Goal: Communication & Community: Answer question/provide support

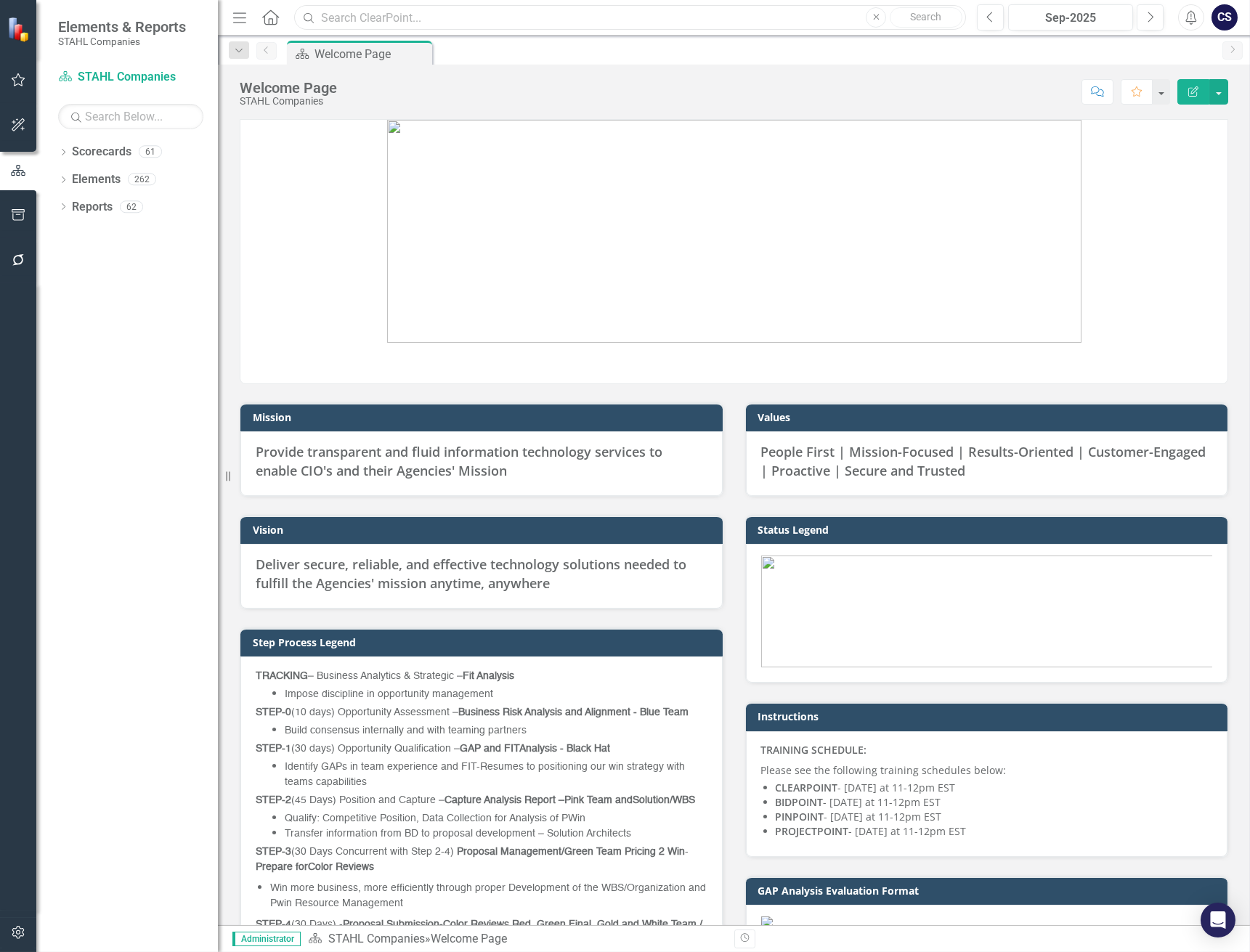
click at [357, 19] on input "text" at bounding box center [630, 17] width 671 height 25
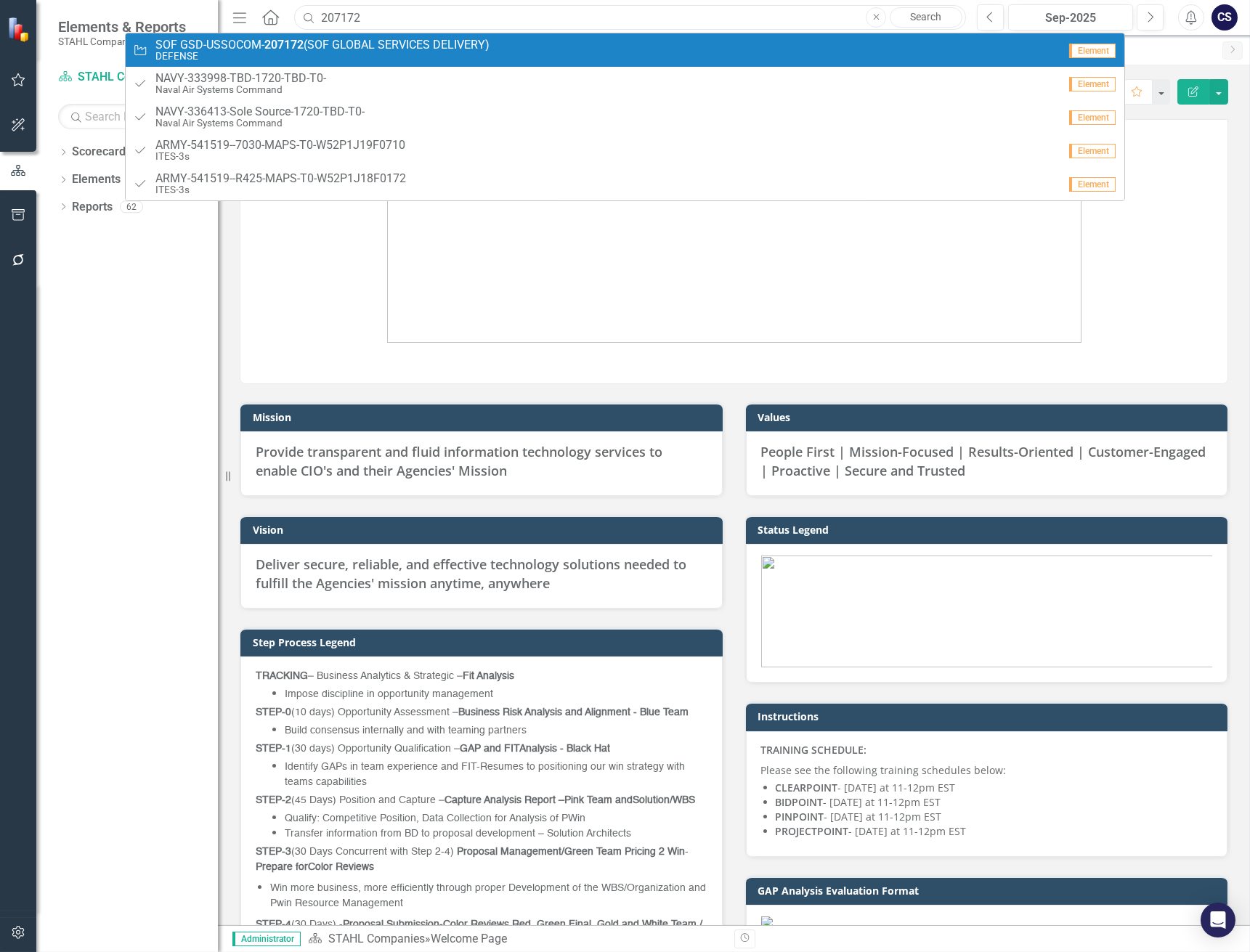
type input "207172"
click at [342, 50] on span "SOF GSD-USSOCOM- 207172 (SOF GLOBAL SERVICES DELIVERY)" at bounding box center [322, 45] width 334 height 13
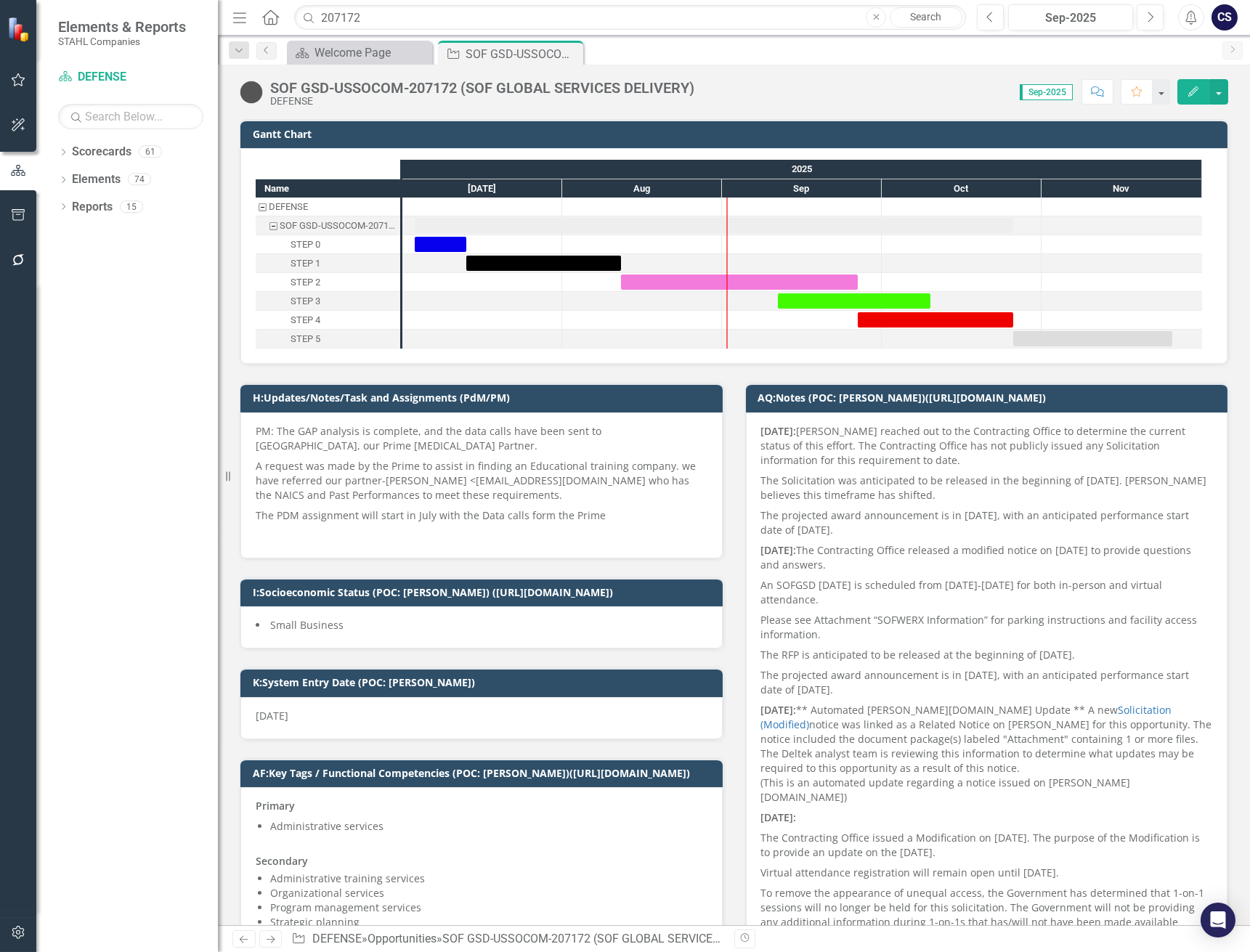
click at [761, 428] on strong "[DATE]:" at bounding box center [778, 431] width 35 height 14
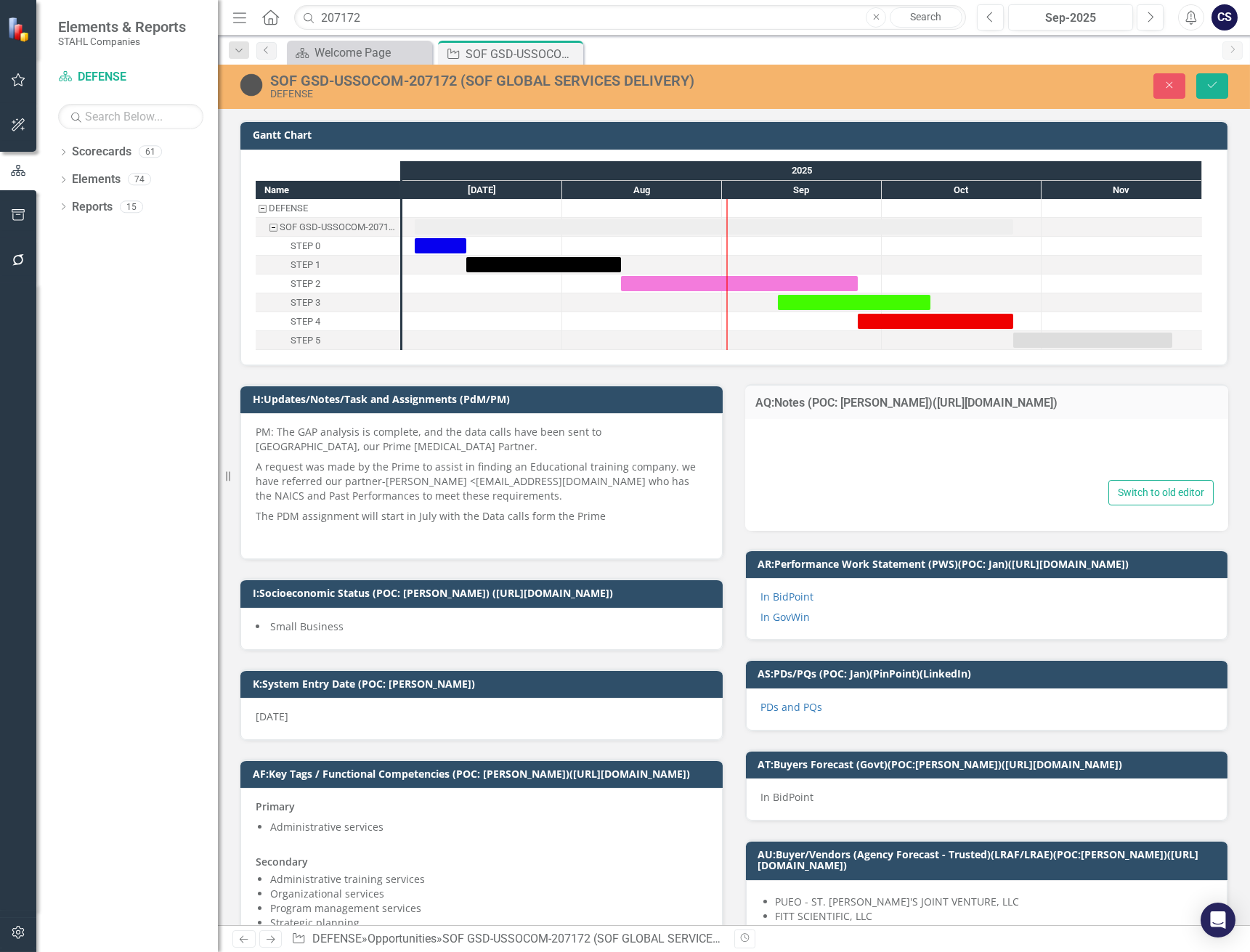
type textarea "<p><strong>[DATE]: </strong>[PERSON_NAME] reached out to the Contracting Office…"
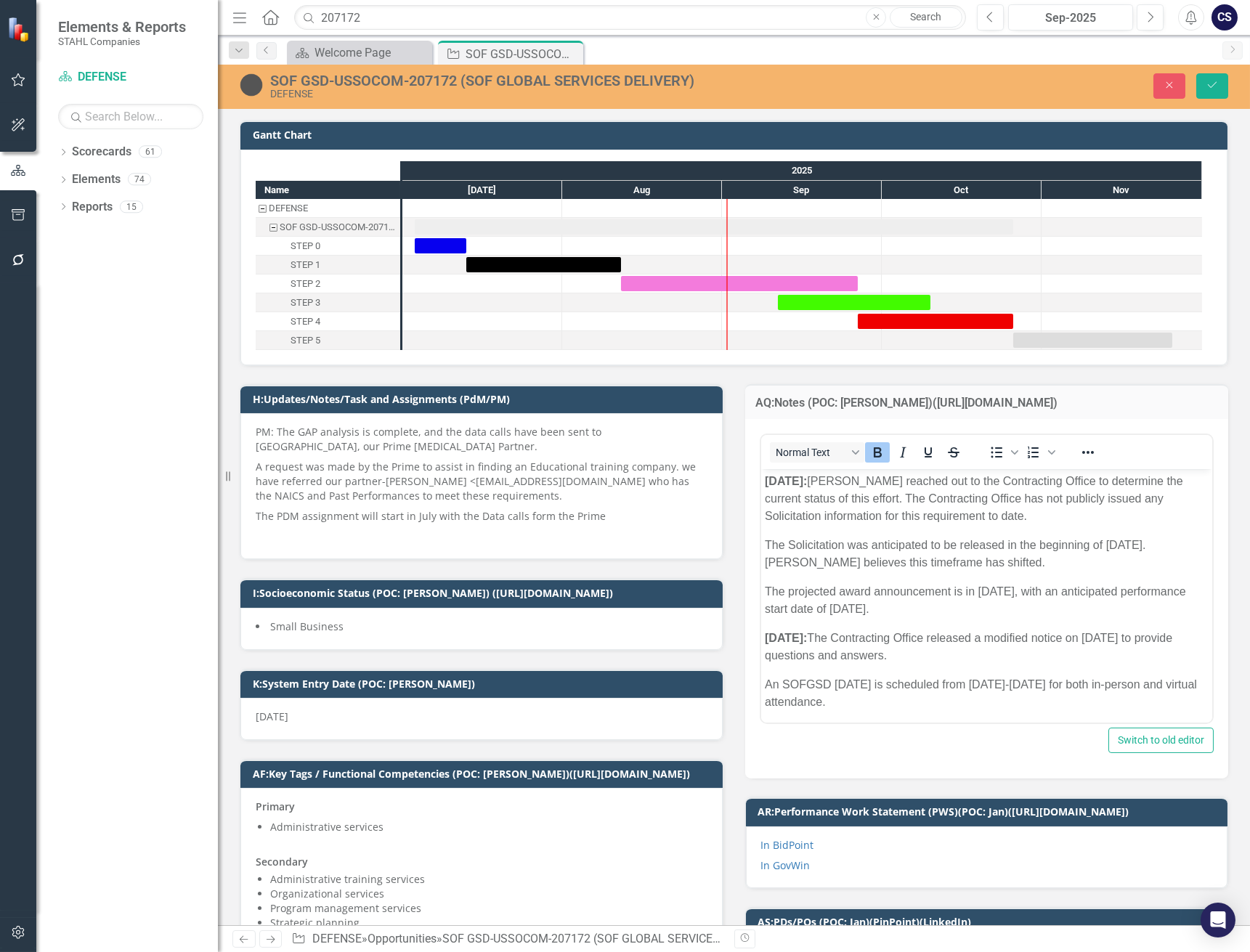
click at [766, 481] on strong "[DATE]:" at bounding box center [785, 481] width 42 height 13
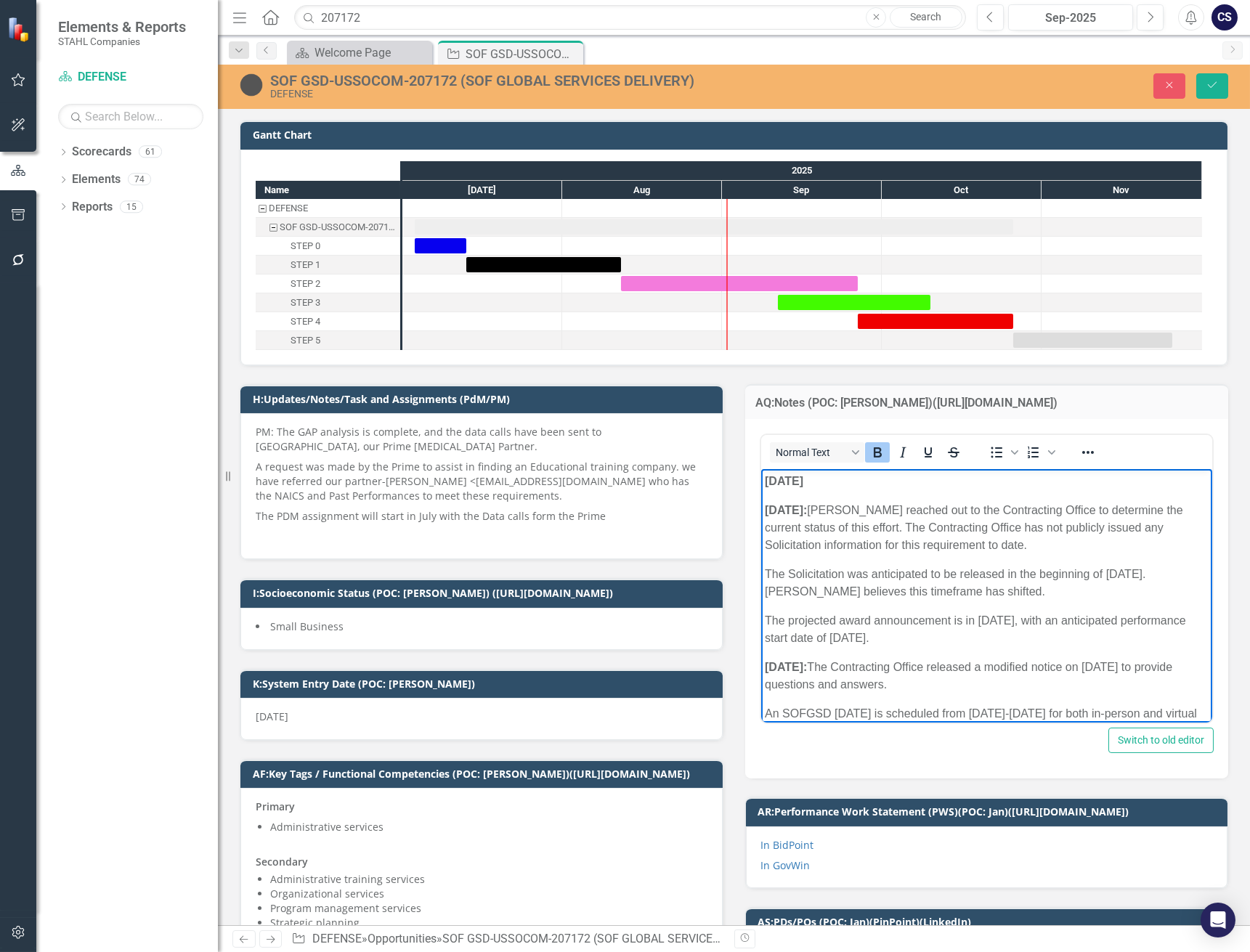
click at [872, 450] on icon "Bold" at bounding box center [877, 452] width 17 height 17
click at [835, 480] on p "[DATE] ﻿" at bounding box center [986, 481] width 444 height 17
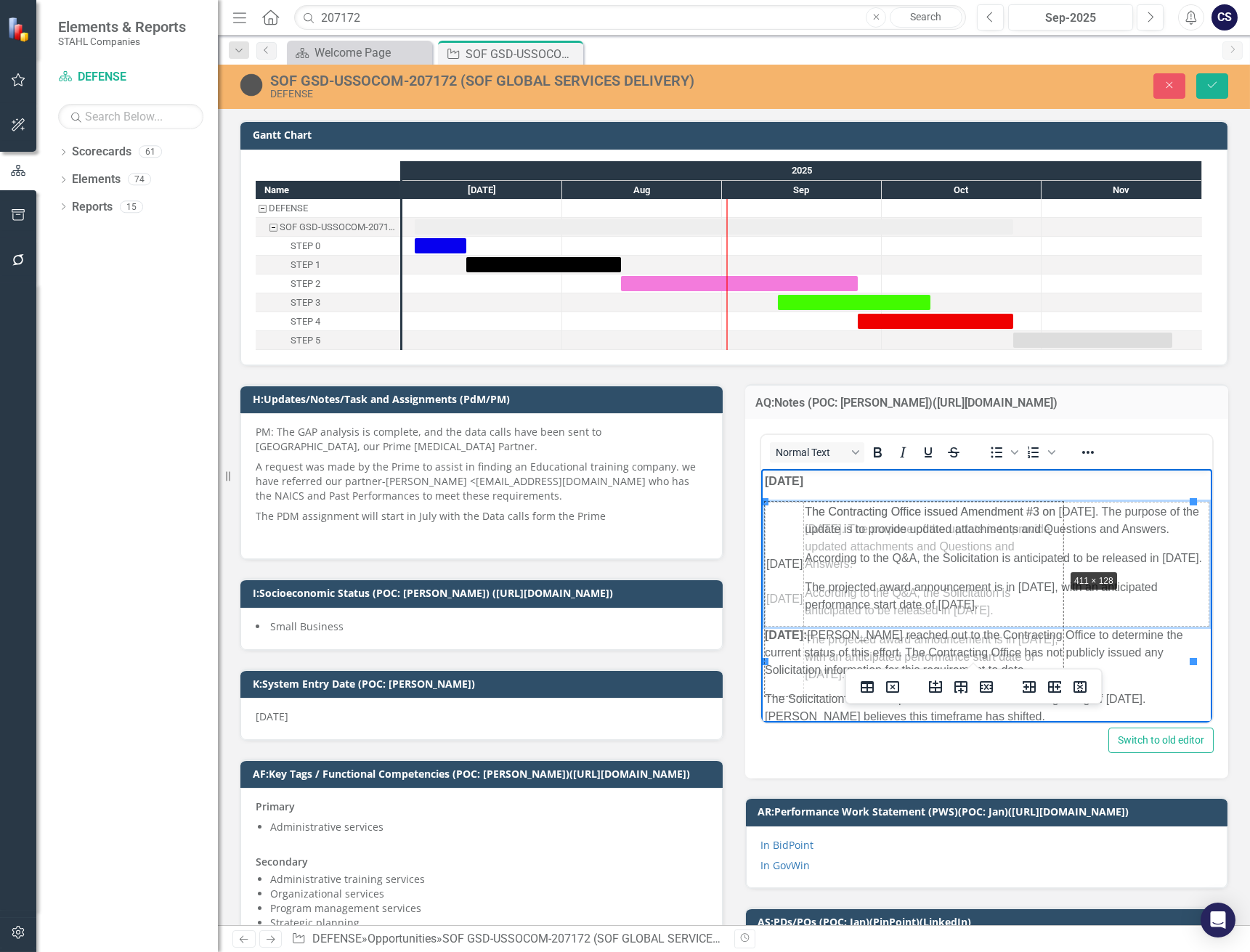
drag, startPoint x: 1193, startPoint y: 500, endPoint x: 1063, endPoint y: 567, distance: 146.2
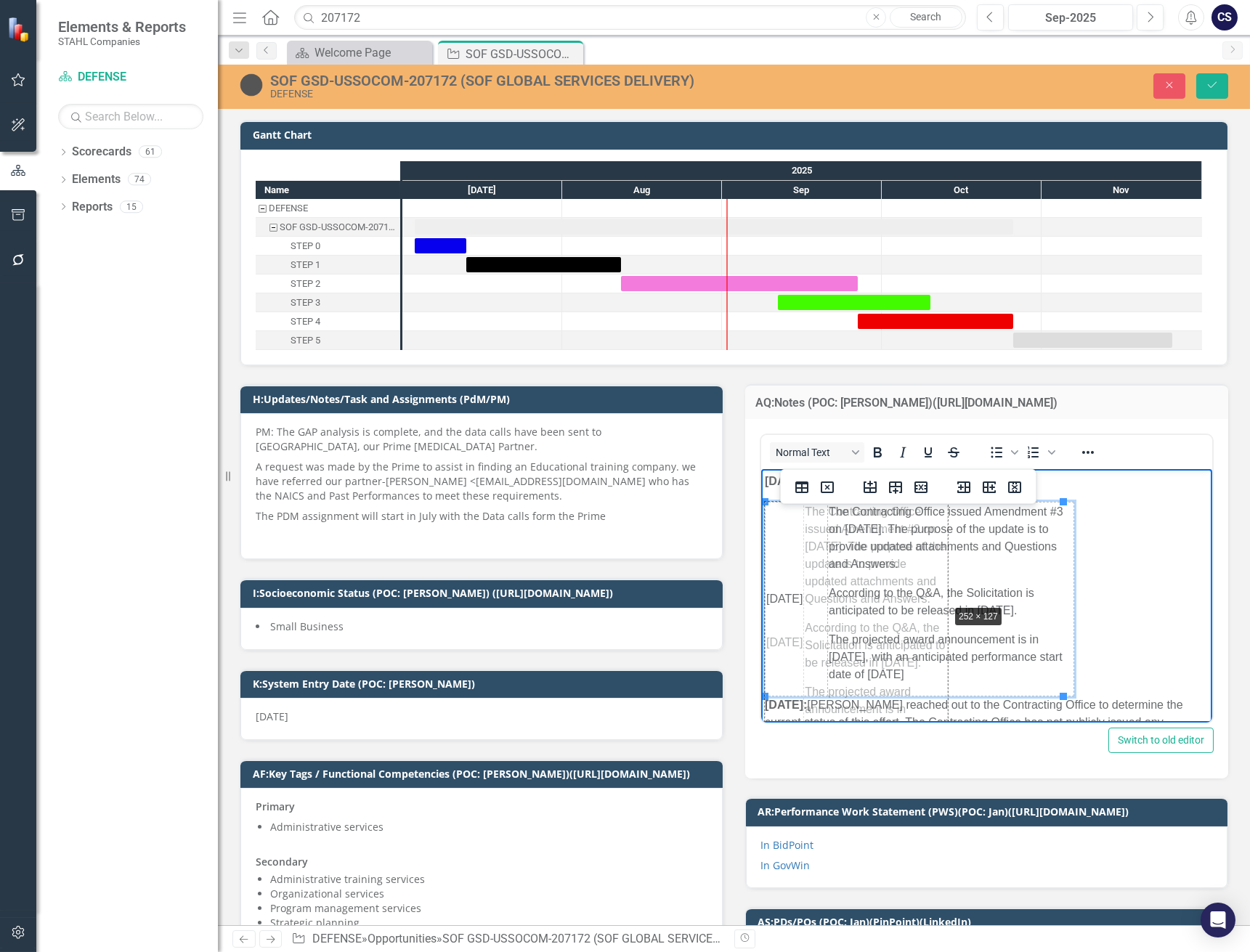
drag, startPoint x: 1062, startPoint y: 500, endPoint x: 947, endPoint y: 602, distance: 153.7
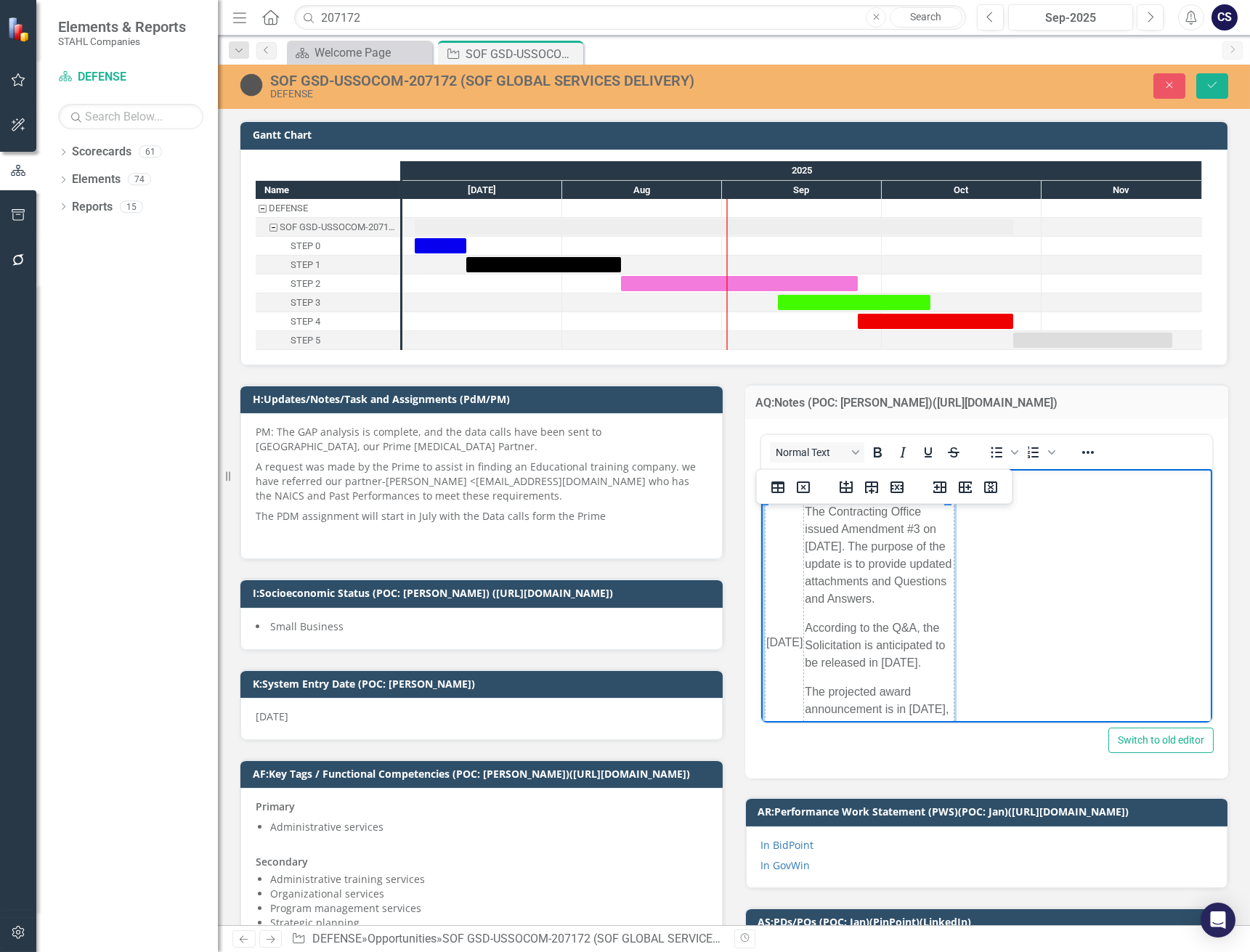
scroll to position [133, 0]
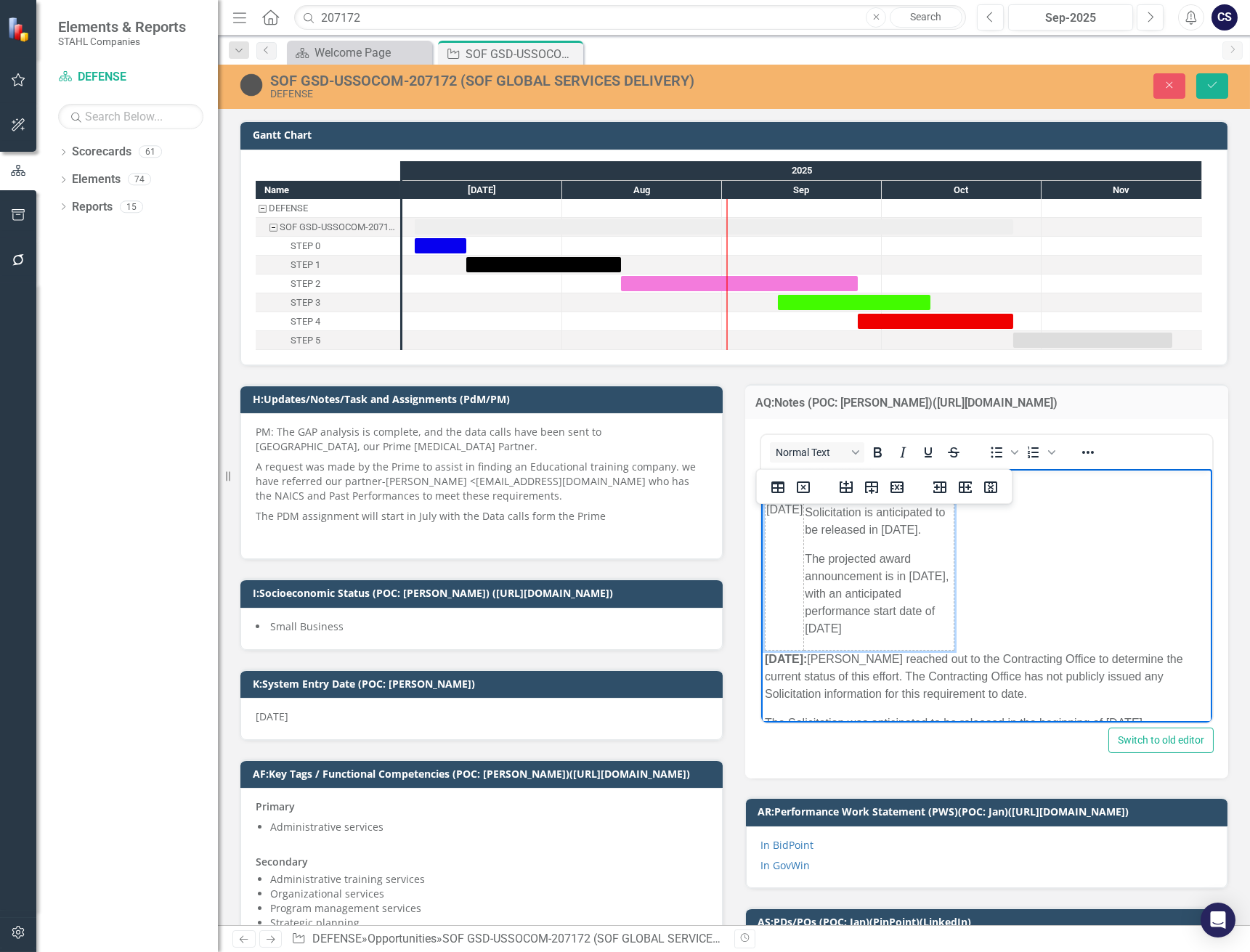
drag, startPoint x: 947, startPoint y: 549, endPoint x: 1189, endPoint y: 543, distance: 242.1
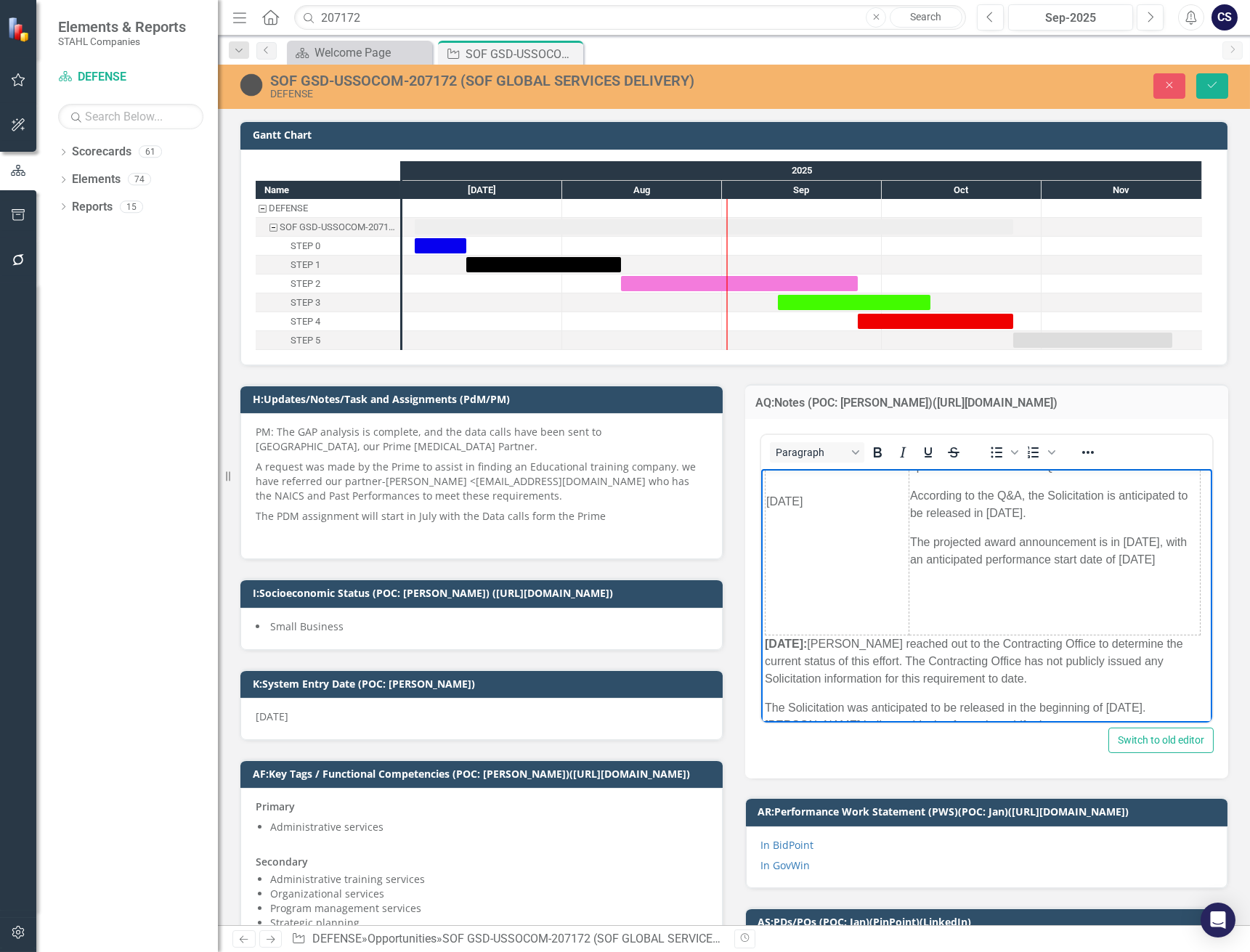
drag, startPoint x: 976, startPoint y: 619, endPoint x: 733, endPoint y: 486, distance: 277.0
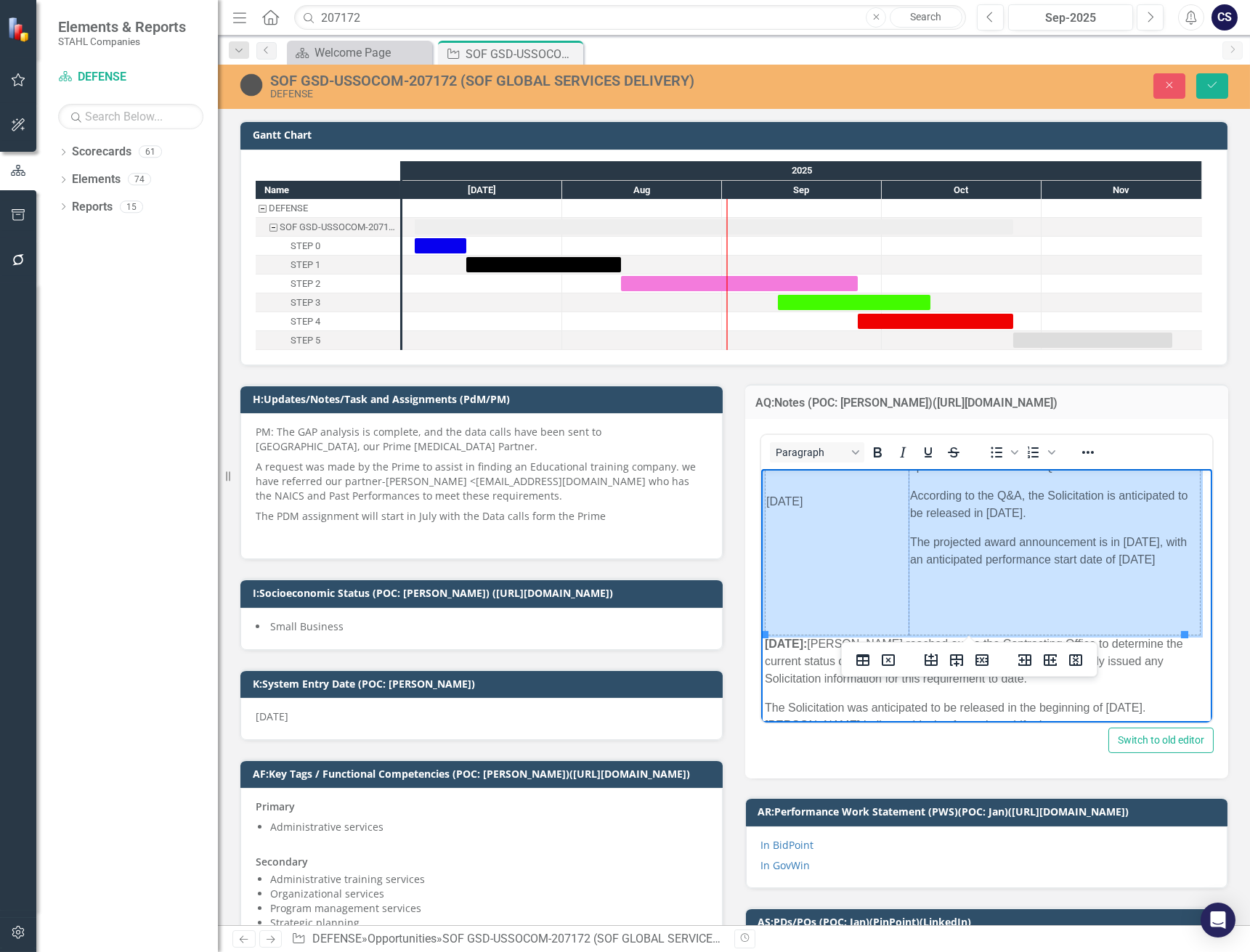
drag, startPoint x: 976, startPoint y: 623, endPoint x: 838, endPoint y: 510, distance: 178.4
click at [838, 510] on tr "[DATE] The Contracting Office issued Amendment #3 on [DATE]. The purpose of the…" at bounding box center [982, 502] width 435 height 266
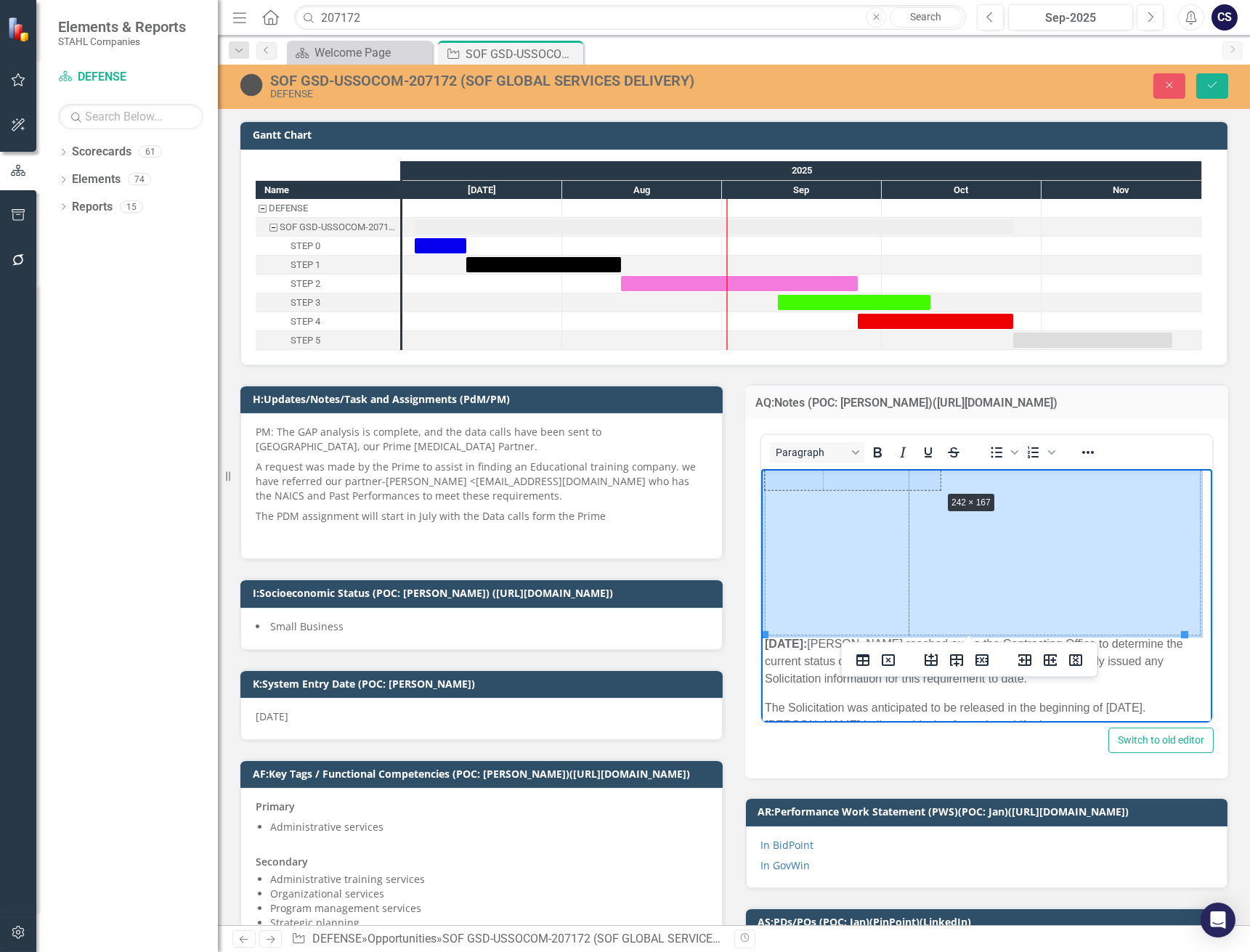
drag, startPoint x: 1186, startPoint y: 634, endPoint x: 941, endPoint y: 491, distance: 283.7
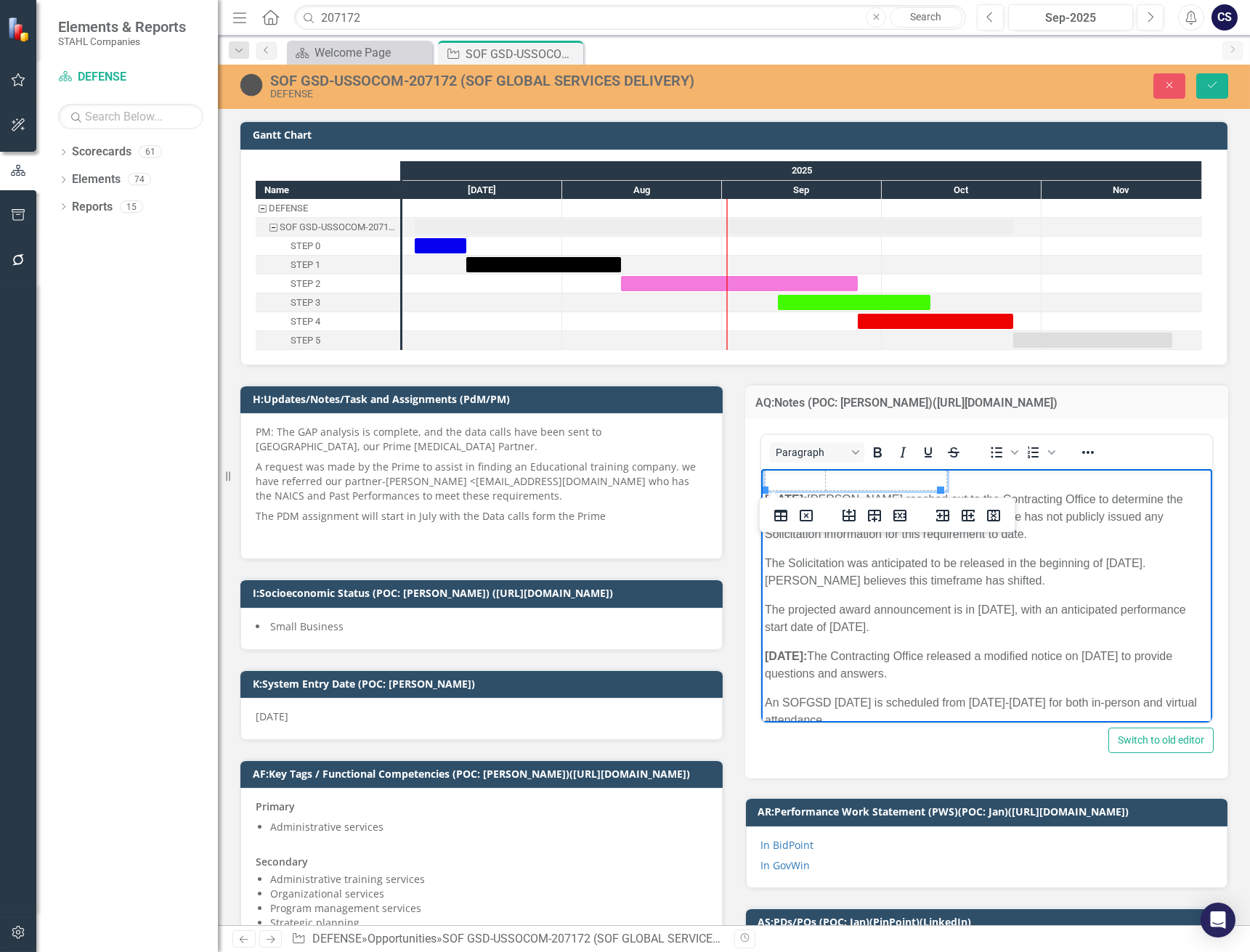
scroll to position [0, 0]
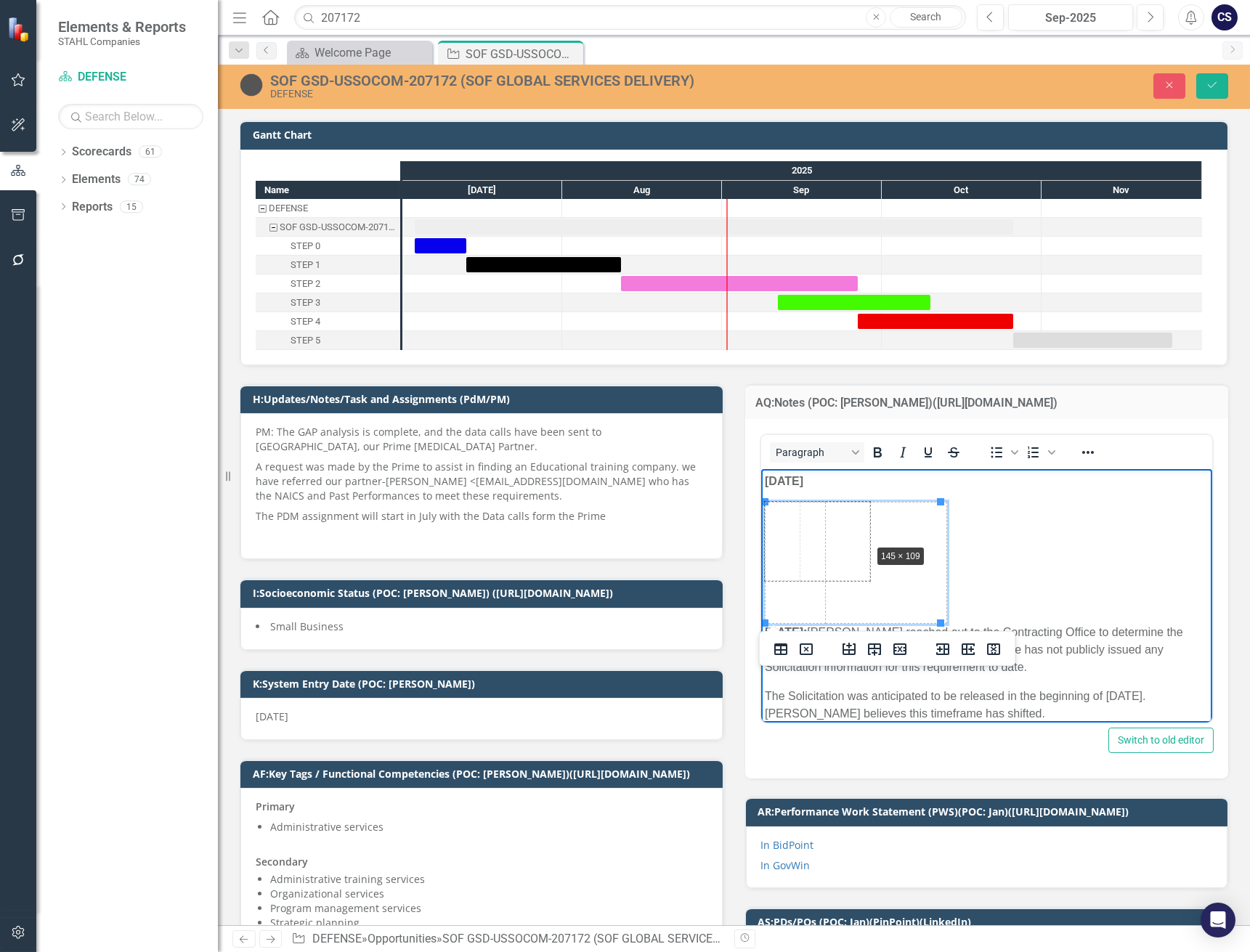
drag, startPoint x: 939, startPoint y: 502, endPoint x: 869, endPoint y: 544, distance: 81.6
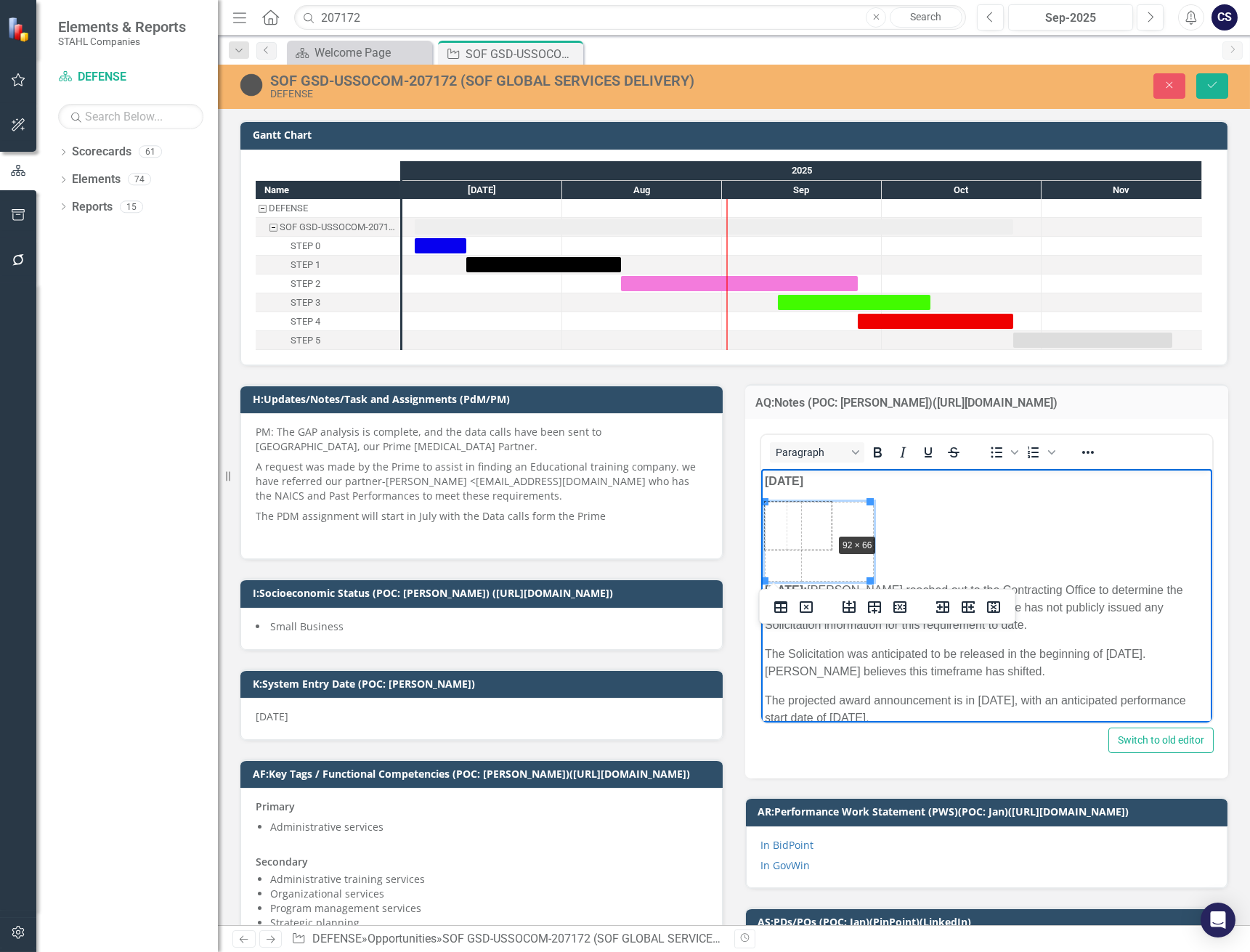
drag, startPoint x: 871, startPoint y: 500, endPoint x: 833, endPoint y: 531, distance: 49.0
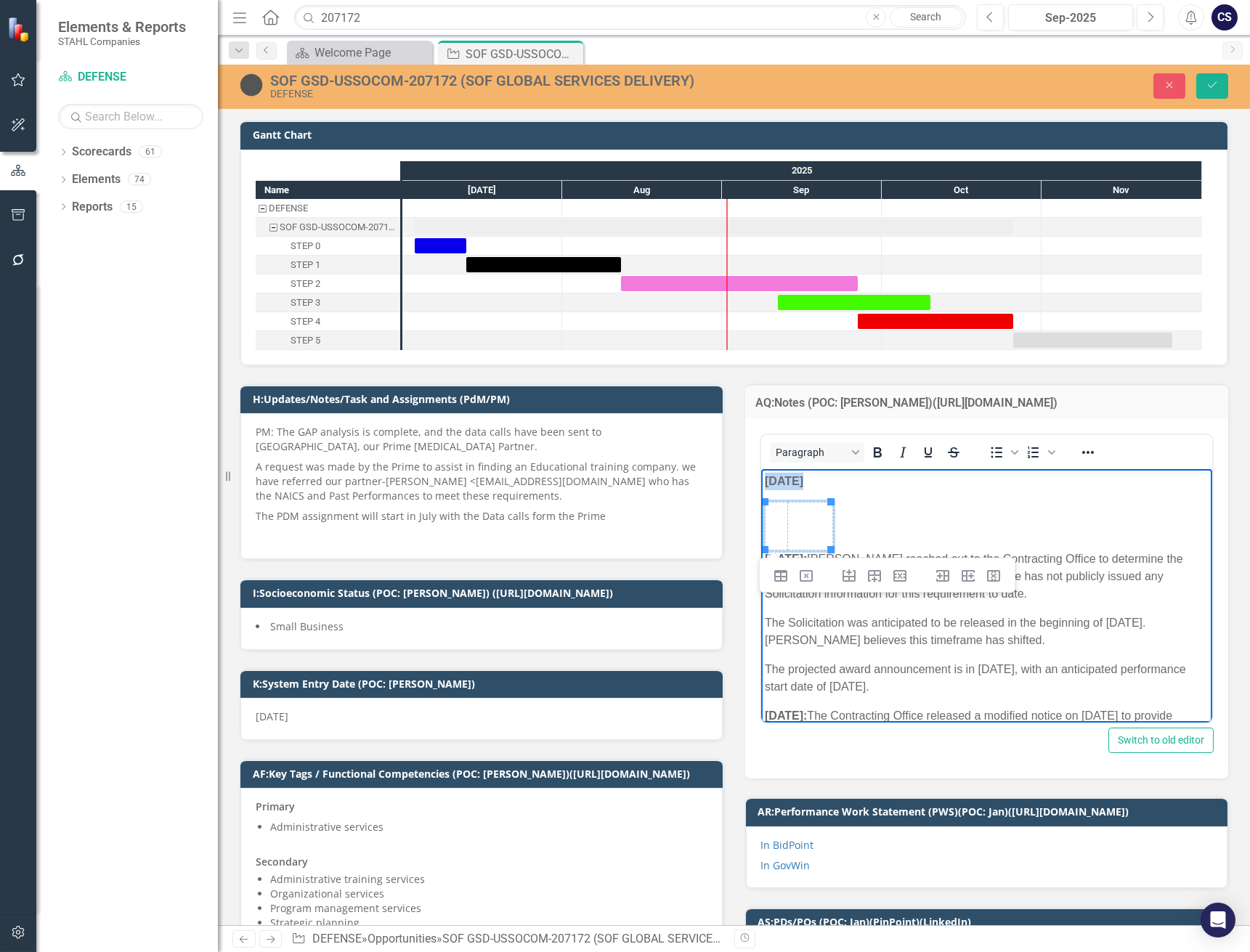
drag, startPoint x: 852, startPoint y: 536, endPoint x: 1501, endPoint y: 1003, distance: 799.6
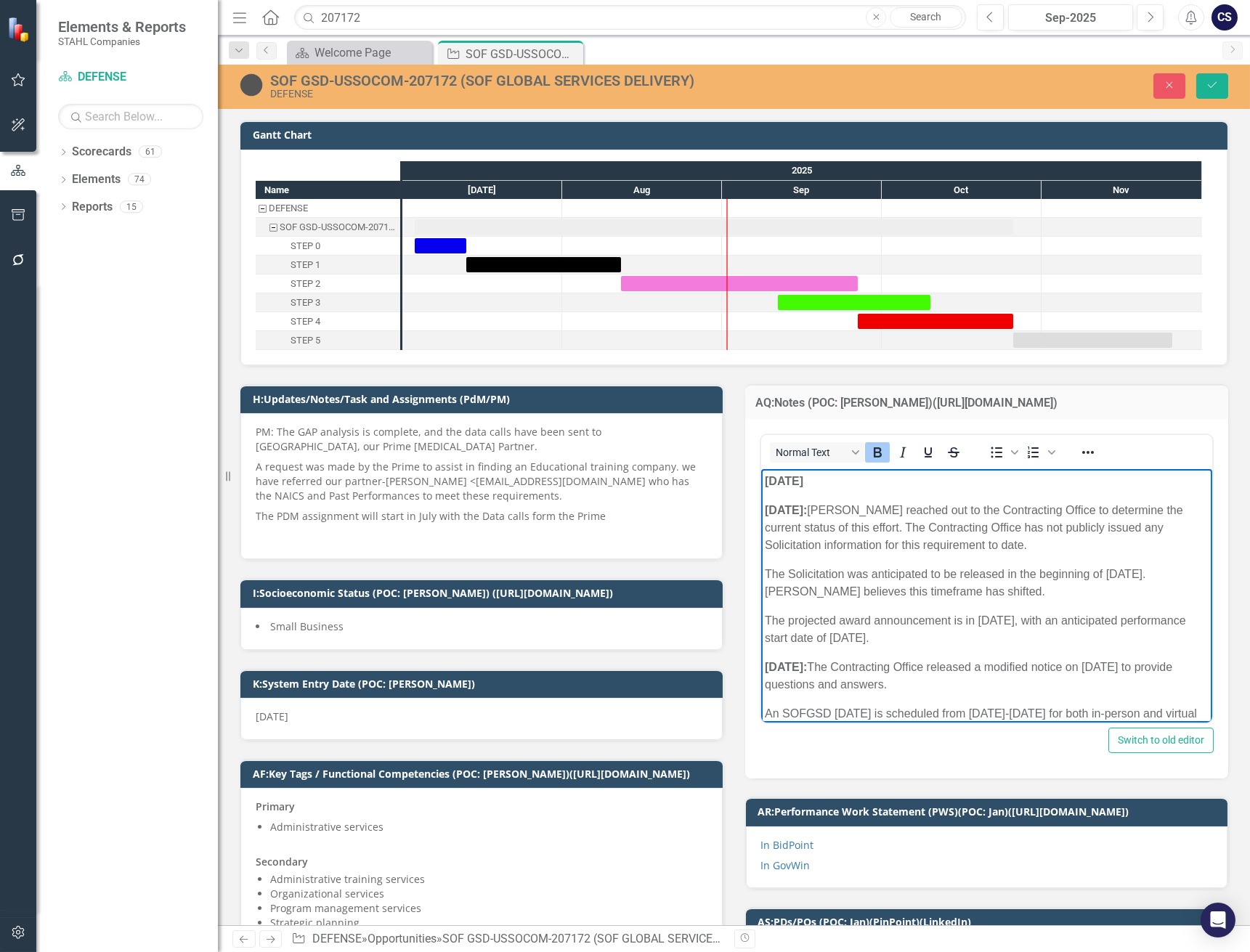
click at [841, 487] on p "[DATE]" at bounding box center [986, 481] width 444 height 17
drag, startPoint x: 840, startPoint y: 482, endPoint x: 837, endPoint y: 474, distance: 8.5
click at [837, 474] on p "[DATE]" at bounding box center [986, 481] width 444 height 17
click at [845, 480] on p "[DATE]" at bounding box center [986, 481] width 444 height 17
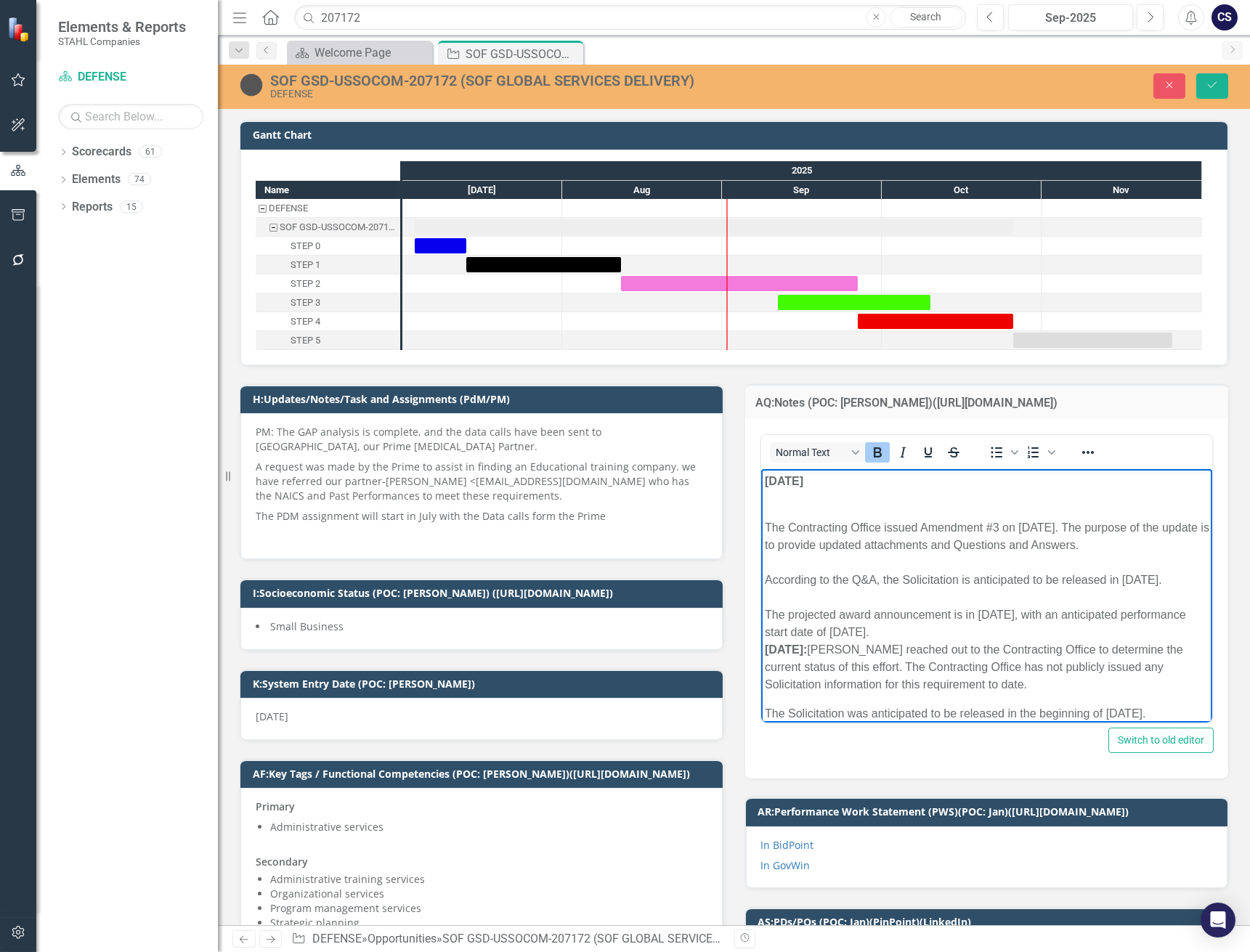
click at [831, 480] on p "[DATE]" at bounding box center [986, 481] width 444 height 17
click at [836, 481] on p "[DATE]" at bounding box center [986, 481] width 444 height 17
drag, startPoint x: 928, startPoint y: 511, endPoint x: 811, endPoint y: 494, distance: 118.2
drag, startPoint x: 825, startPoint y: 481, endPoint x: 938, endPoint y: 502, distance: 114.9
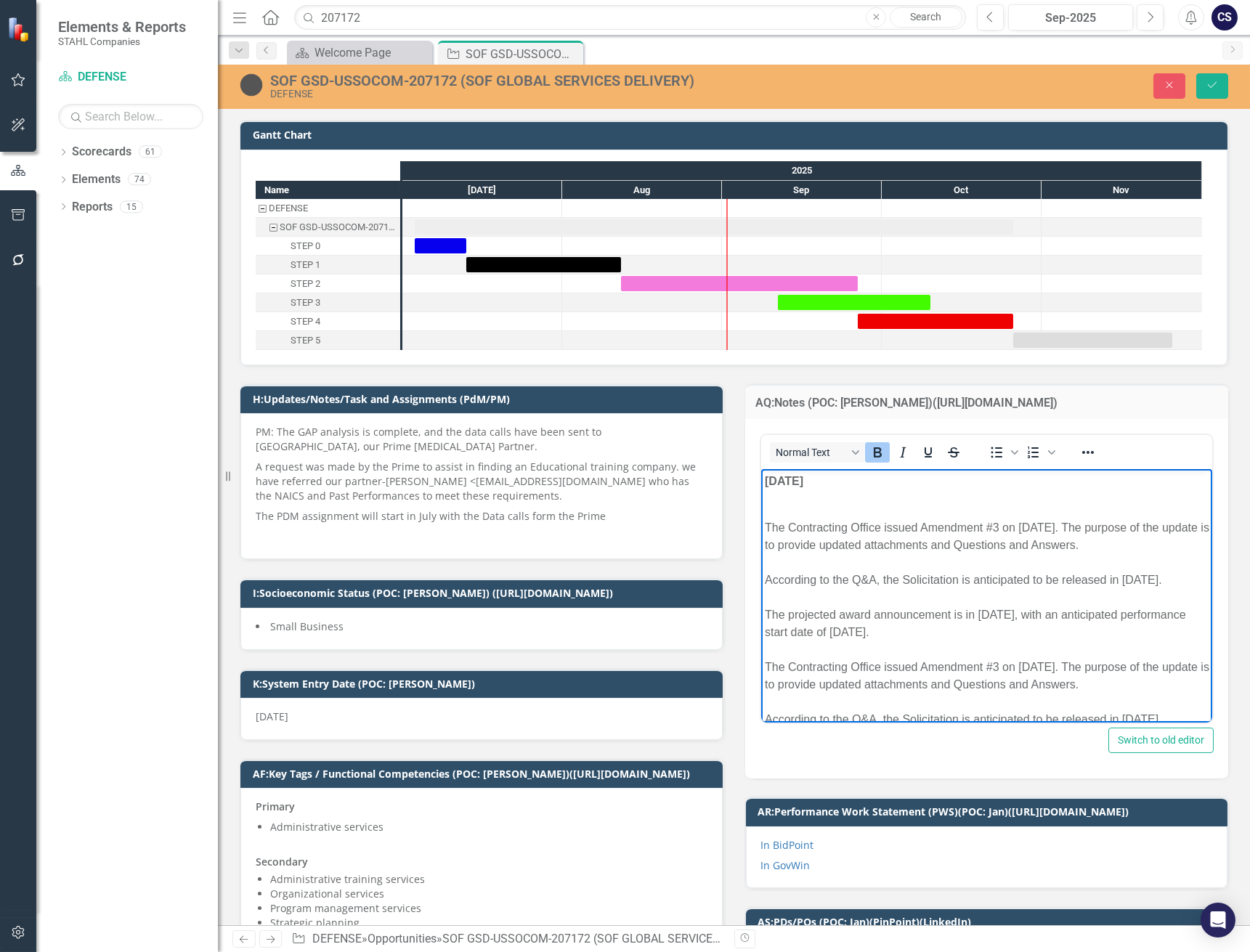
click at [843, 480] on p "[DATE]" at bounding box center [986, 481] width 444 height 17
click at [846, 478] on p "[DATE]" at bounding box center [986, 481] width 444 height 17
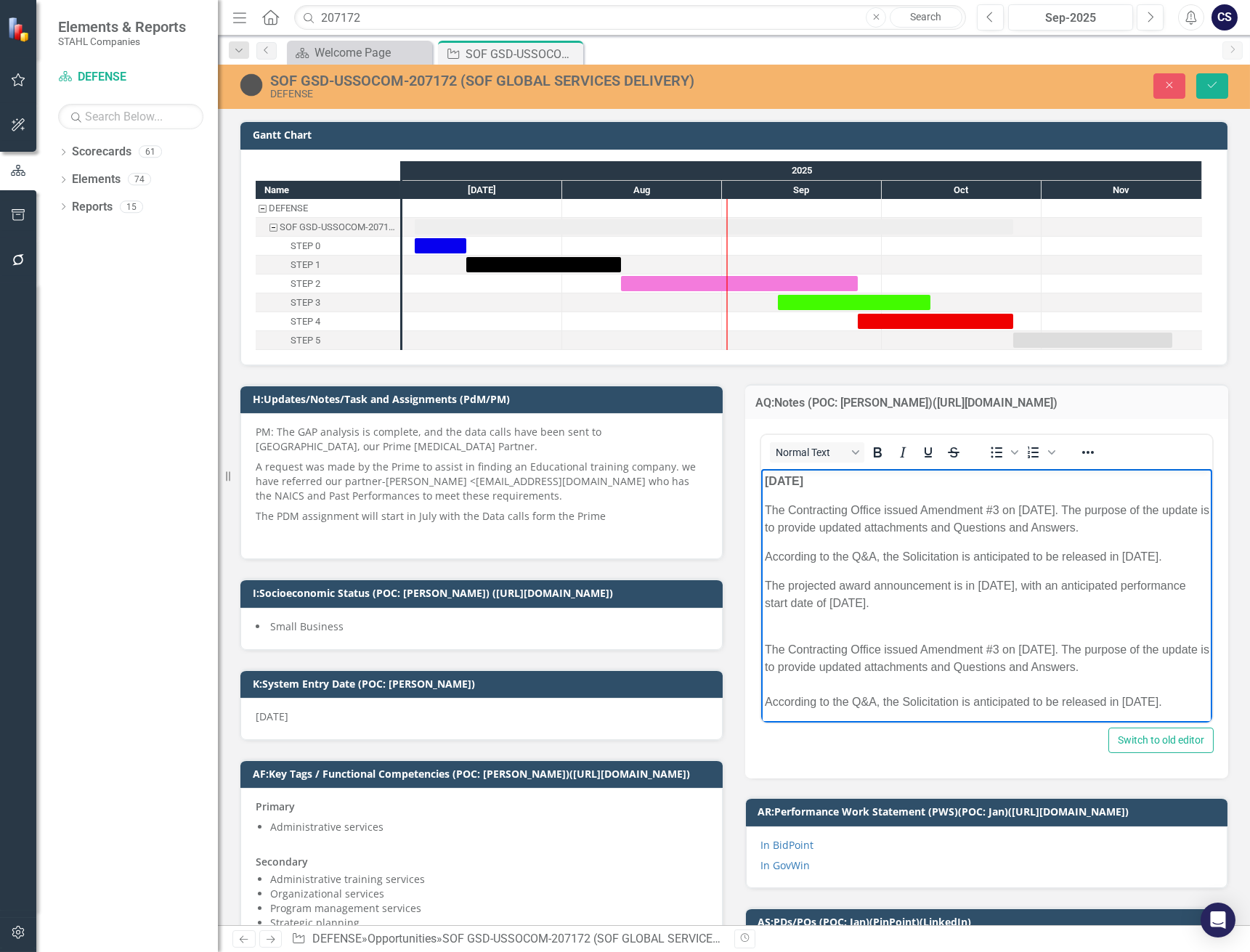
click at [764, 506] on p "The Contracting Office issued Amendment #3 on [DATE]. The purpose of the update…" at bounding box center [986, 519] width 444 height 35
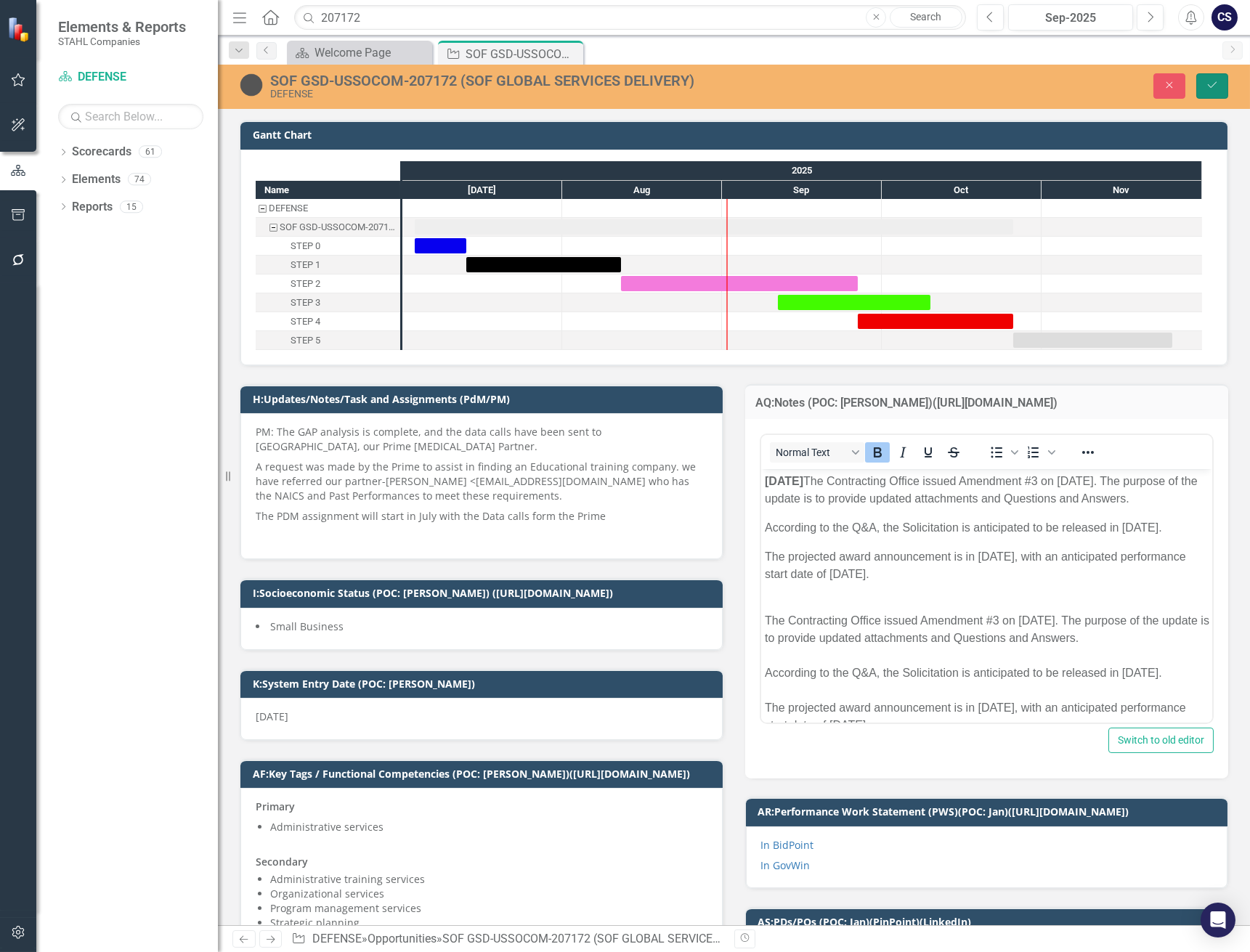
click at [1208, 79] on button "Save" at bounding box center [1211, 86] width 32 height 25
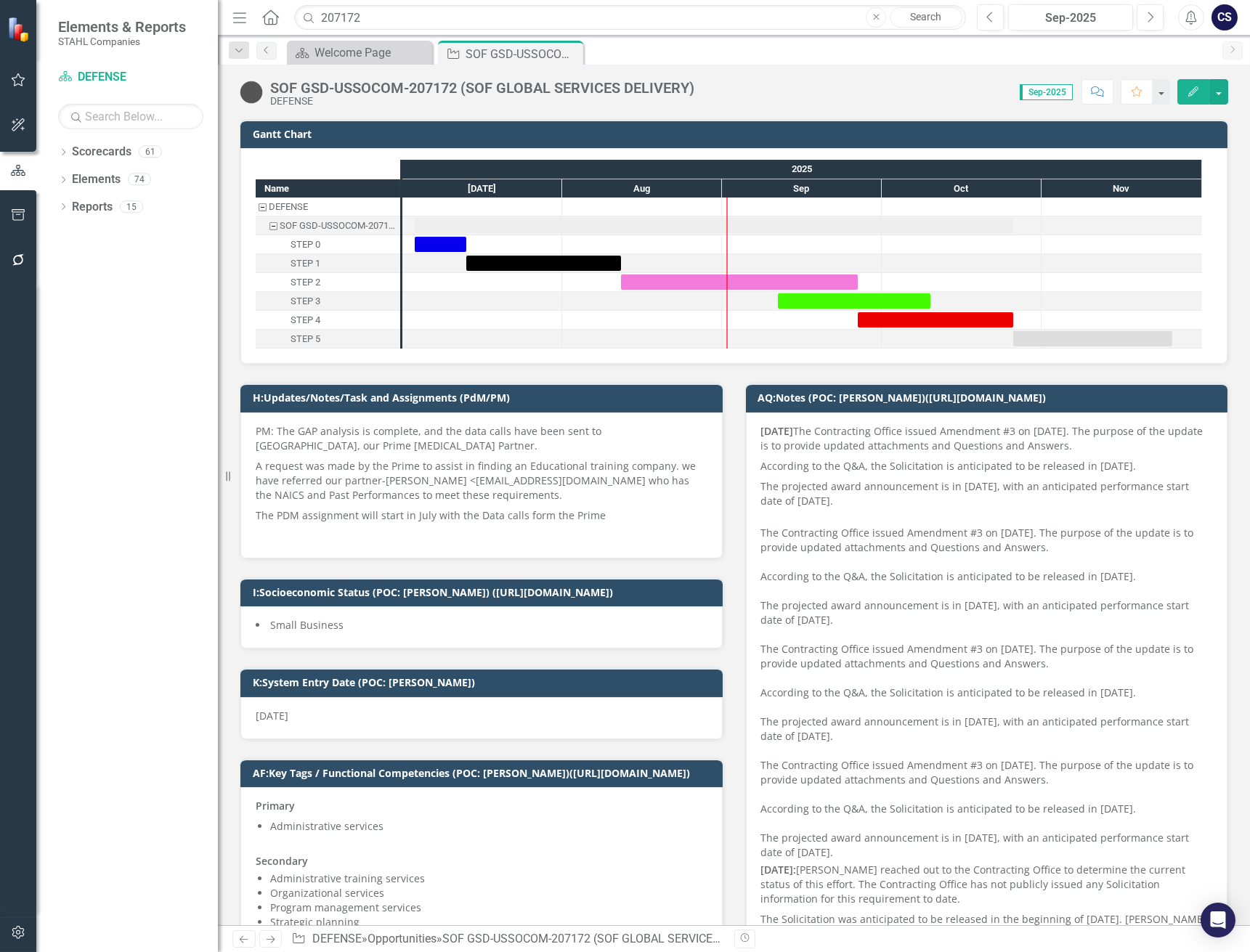
click at [1100, 86] on icon "Comment" at bounding box center [1097, 91] width 13 height 10
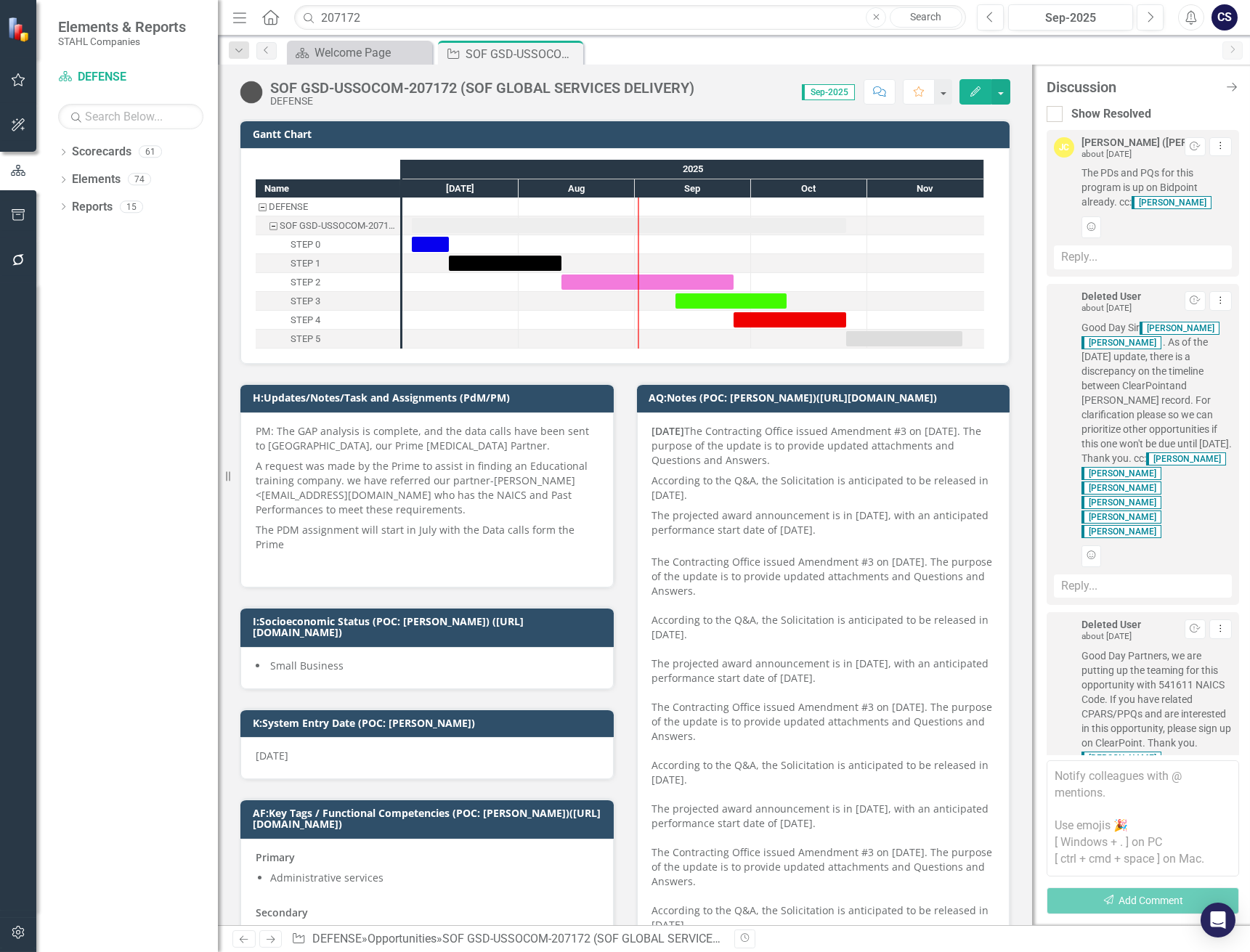
scroll to position [4556, 0]
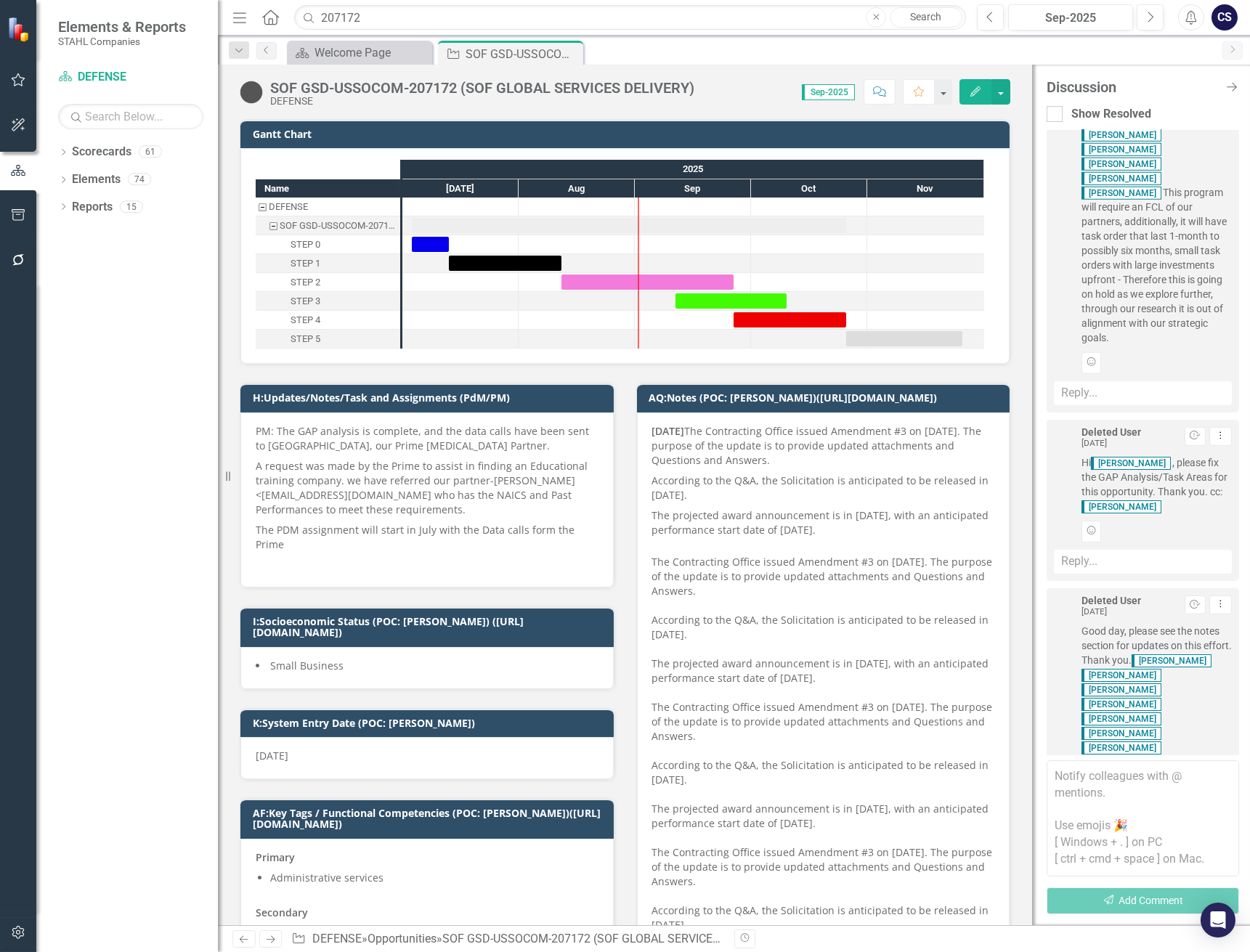
click at [1094, 770] on textarea at bounding box center [1142, 818] width 193 height 116
click at [1171, 791] on textarea "[PERSON_NAME], please update the timeline on this record" at bounding box center [1142, 818] width 193 height 116
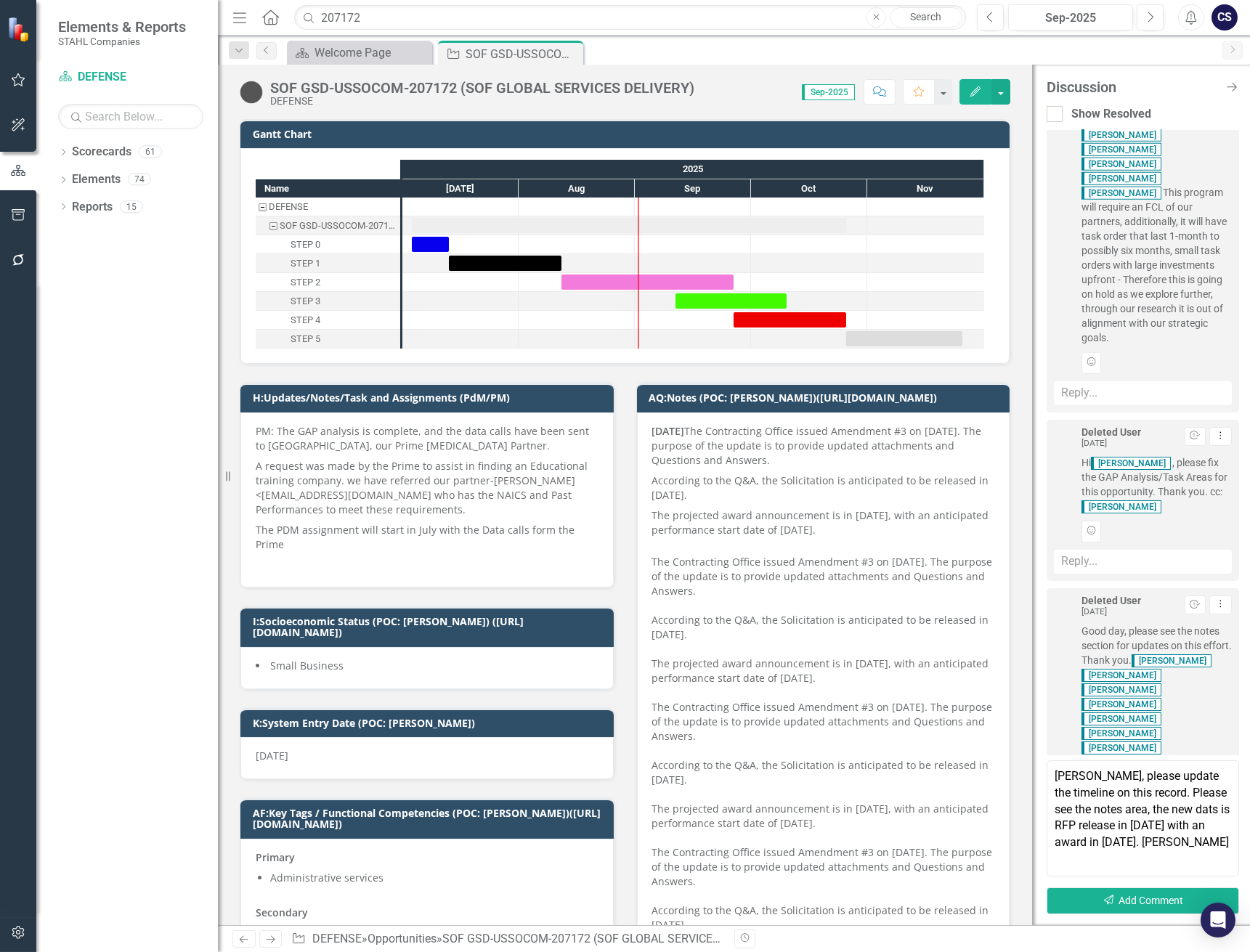
click at [1164, 843] on textarea "[PERSON_NAME], please update the timeline on this record. Please see the notes …" at bounding box center [1142, 818] width 193 height 116
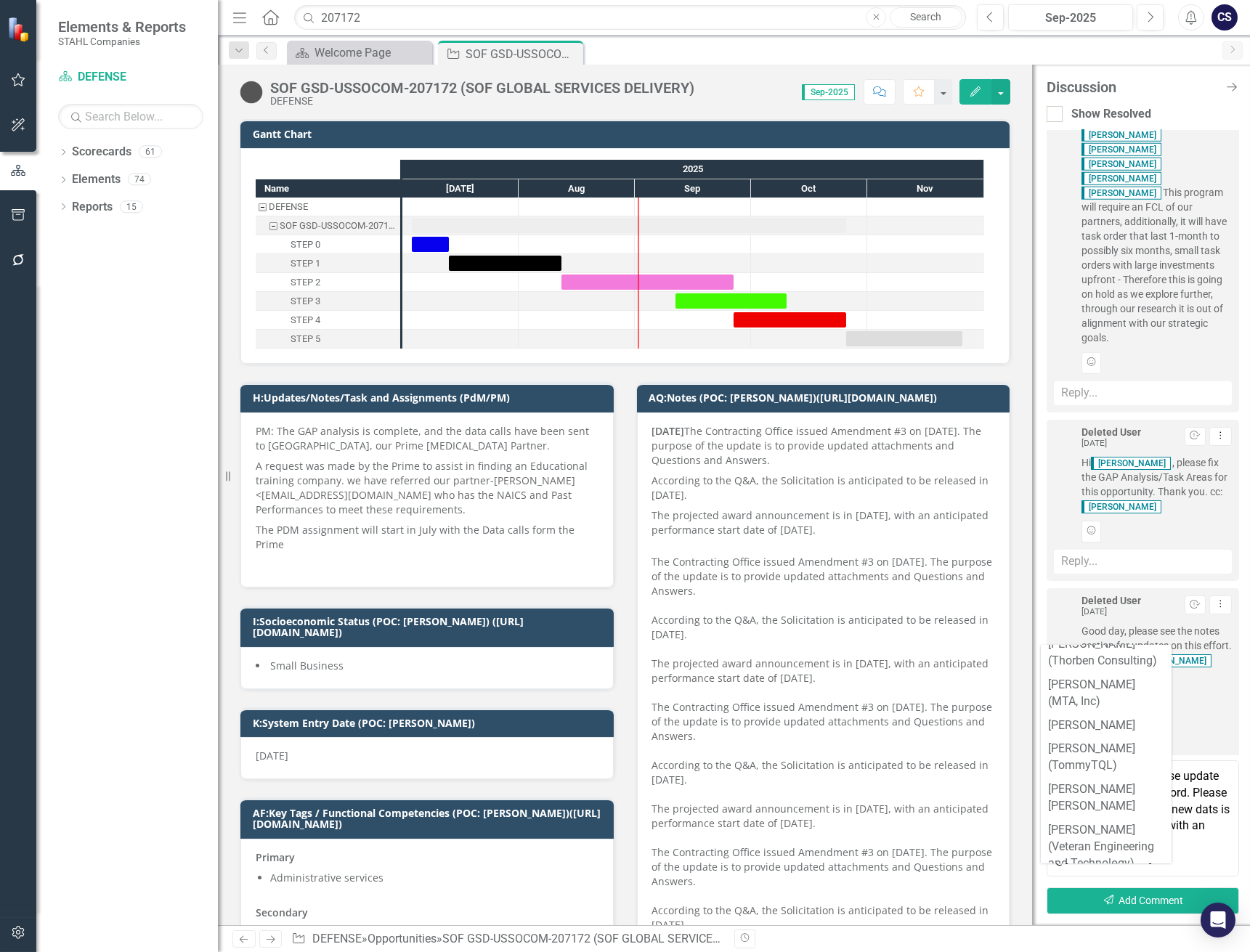
scroll to position [386, 0]
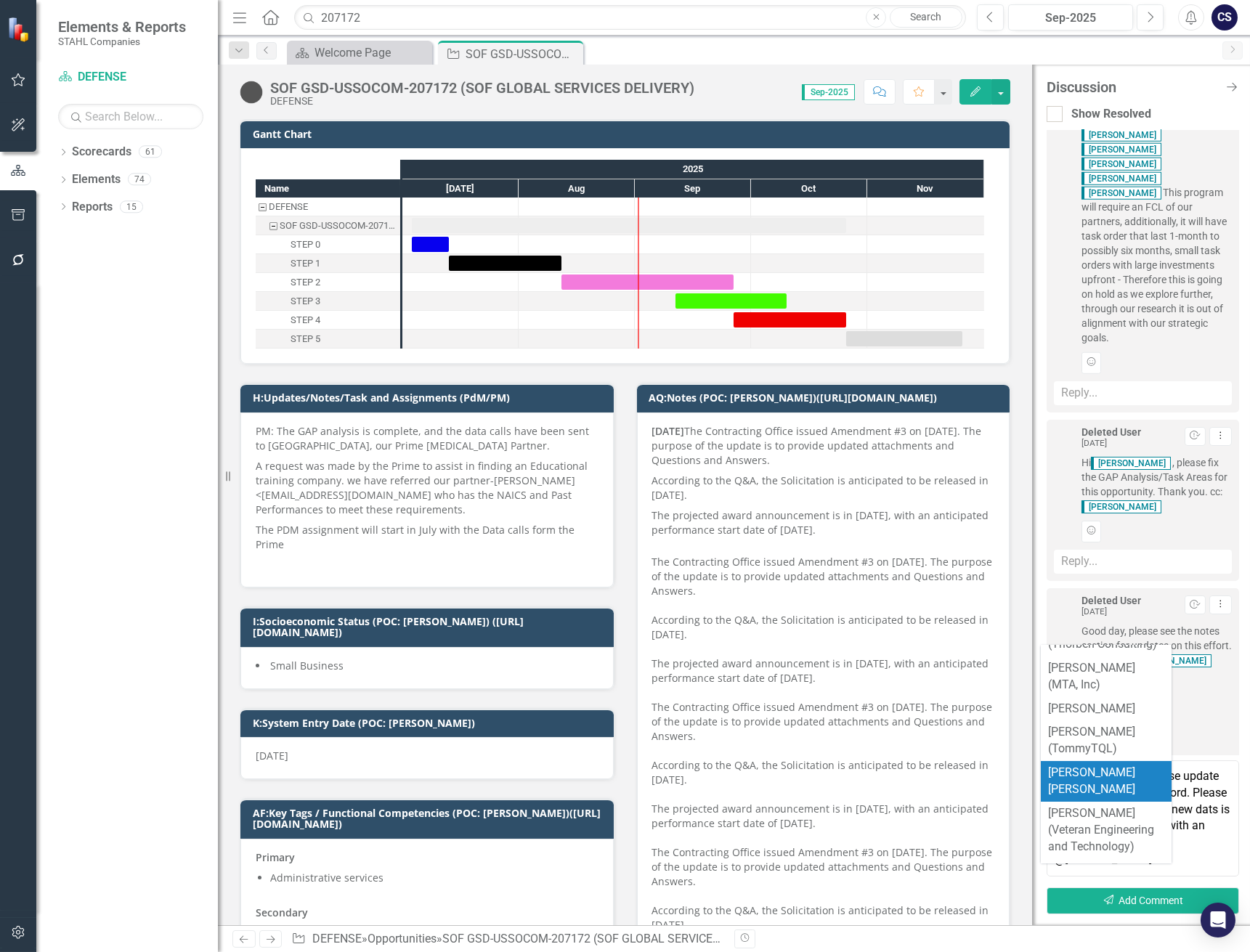
click at [1123, 761] on li "[PERSON_NAME] [PERSON_NAME]" at bounding box center [1106, 781] width 131 height 41
type textarea "[PERSON_NAME], please update the timeline on this record. Please see the notes …"
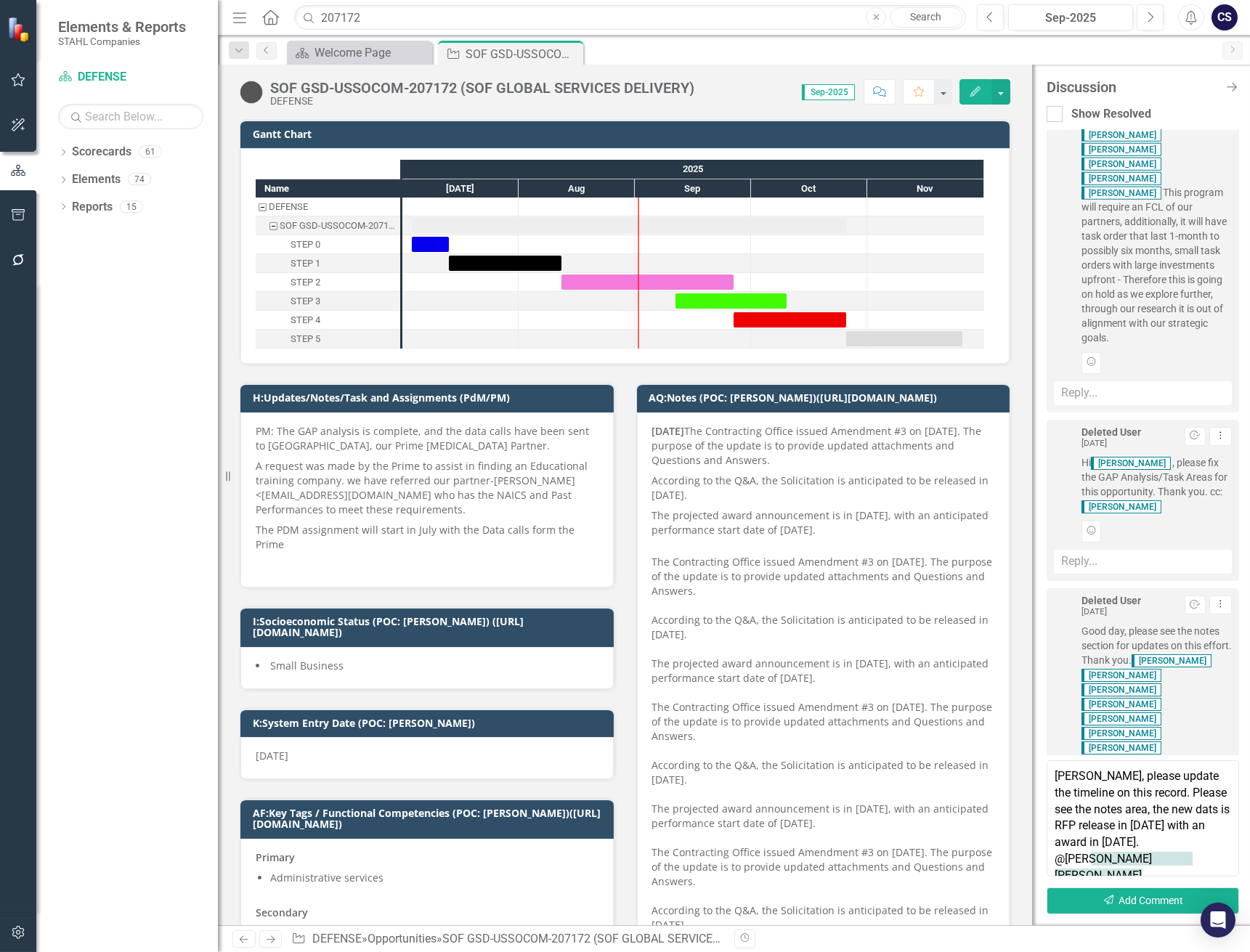
click at [1146, 862] on textarea "[PERSON_NAME], please update the timeline on this record. Please see the notes …" at bounding box center [1142, 818] width 193 height 116
click at [1146, 898] on button "Send Add Comment" at bounding box center [1142, 901] width 193 height 27
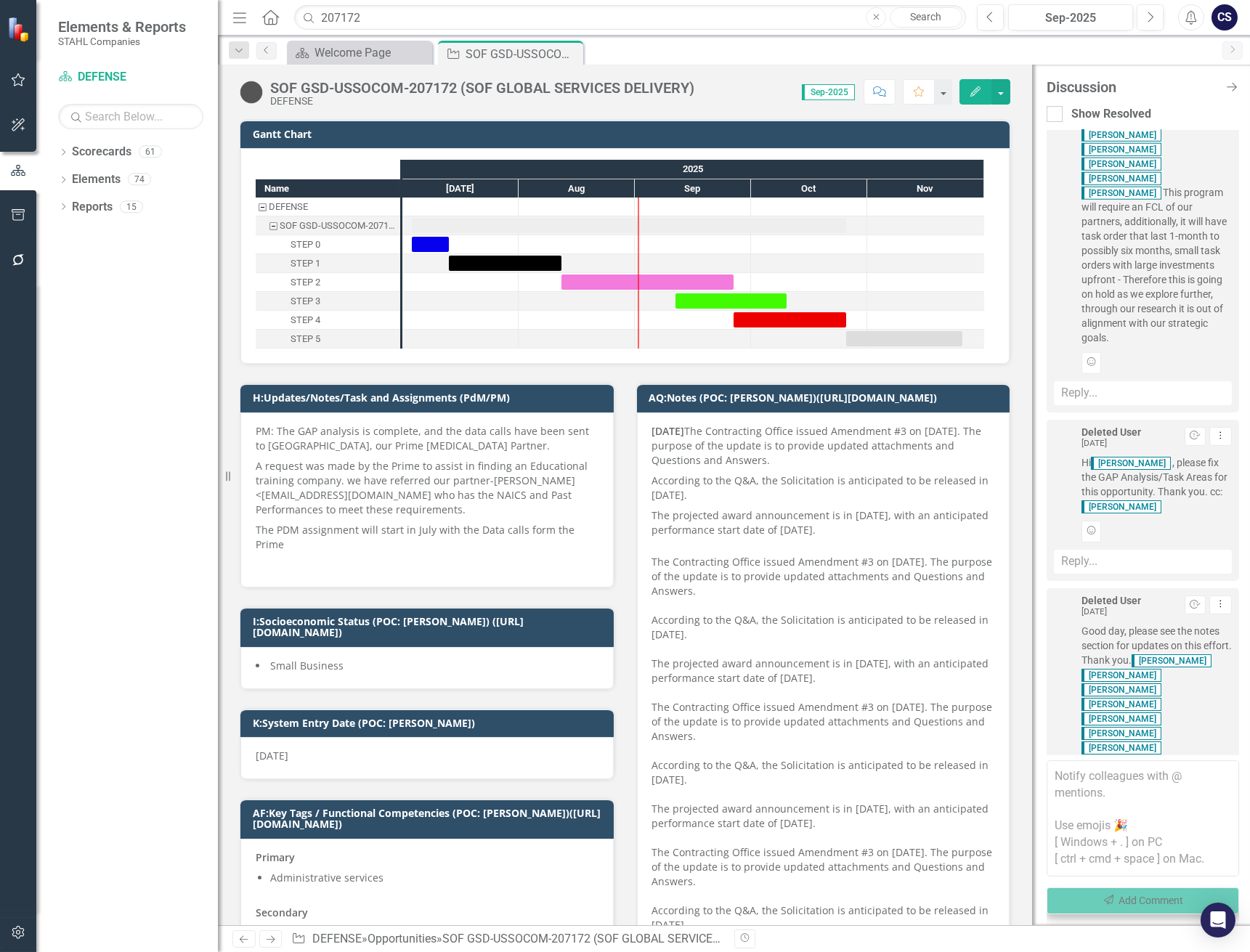
scroll to position [4754, 0]
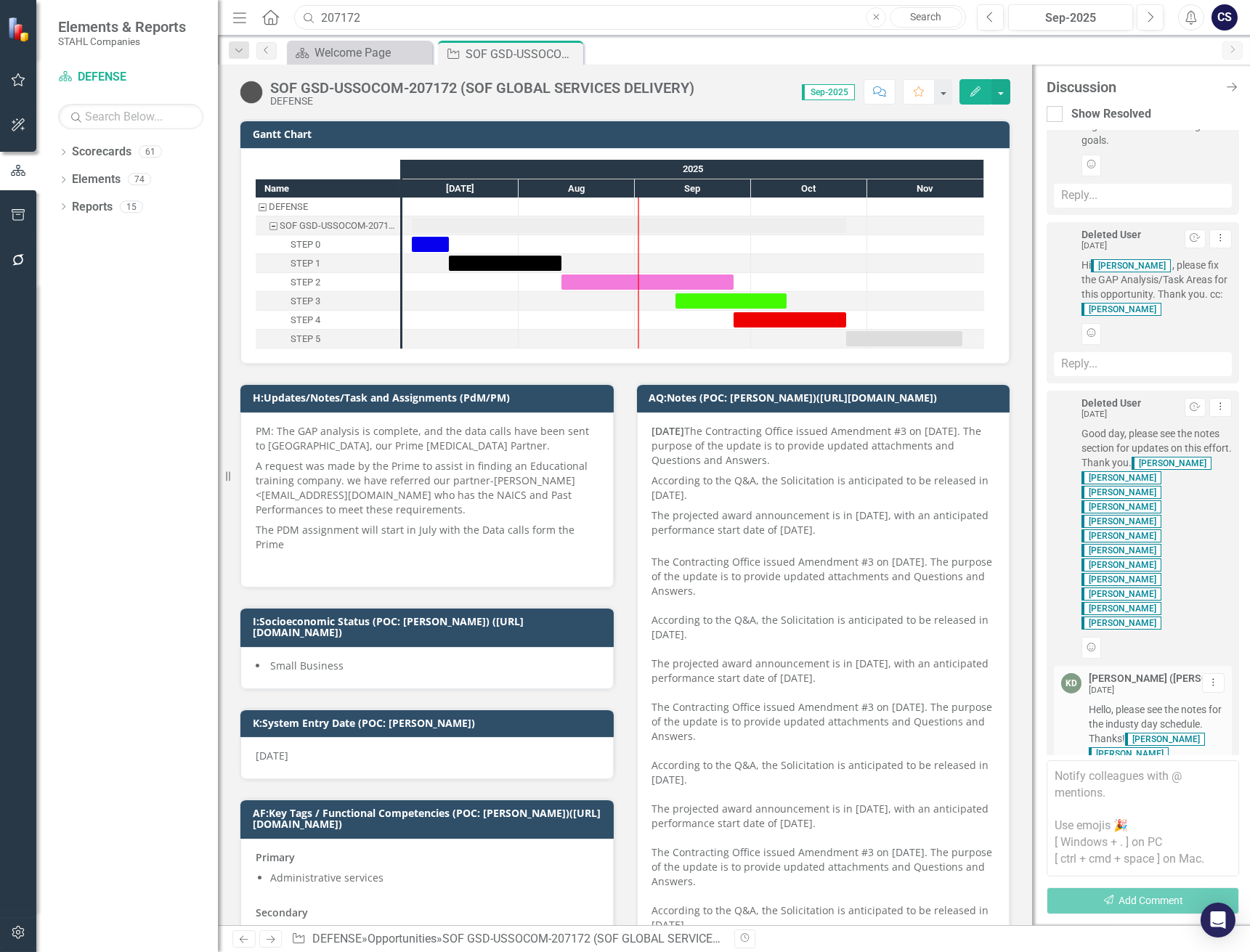
drag, startPoint x: 370, startPoint y: 14, endPoint x: 296, endPoint y: 21, distance: 74.3
click at [296, 21] on input "207172" at bounding box center [630, 17] width 671 height 25
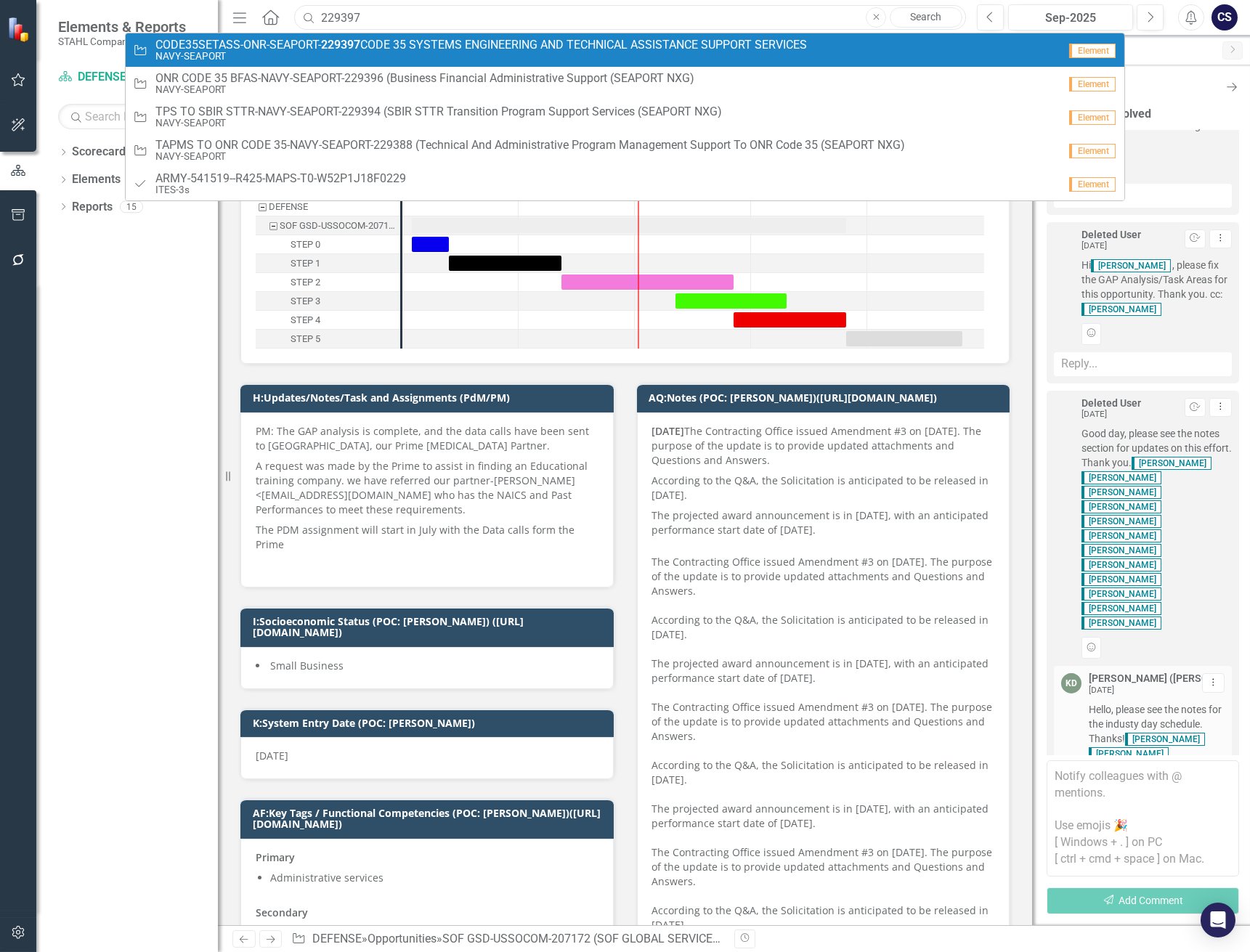
type input "229397"
click at [292, 52] on small "NAVY-SEAPORT" at bounding box center [481, 57] width 652 height 11
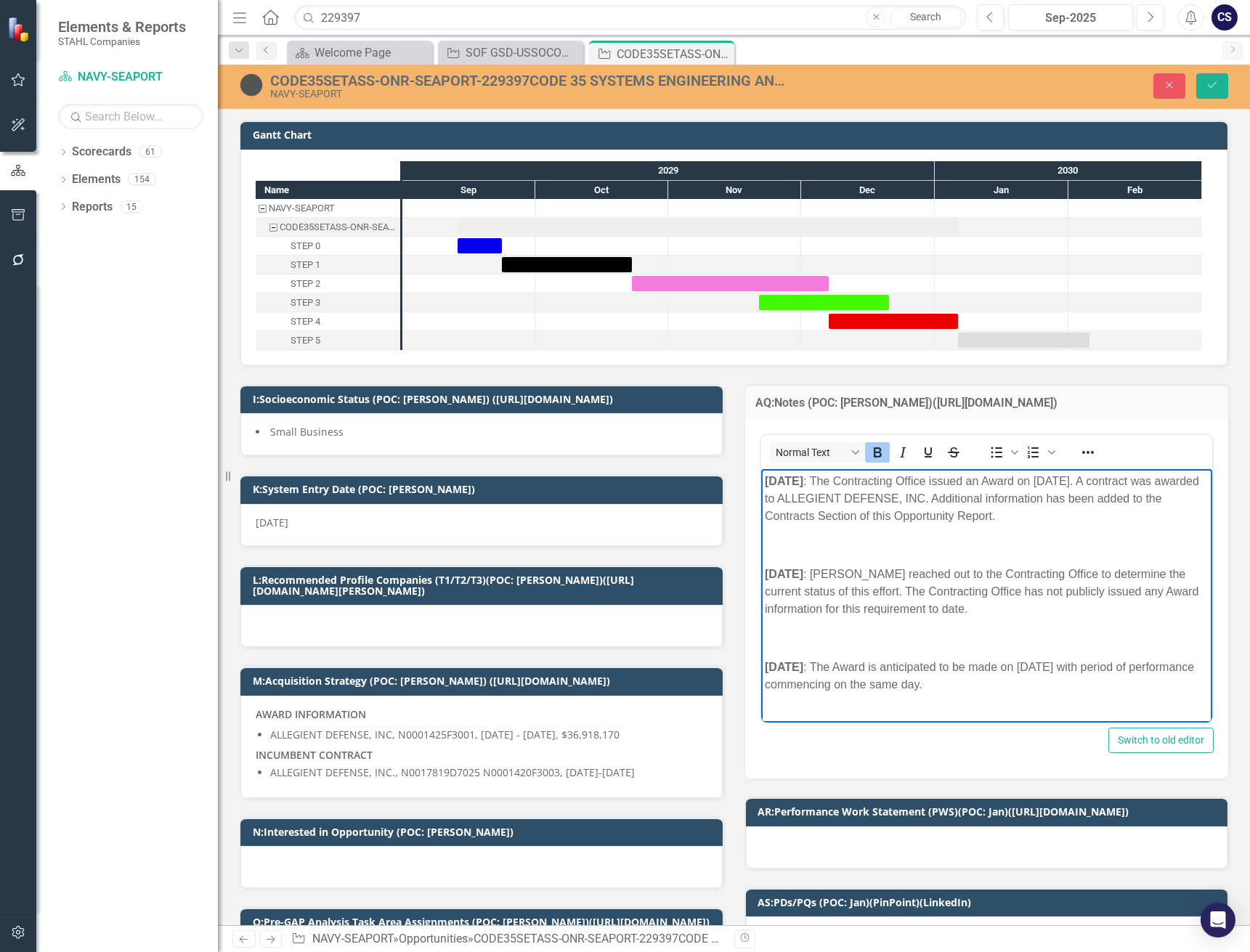
click at [765, 480] on strong "[DATE]" at bounding box center [783, 481] width 39 height 13
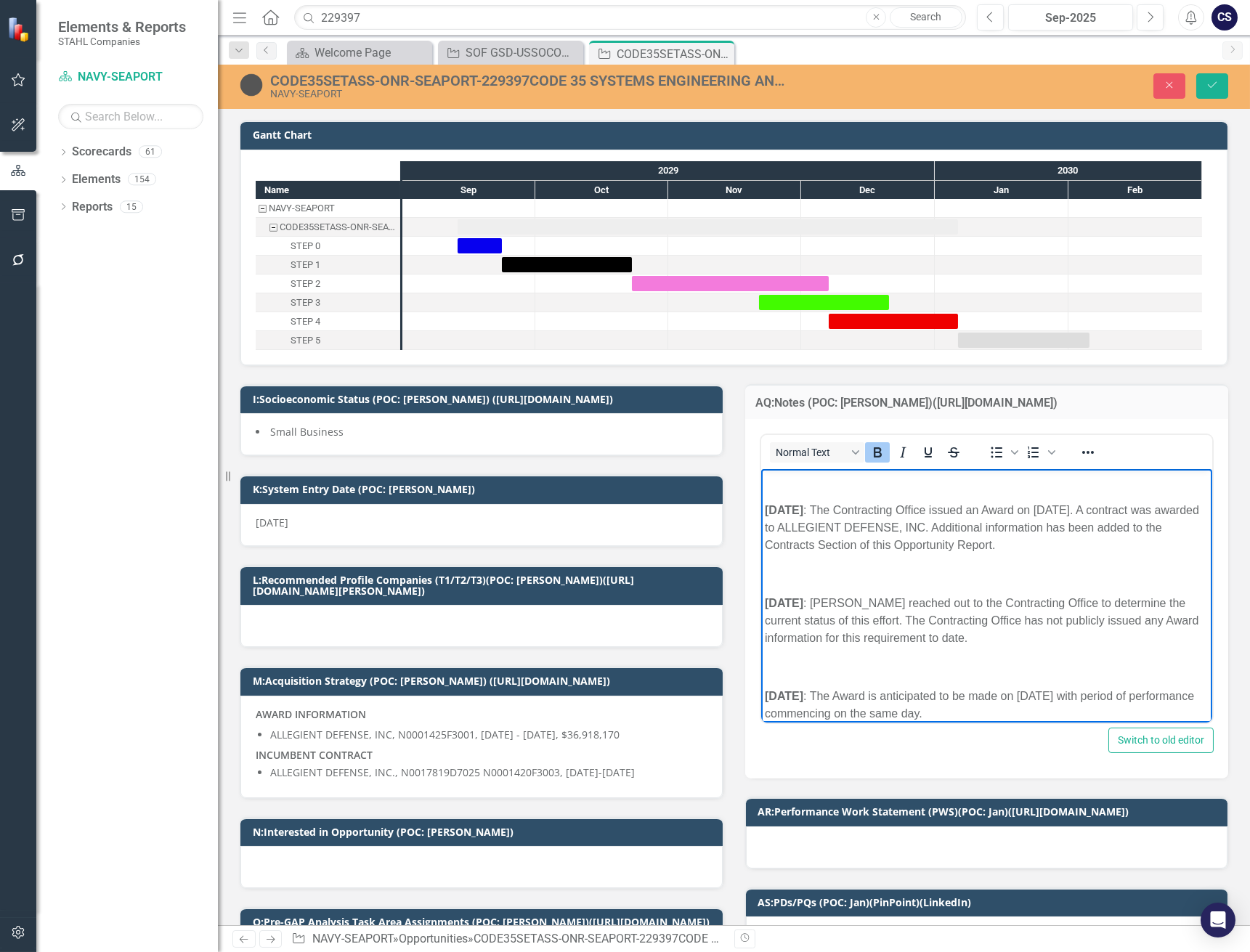
click at [765, 480] on p "Rich Text Area. Press ALT-0 for help." at bounding box center [986, 481] width 444 height 17
click at [769, 481] on p "Rich Text Area. Press ALT-0 for help." at bounding box center [986, 481] width 444 height 17
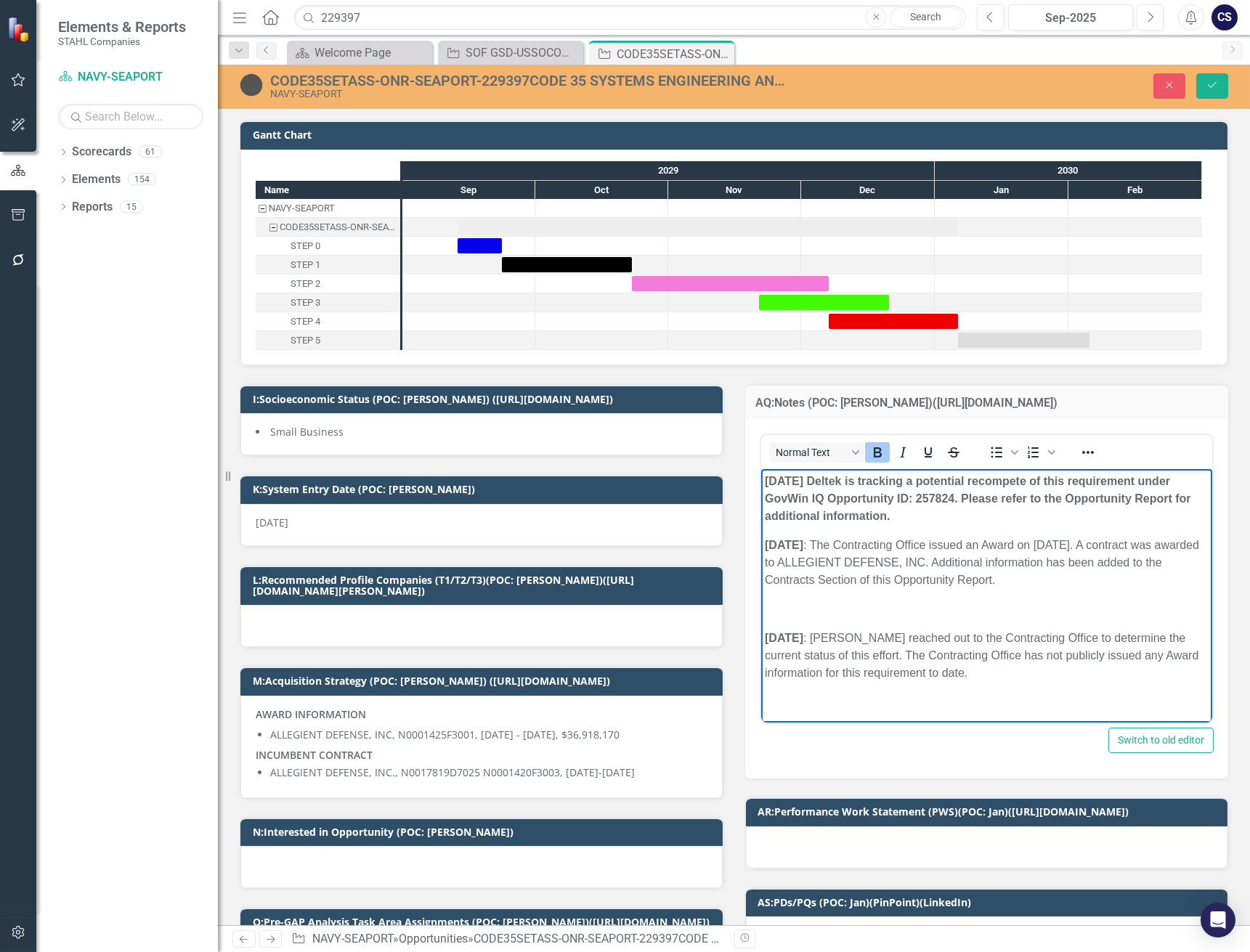
drag, startPoint x: 903, startPoint y: 522, endPoint x: 861, endPoint y: 489, distance: 53.4
click at [861, 489] on p "[DATE] Deltek is tracking a potential recompete of this requirement under GovWi…" at bounding box center [986, 498] width 444 height 53
click at [872, 452] on icon "Bold" at bounding box center [877, 452] width 17 height 17
click at [858, 491] on p "[DATE] Deltek is tracking a potential recompete of this requirement under GovWi…" at bounding box center [986, 498] width 444 height 53
click at [916, 481] on p "[DATE] Deltek is tracking a potential recompete of this requirement under GovWi…" at bounding box center [986, 498] width 444 height 53
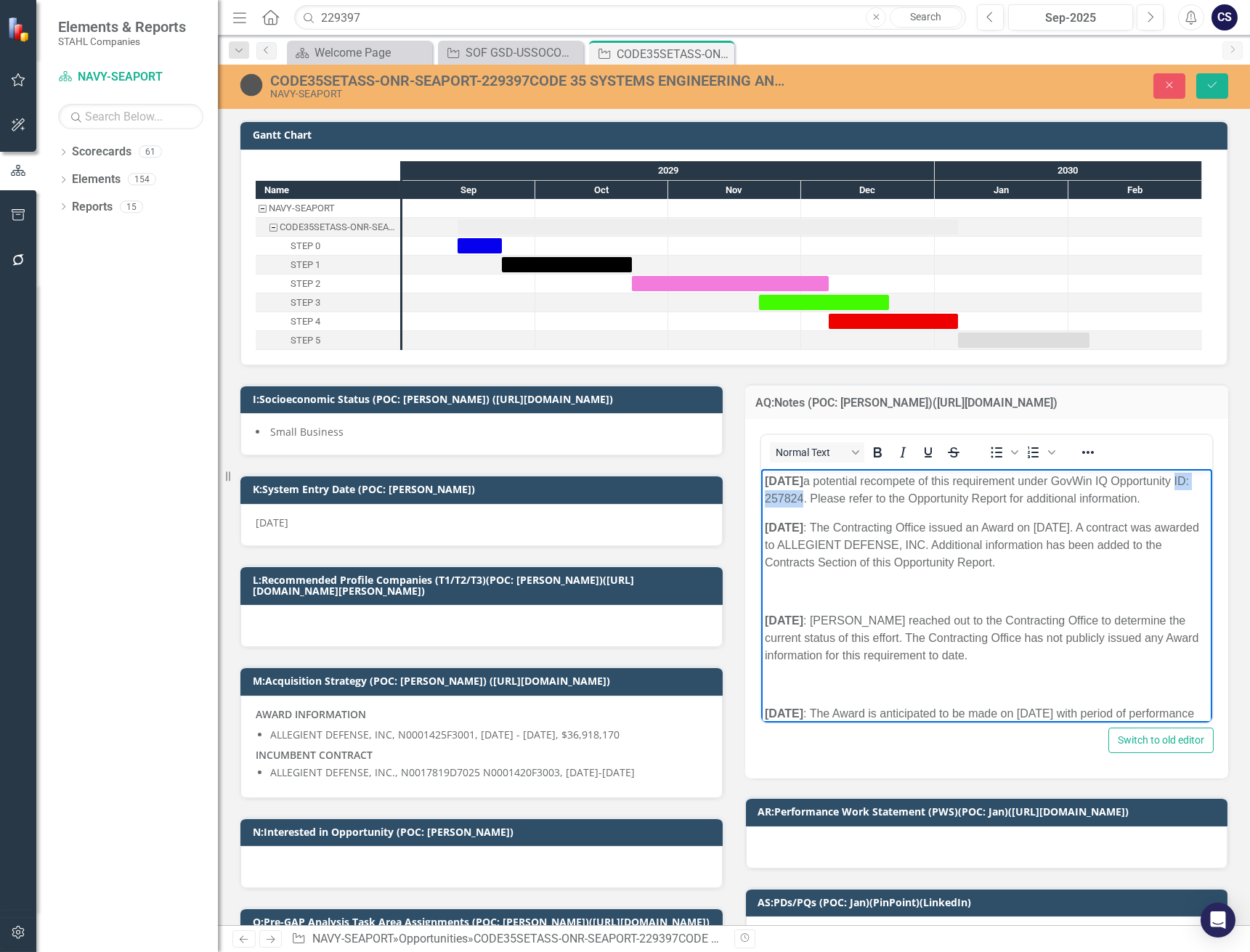
drag, startPoint x: 884, startPoint y: 498, endPoint x: 828, endPoint y: 502, distance: 56.1
click at [828, 502] on p "[DATE] a potential recompete of this requirement under GovWin IQ Opportunity ID…" at bounding box center [986, 490] width 444 height 35
click at [874, 455] on icon "Bold" at bounding box center [877, 452] width 17 height 17
click at [881, 508] on p "[DATE] a potential recompete of this requirement under GovWin IQ Opportunity ID…" at bounding box center [986, 490] width 444 height 35
click at [613, 80] on div "CODE35SETASS-ONR-SEAPORT-229397CODE 35 SYSTEMS ENGINEERING AND TECHNICAL ASSIST…" at bounding box center [531, 80] width 520 height 16
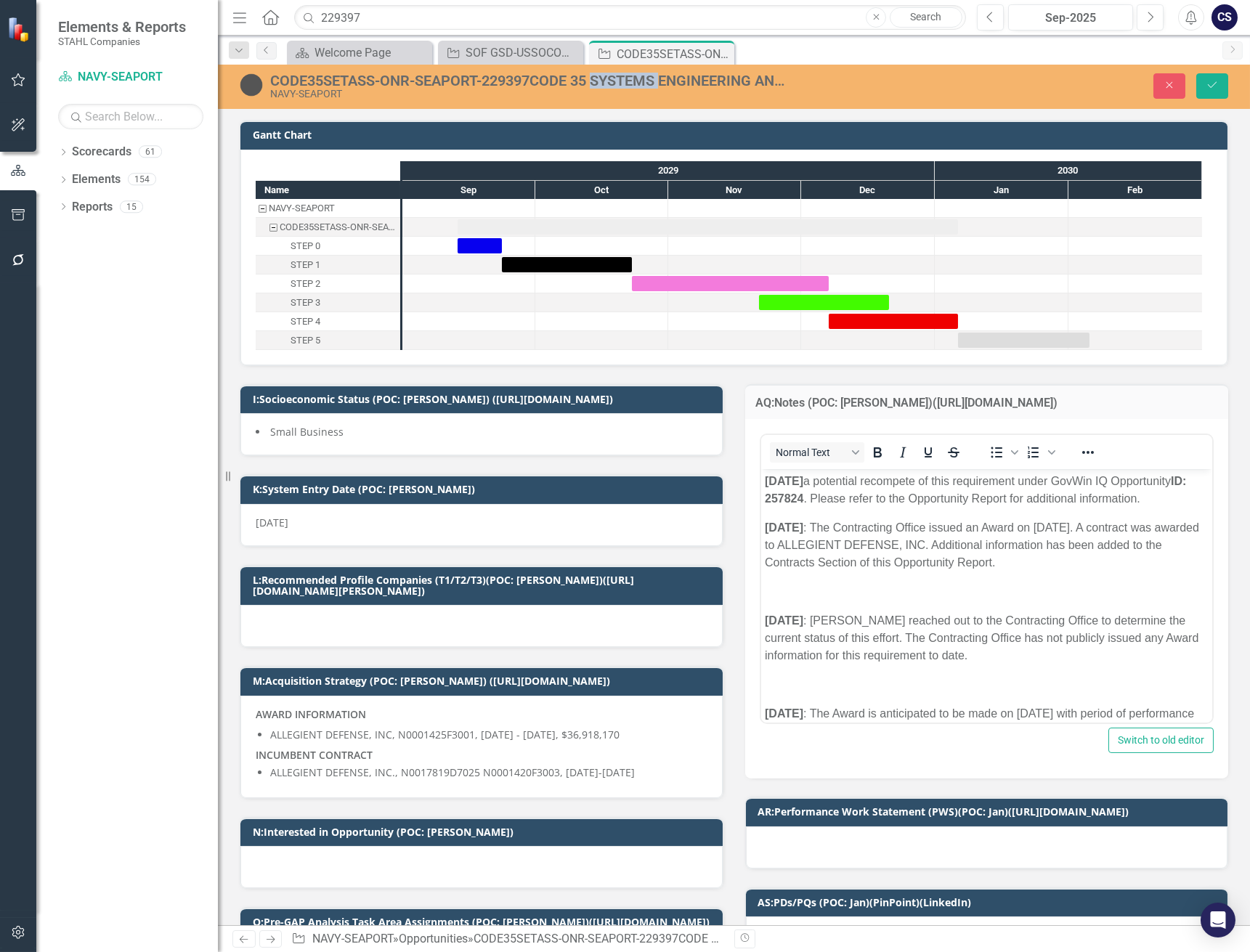
click at [613, 80] on div "CODE35SETASS-ONR-SEAPORT-229397CODE 35 SYSTEMS ENGINEERING AND TECHNICAL ASSIST…" at bounding box center [531, 80] width 520 height 16
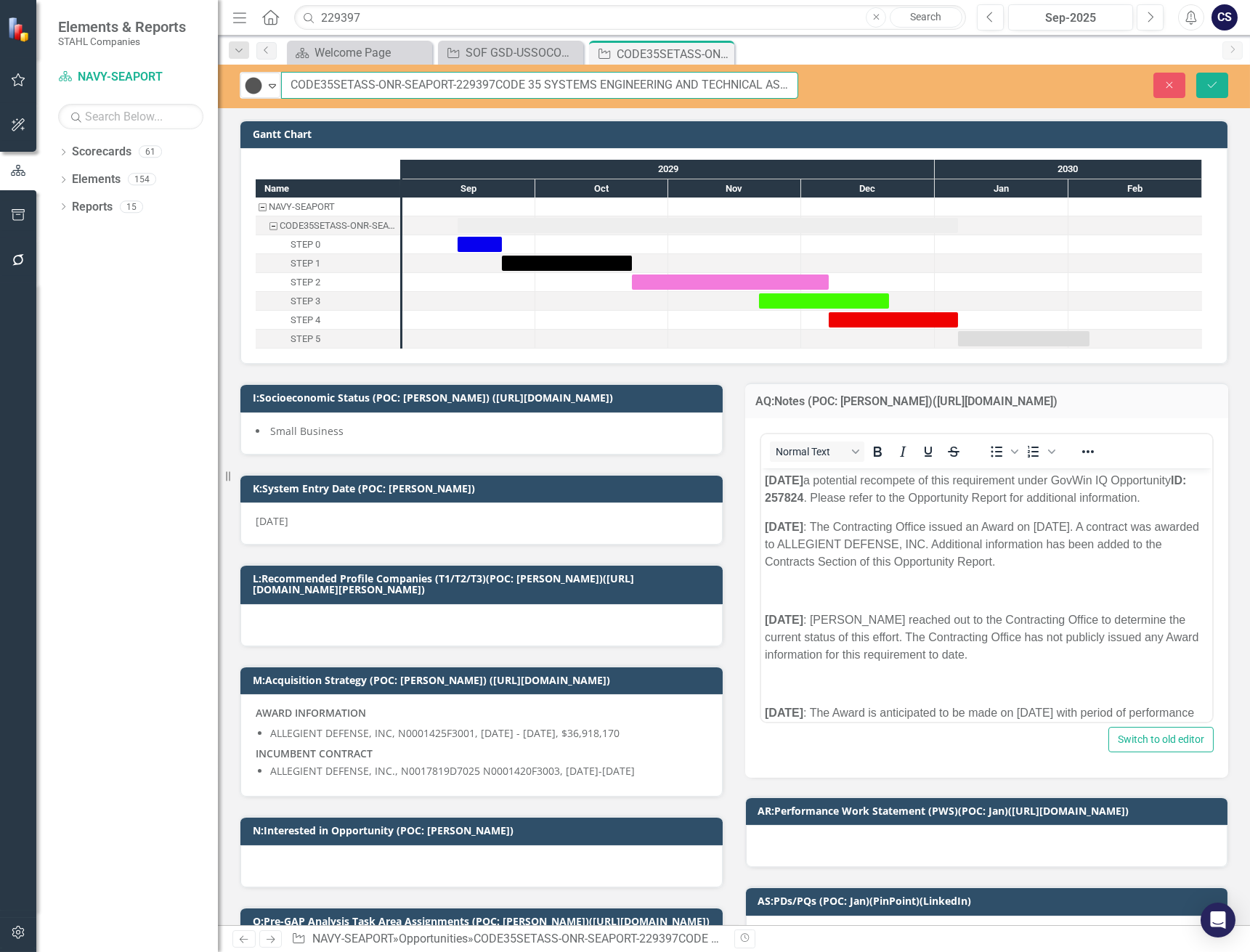
click at [492, 84] on input "CODE35SETASS-ONR-SEAPORT-229397CODE 35 SYSTEMS ENGINEERING AND TECHNICAL ASSIST…" at bounding box center [539, 85] width 517 height 27
type input "CODE35SETASS-ONR-SEAPORT-257824 CODE 35 SYSTEMS ENGINEERING AND TECHNICAL ASSIS…"
click at [1213, 83] on icon "Save" at bounding box center [1211, 85] width 13 height 10
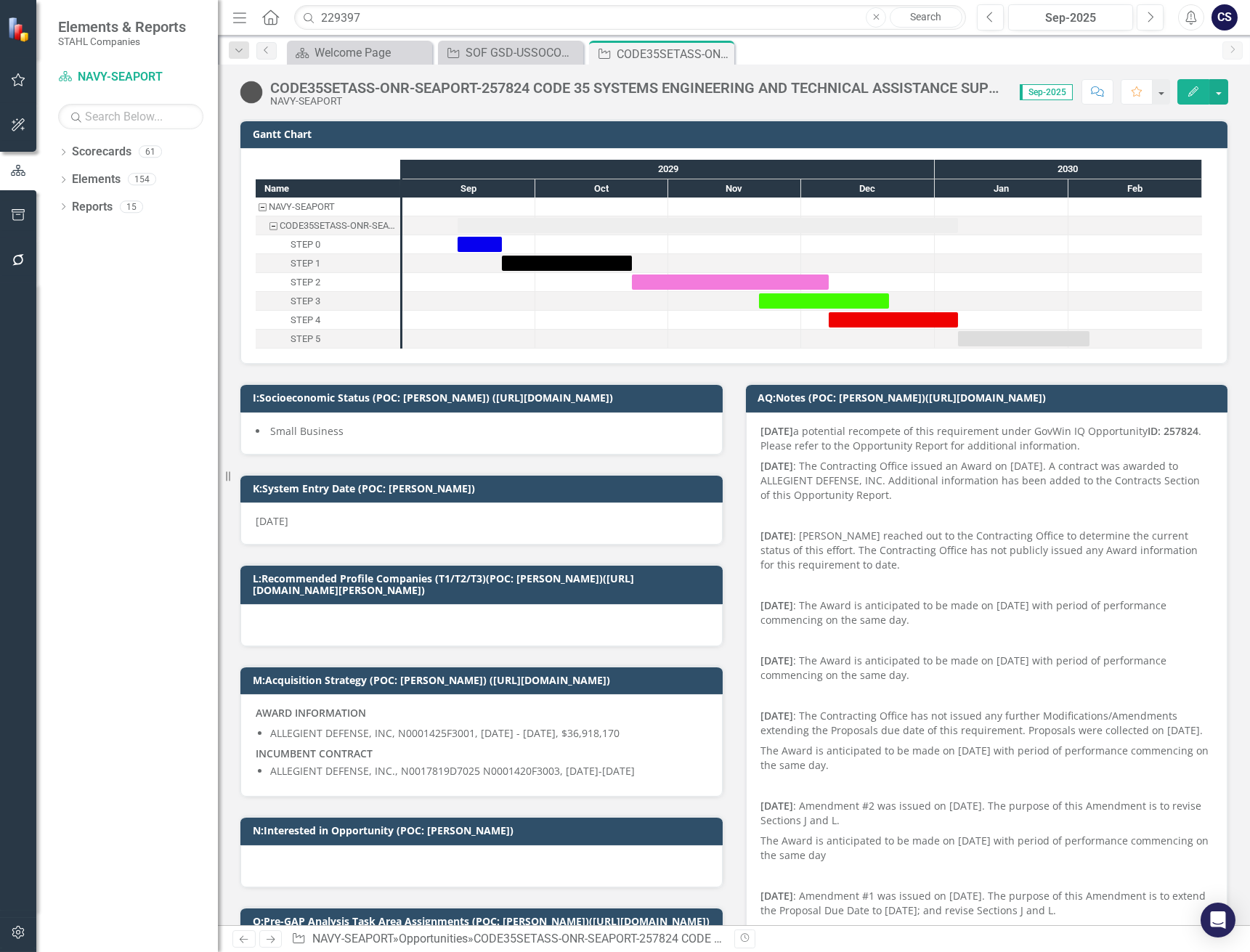
click at [1109, 444] on p "[DATE] a potential recompete of this requirement under GovWin IQ Opportunity ID…" at bounding box center [987, 439] width 452 height 32
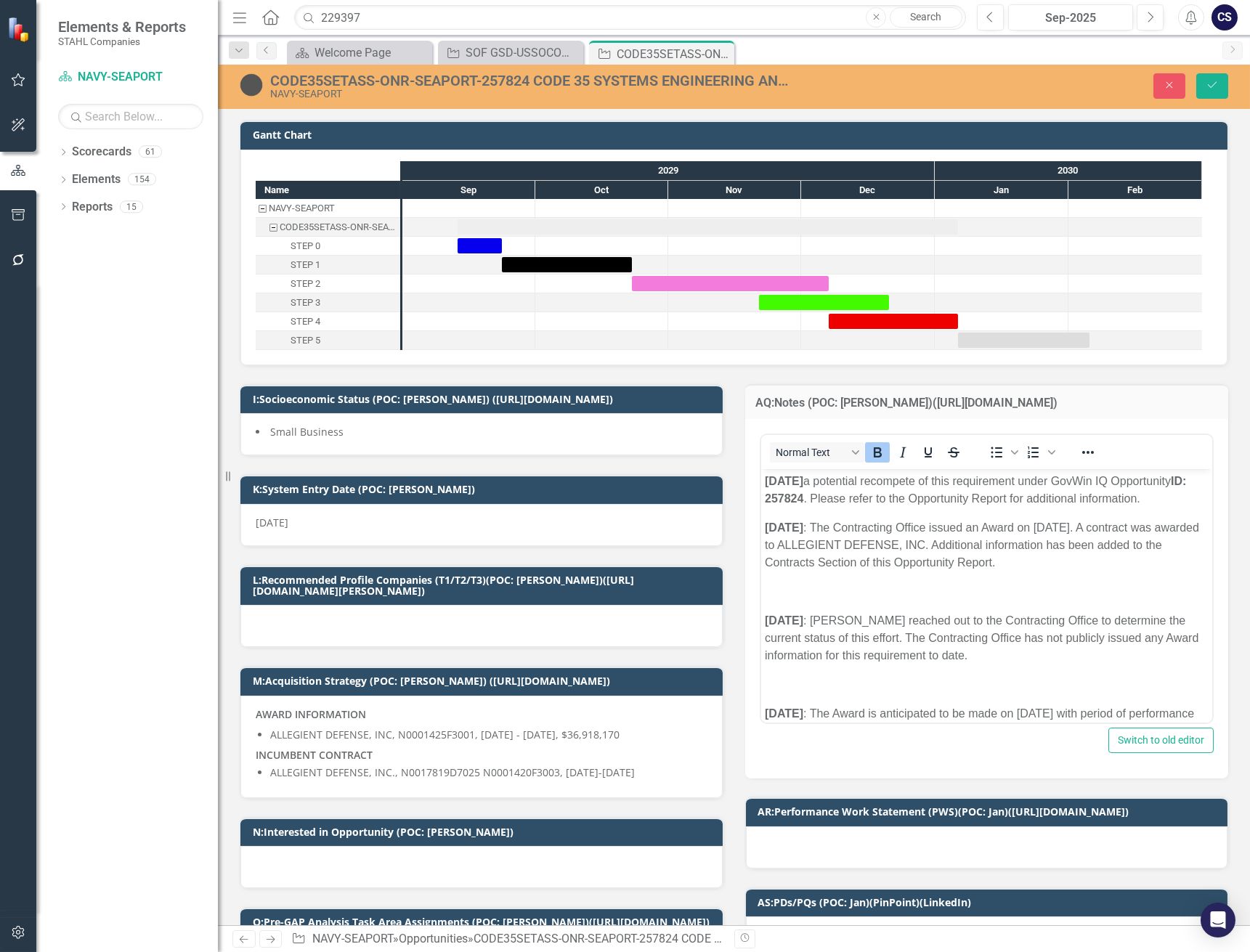
click at [836, 508] on p "[DATE] a potential recompete of this requirement under GovWin IQ Opportunity ID…" at bounding box center [986, 490] width 444 height 35
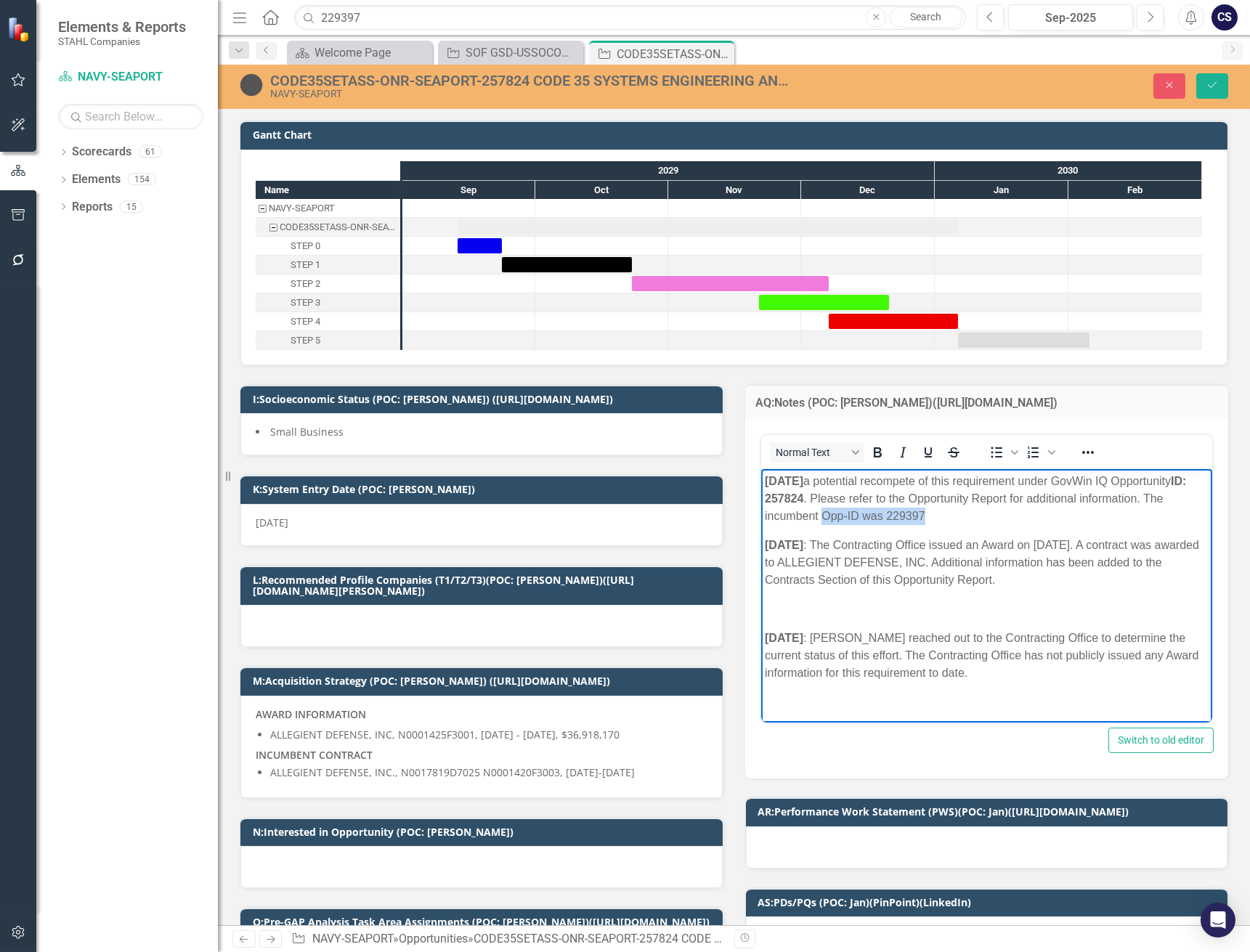
drag, startPoint x: 1025, startPoint y: 513, endPoint x: 907, endPoint y: 520, distance: 118.2
click at [907, 520] on p "[DATE] a potential recompete of this requirement under GovWin IQ Opportunity ID…" at bounding box center [986, 498] width 444 height 53
click at [868, 456] on icon "Bold" at bounding box center [877, 452] width 17 height 17
drag, startPoint x: 828, startPoint y: 494, endPoint x: 767, endPoint y: 494, distance: 61.0
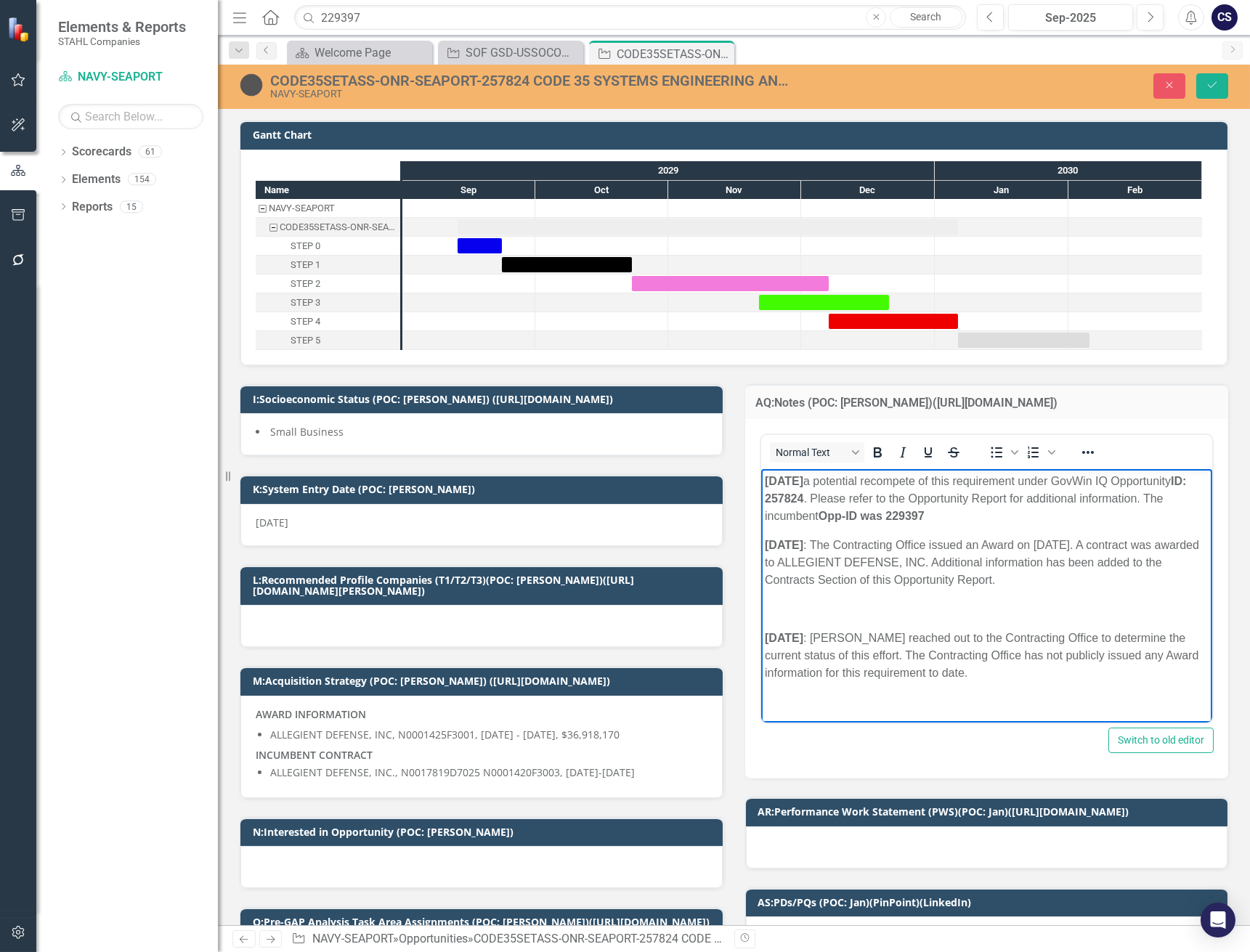
click at [767, 494] on p "[DATE] a potential recompete of this requirement under GovWin IQ Opportunity ID…" at bounding box center [986, 498] width 444 height 53
click at [873, 447] on icon "Bold" at bounding box center [877, 452] width 8 height 10
click at [852, 524] on p "[DATE] a potential recompete of this requirement under GovWin IQ Opportunity ID…" at bounding box center [986, 498] width 444 height 53
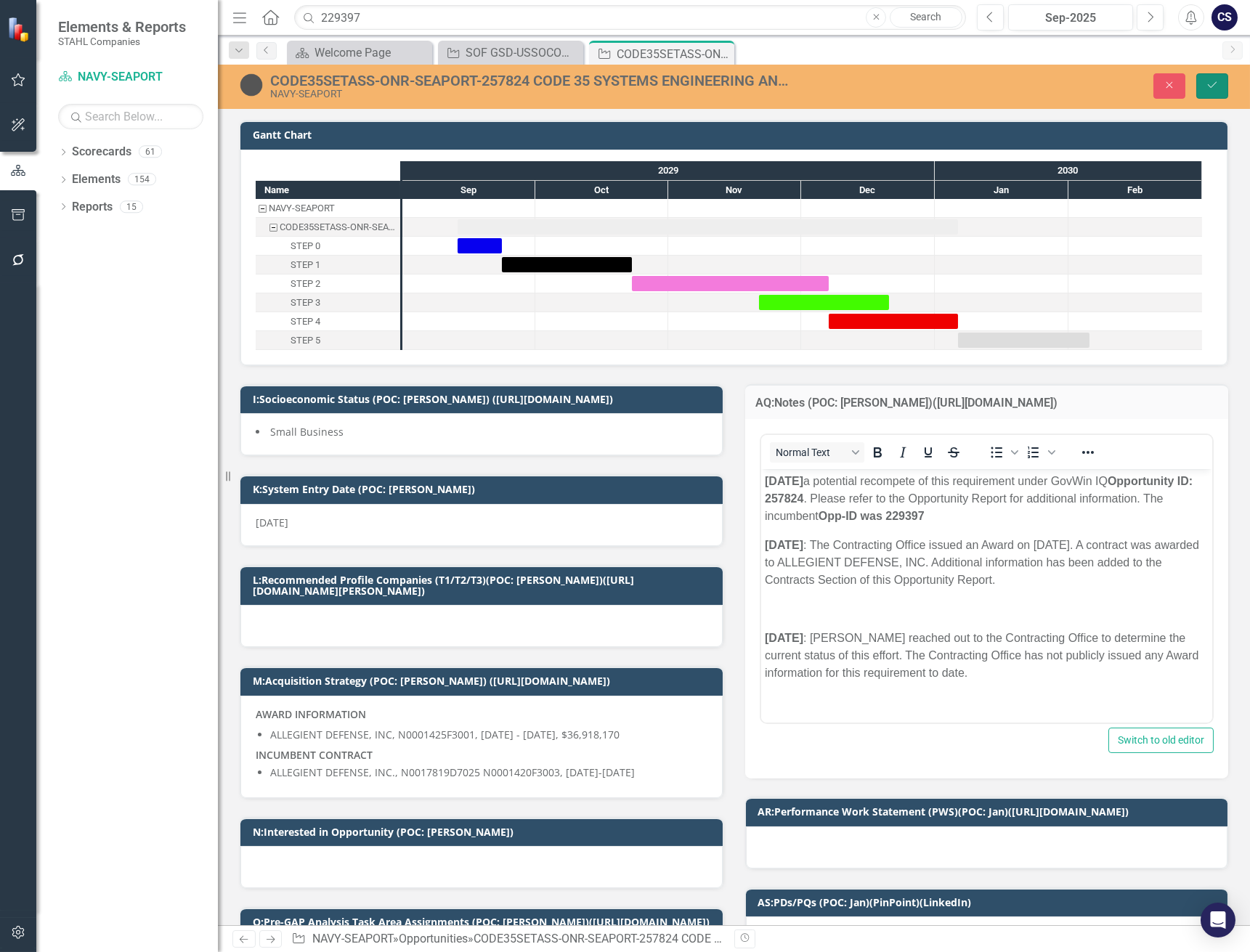
click at [1211, 80] on icon "Save" at bounding box center [1211, 85] width 13 height 10
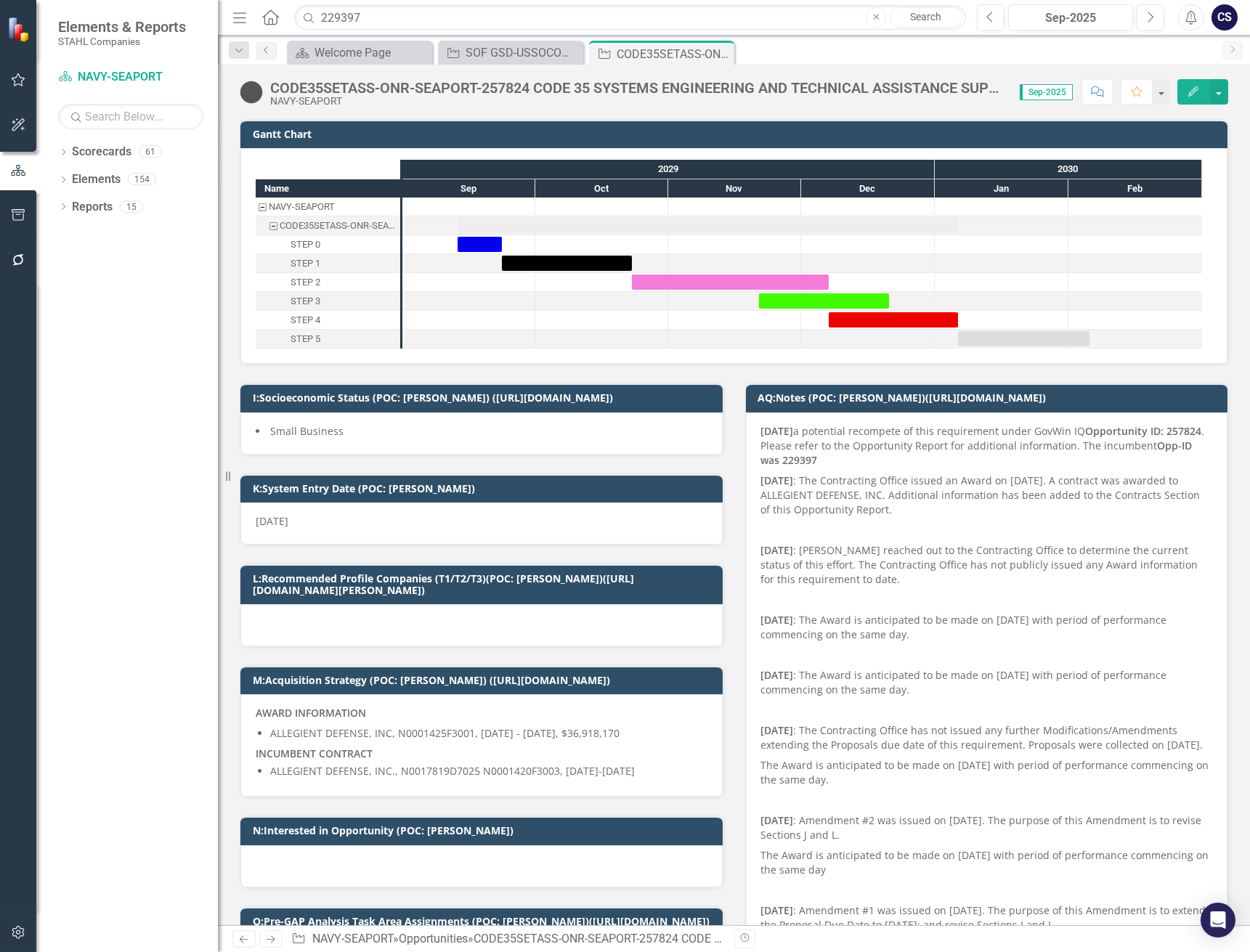
click at [1098, 88] on icon "Comment" at bounding box center [1097, 91] width 13 height 10
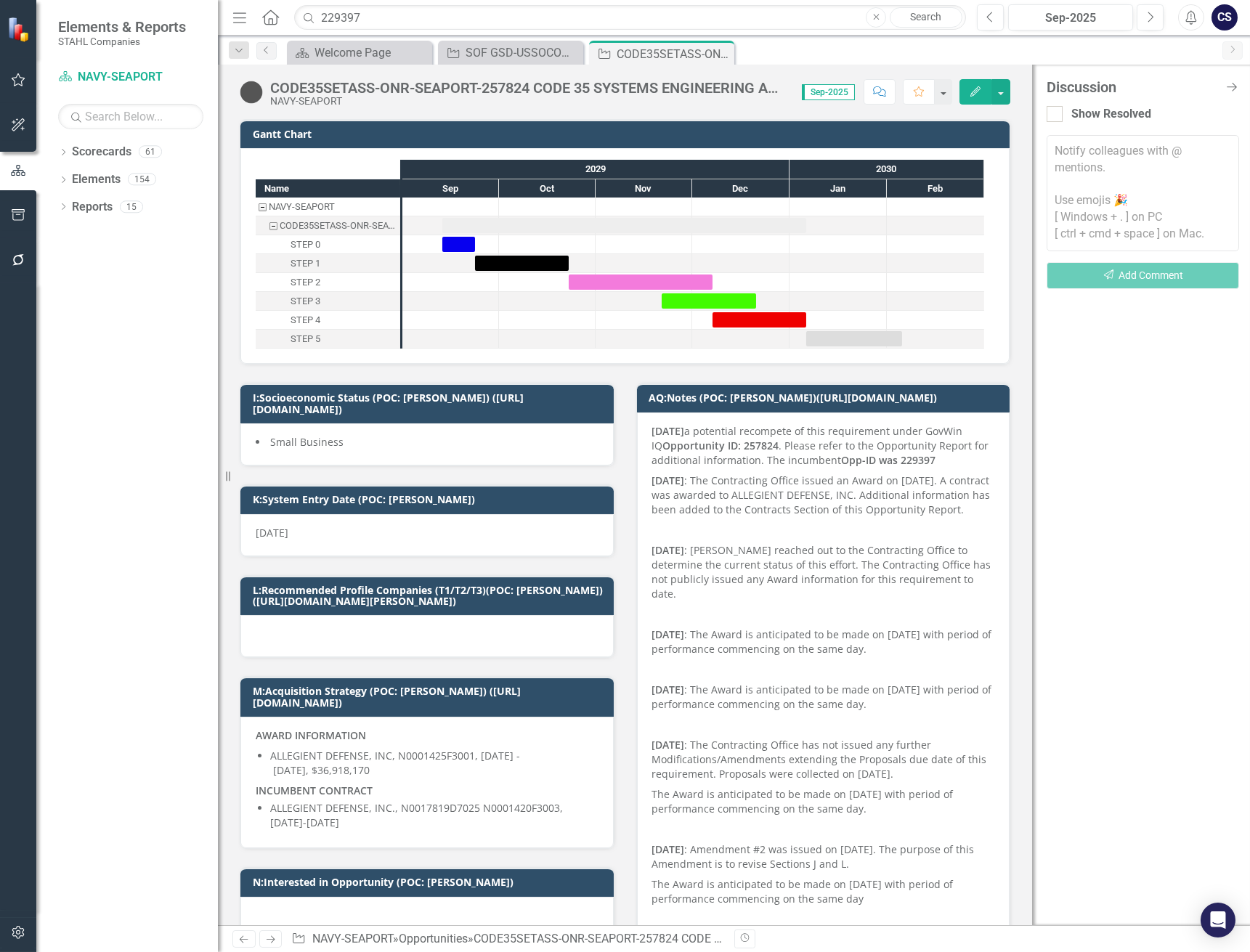
click at [1079, 153] on textarea at bounding box center [1142, 193] width 193 height 116
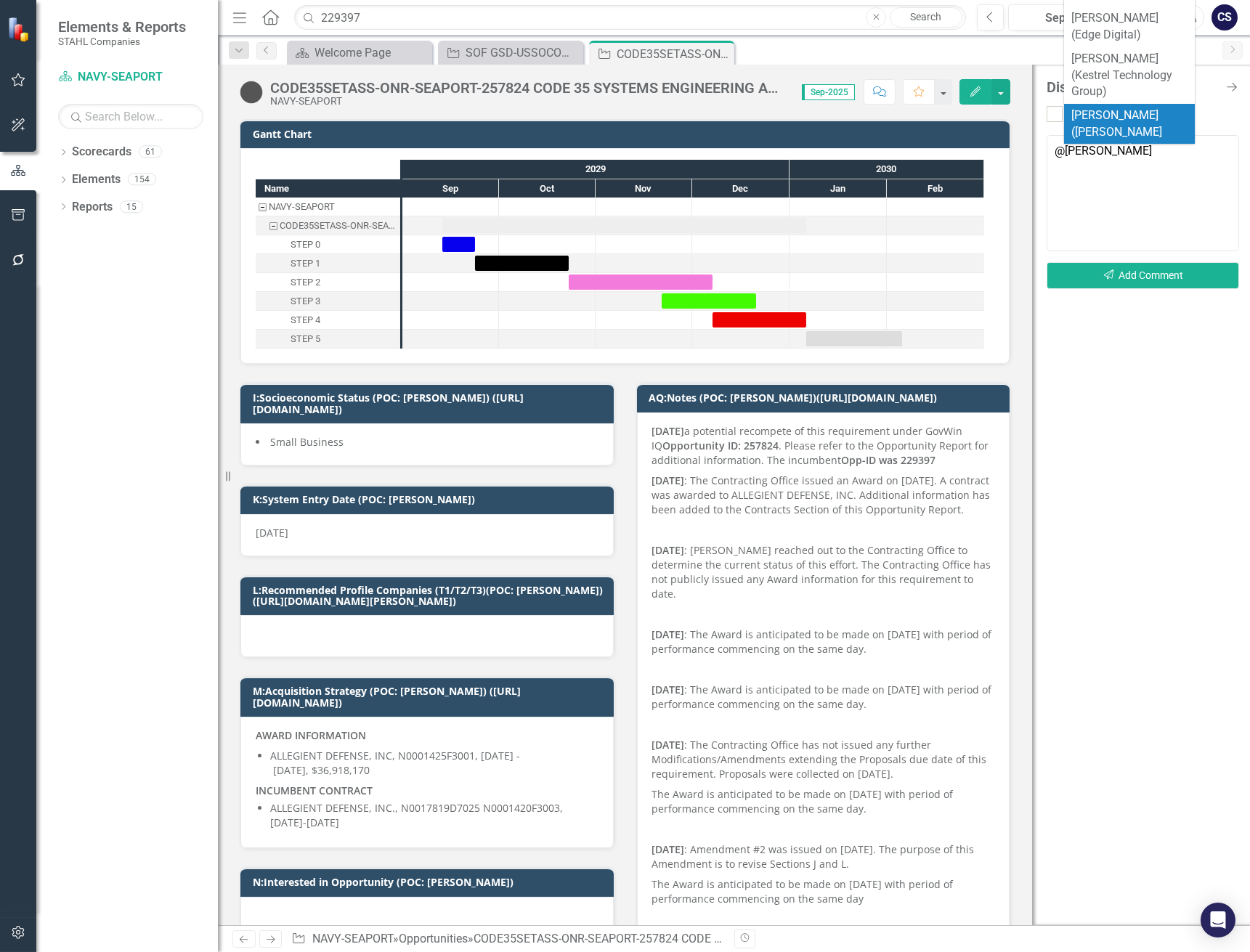
click at [1127, 157] on textarea "@[PERSON_NAME]" at bounding box center [1142, 193] width 193 height 116
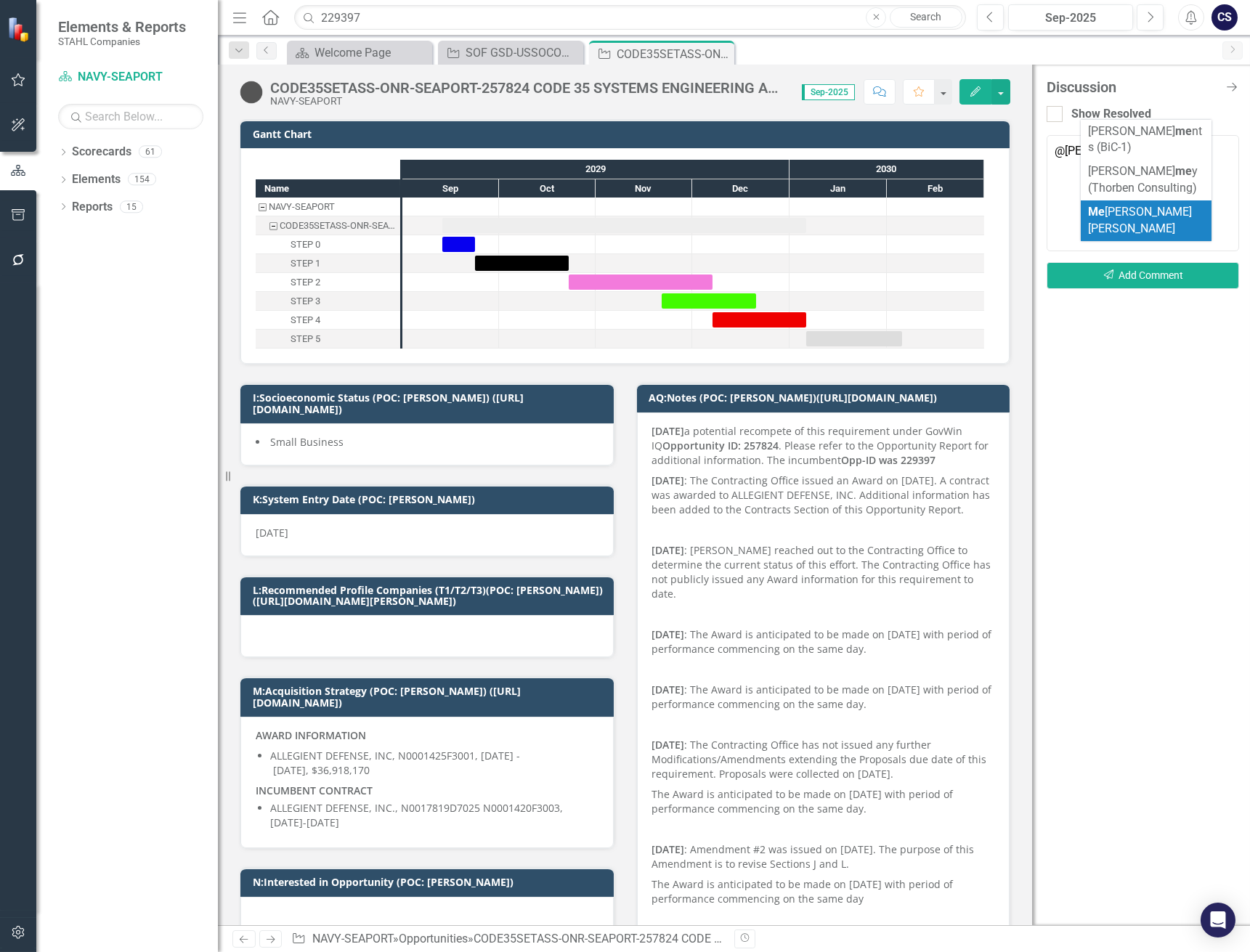
click at [1128, 210] on span "Me [PERSON_NAME] [PERSON_NAME]" at bounding box center [1140, 219] width 104 height 31
type textarea "@[PERSON_NAME] [PERSON_NAME]"
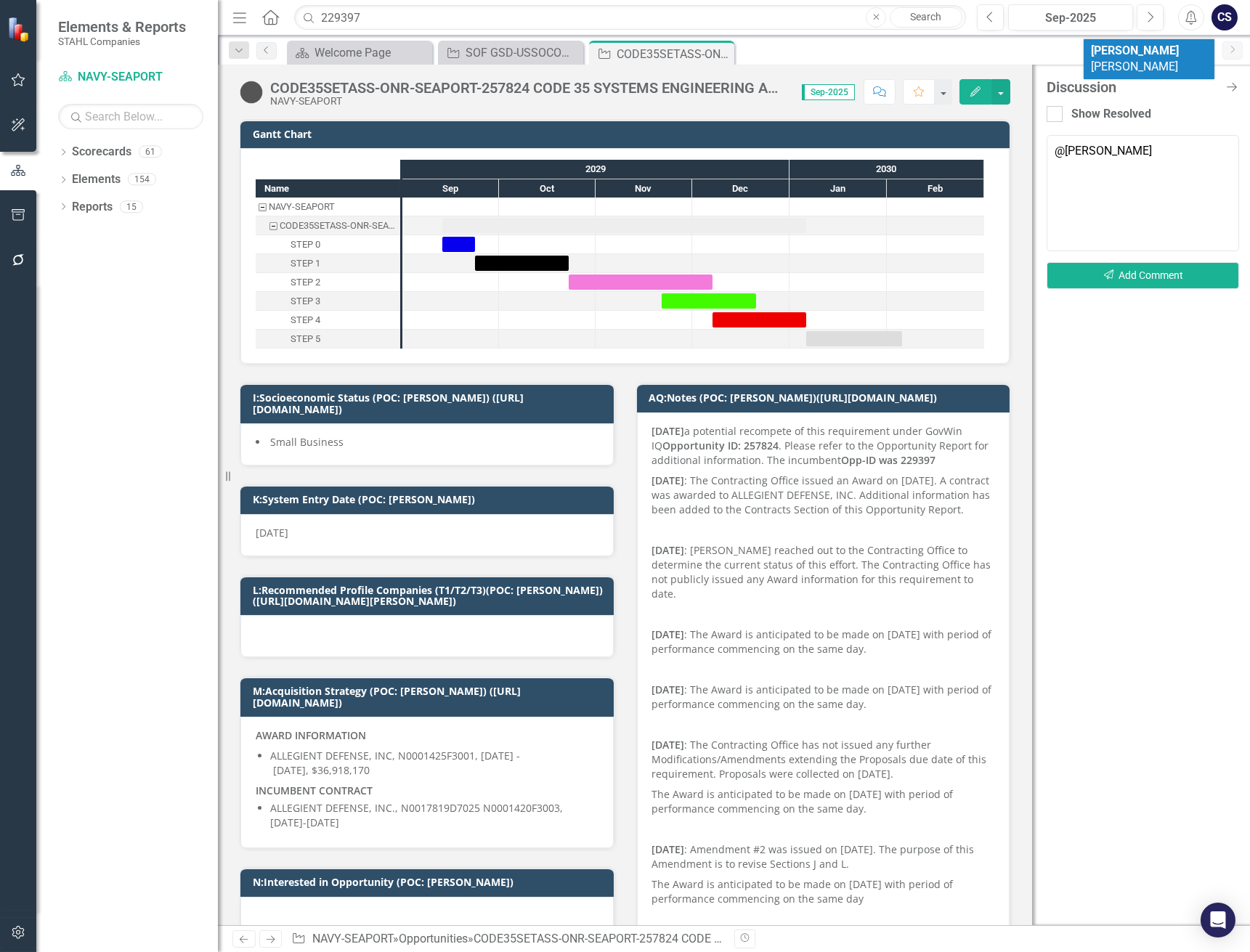
click at [1166, 50] on li "[PERSON_NAME] [PERSON_NAME]" at bounding box center [1149, 60] width 131 height 41
drag, startPoint x: 933, startPoint y: 474, endPoint x: 789, endPoint y: 464, distance: 144.3
click at [789, 464] on p "[DATE] a potential recompete of this requirement under GovWin IQ Opportunity ID…" at bounding box center [824, 447] width 343 height 46
click at [928, 465] on p "[DATE] a potential recompete of this requirement under GovWin IQ Opportunity ID…" at bounding box center [824, 447] width 343 height 46
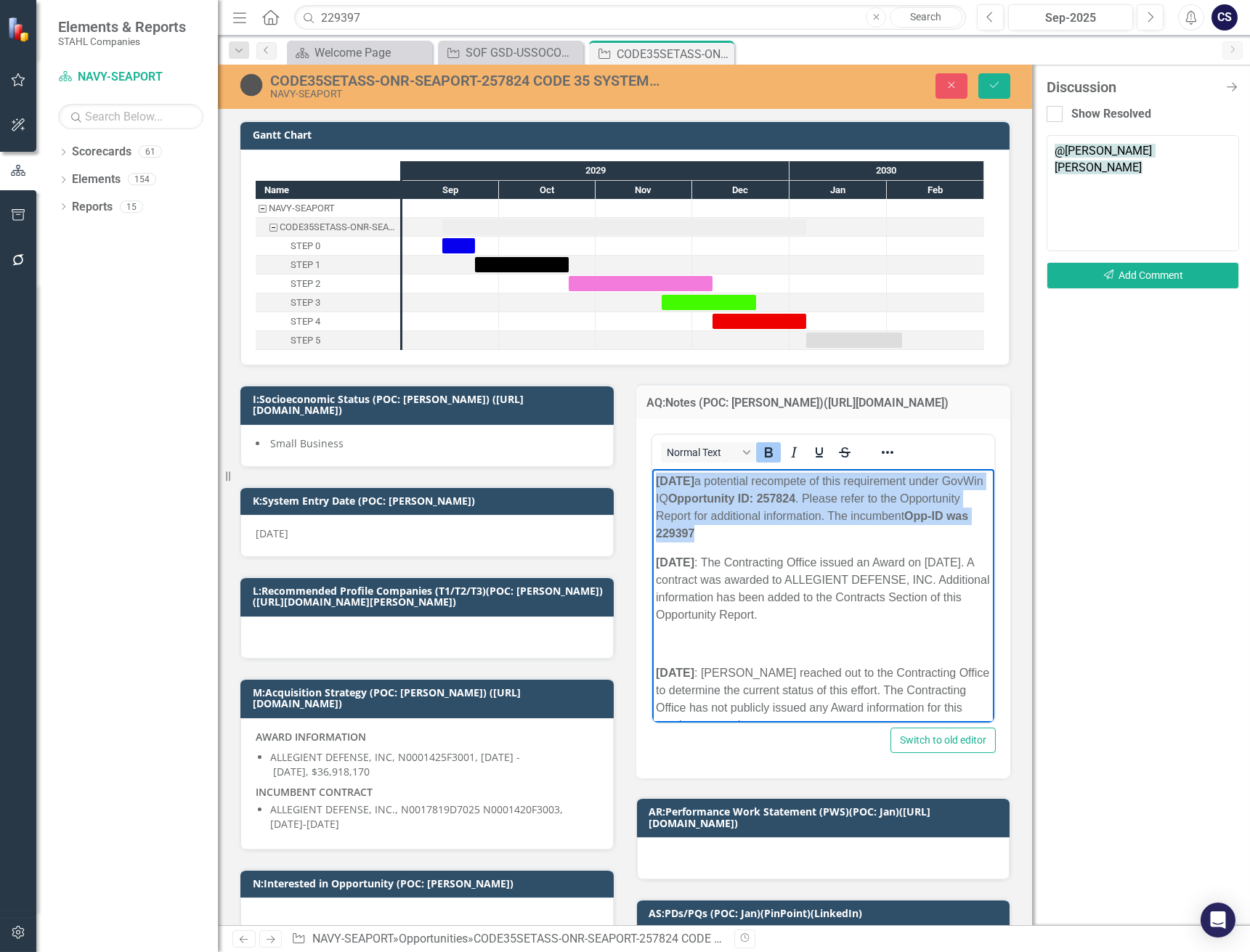
drag, startPoint x: 760, startPoint y: 533, endPoint x: 654, endPoint y: 482, distance: 117.6
copy p "[DATE] a potential recompete of this requirement under GovWin IQ Opportunity ID…"
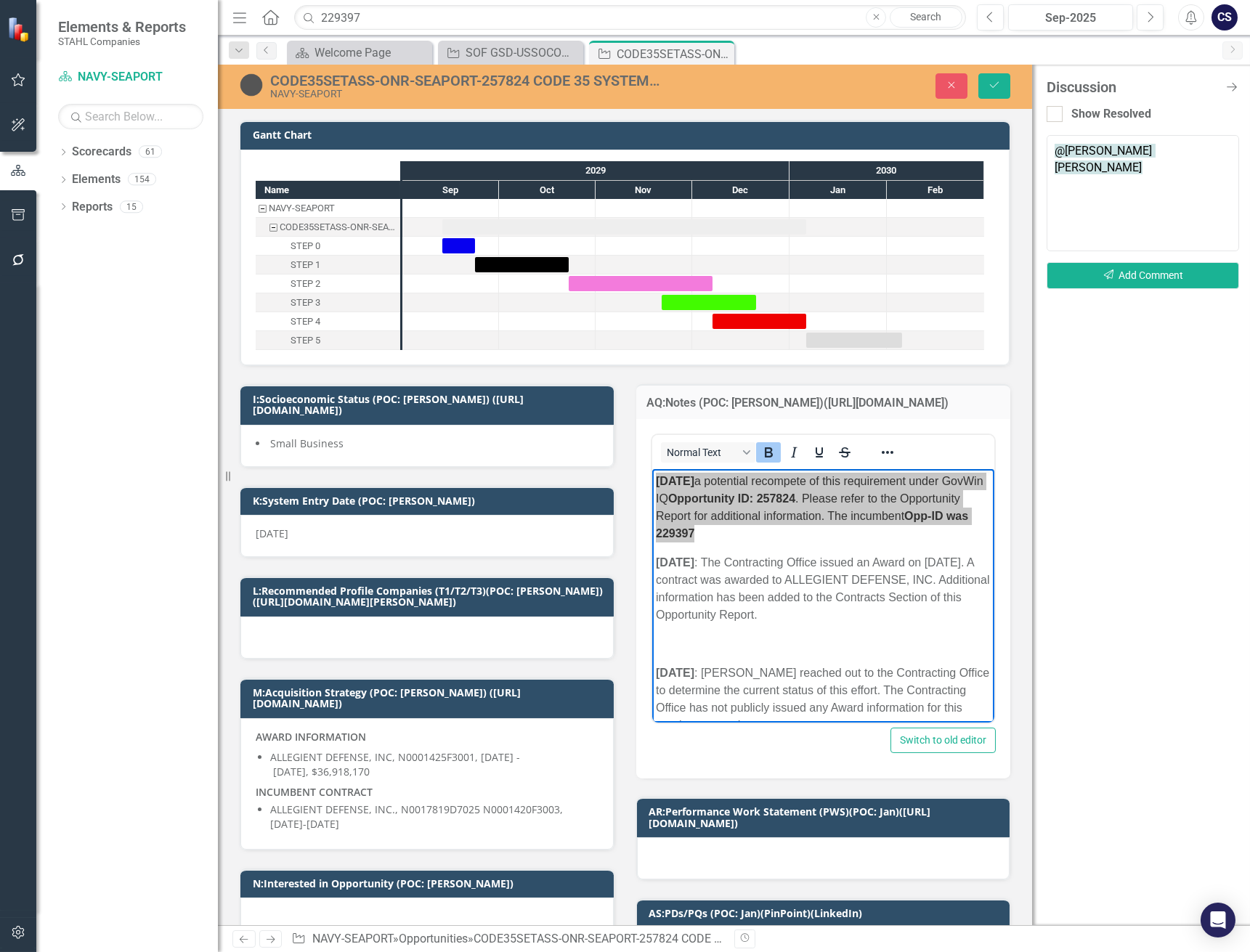
click at [1155, 164] on textarea "@[PERSON_NAME] [PERSON_NAME]" at bounding box center [1142, 193] width 193 height 116
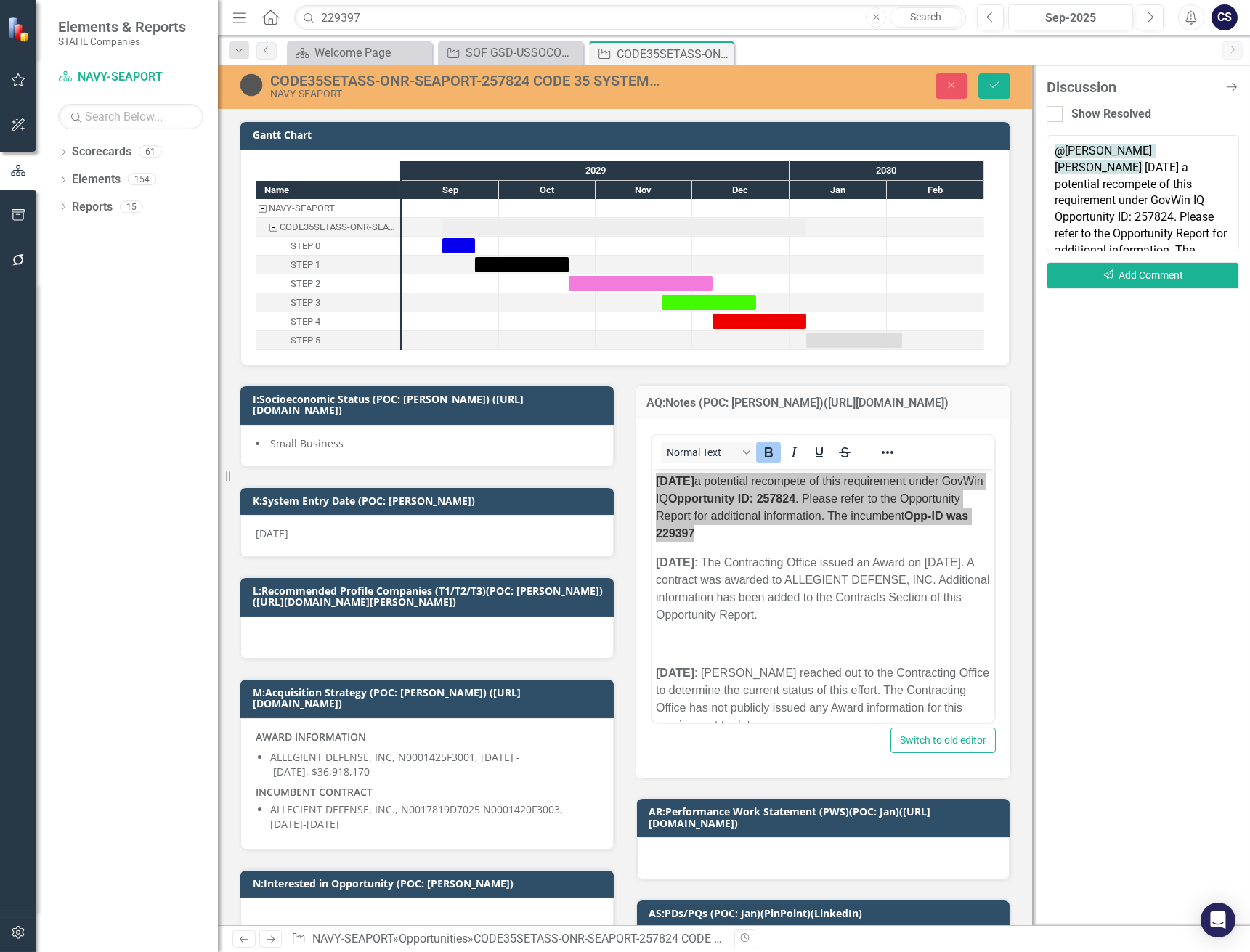
click at [1207, 239] on textarea "@[PERSON_NAME] [PERSON_NAME] [DATE] a potential recompete of this requirement u…" at bounding box center [1142, 193] width 193 height 116
drag, startPoint x: 1117, startPoint y: 243, endPoint x: 1094, endPoint y: 220, distance: 32.5
click at [1094, 220] on textarea "@[PERSON_NAME] [PERSON_NAME] [DATE] a potential recompete of this requirement u…" at bounding box center [1142, 193] width 193 height 116
click at [1208, 244] on textarea "@[PERSON_NAME] [PERSON_NAME] [DATE] a potential recompete of this requirement u…" at bounding box center [1142, 193] width 193 height 116
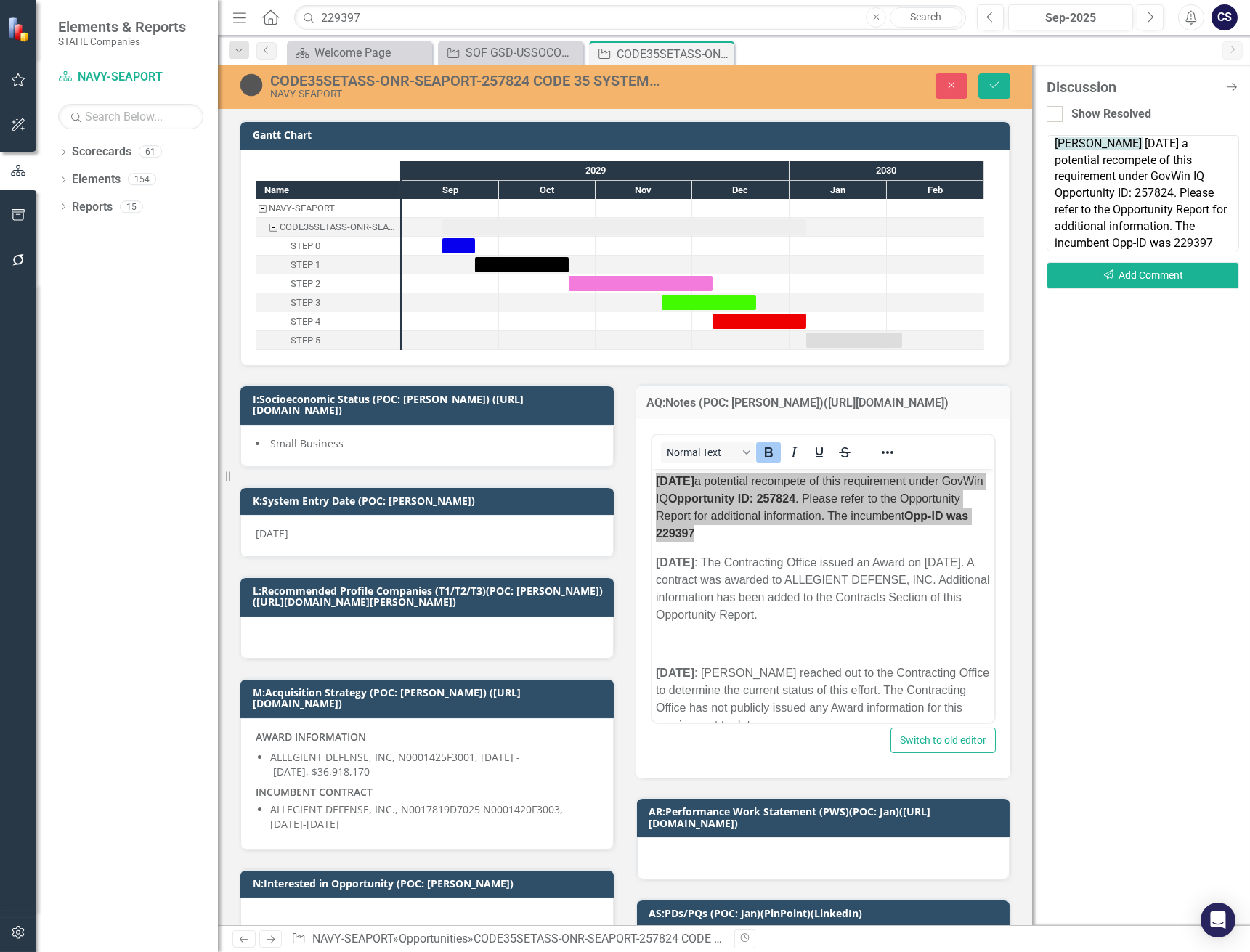
scroll to position [41, 0]
click at [1071, 243] on textarea "@[PERSON_NAME] [PERSON_NAME] [DATE] a potential recompete of this requirement u…" at bounding box center [1142, 193] width 193 height 116
paste textarea "Sources Sought / RFI / Market Research [DATE] Responses [DATE] Special Notice […"
click at [1068, 240] on textarea "@[PERSON_NAME] [PERSON_NAME] [DATE] a potential recompete of this requirement u…" at bounding box center [1142, 193] width 193 height 116
paste textarea "Sources Sought / RFI / Market Research [DATE] Responses [DATE] Special Notice […"
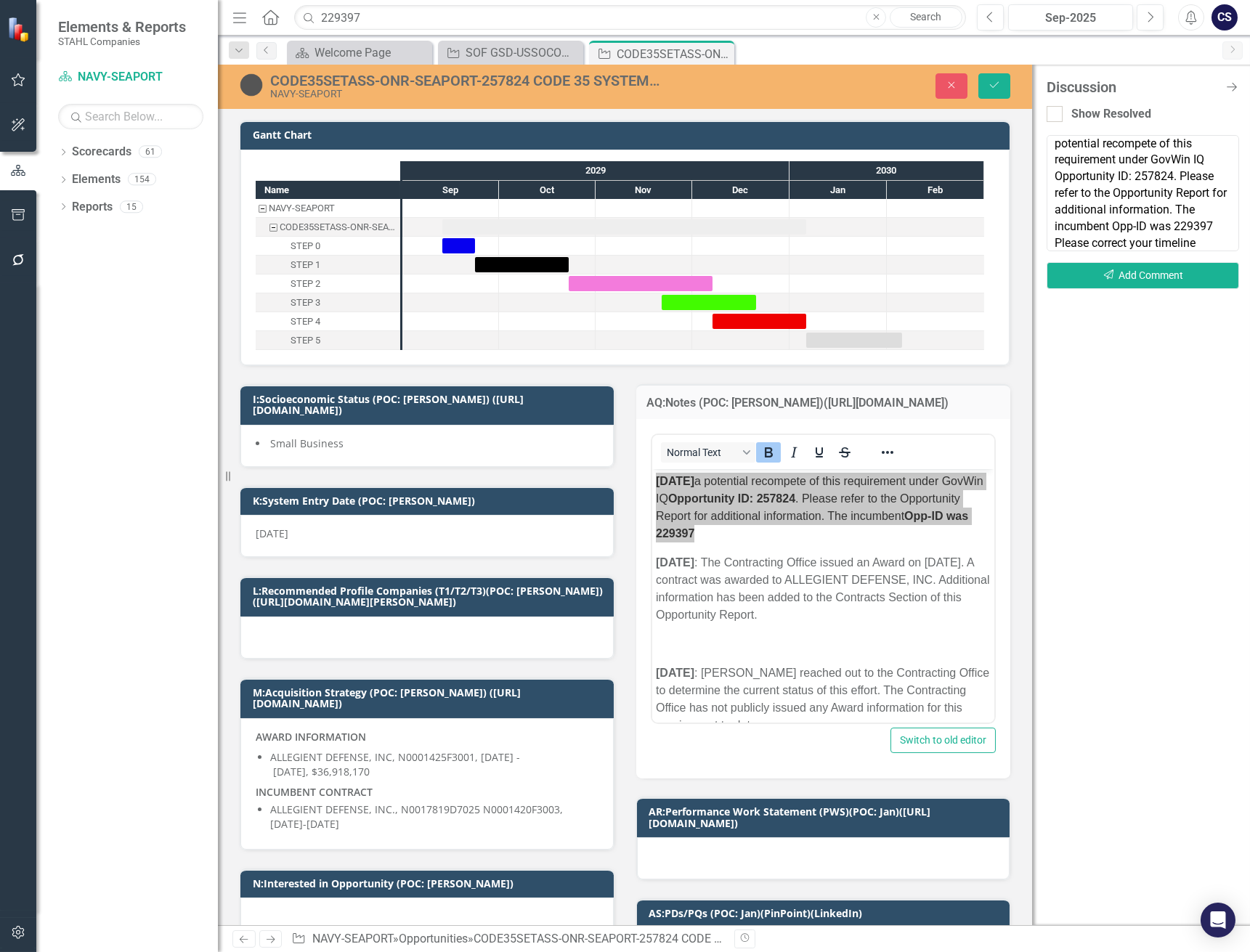
click at [1063, 244] on textarea "@[PERSON_NAME] [PERSON_NAME] [DATE] a potential recompete of this requirement u…" at bounding box center [1142, 193] width 193 height 116
paste textarea "Solicitation Release [DATE] Questions/ Comments Due [DATE] Proposals Due [DATE]…"
click at [1225, 240] on textarea "@[PERSON_NAME] [PERSON_NAME] [DATE] a potential recompete of this requirement u…" at bounding box center [1142, 193] width 193 height 116
click at [1053, 189] on textarea "@[PERSON_NAME] [PERSON_NAME] [DATE] a potential recompete of this requirement u…" at bounding box center [1142, 193] width 193 height 116
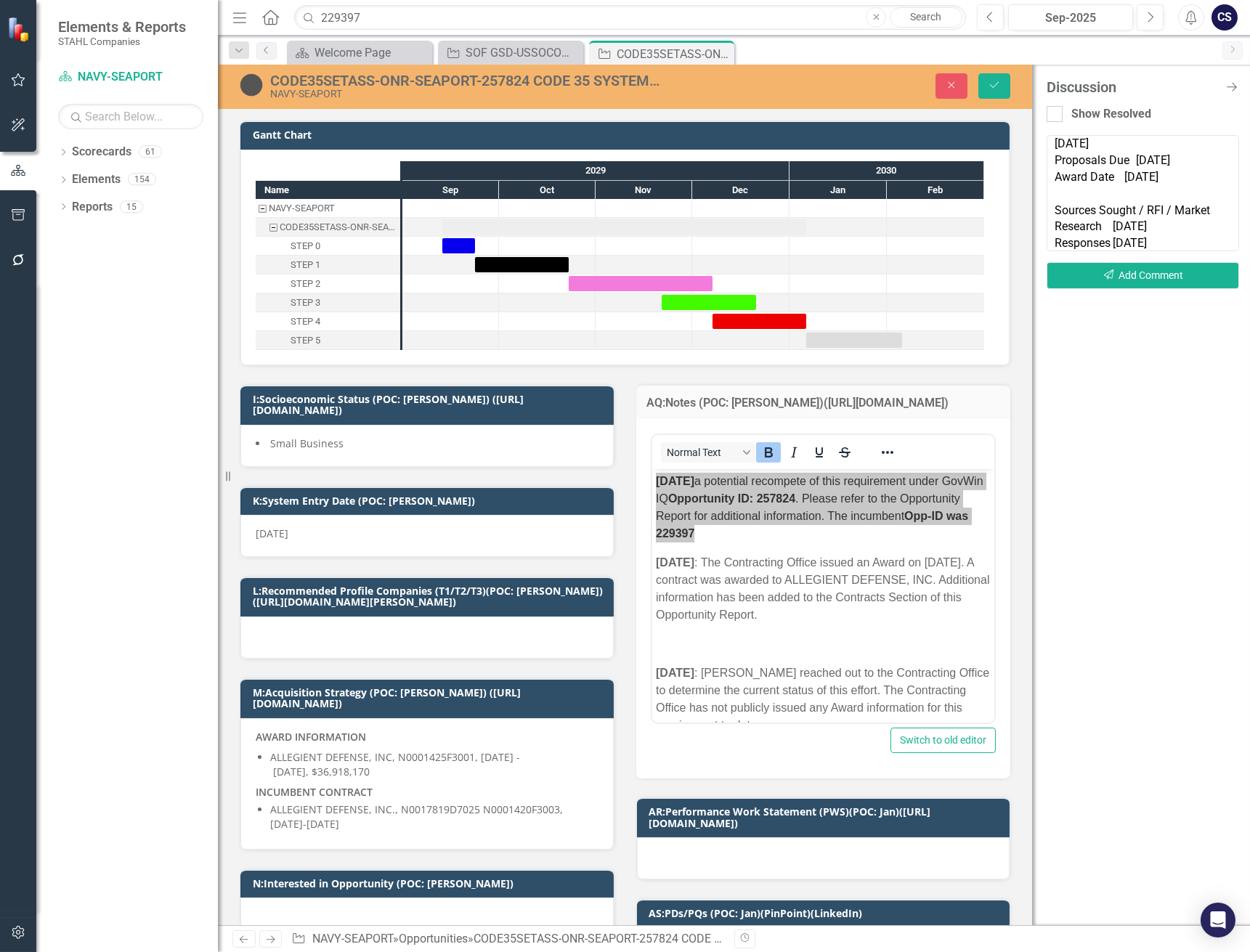
drag, startPoint x: 1063, startPoint y: 177, endPoint x: 1035, endPoint y: 121, distance: 62.6
click at [1035, 121] on div "Discussion Close Discussion Bar Show Resolved Notify colleagues with @ mentions…" at bounding box center [1141, 494] width 218 height 861
drag, startPoint x: 1049, startPoint y: 189, endPoint x: 1207, endPoint y: 338, distance: 217.2
click at [1207, 338] on div "Discussion Close Discussion Bar Show Resolved Notify colleagues with @ mentions…" at bounding box center [1141, 494] width 218 height 861
drag, startPoint x: 1053, startPoint y: 189, endPoint x: 1235, endPoint y: 242, distance: 189.6
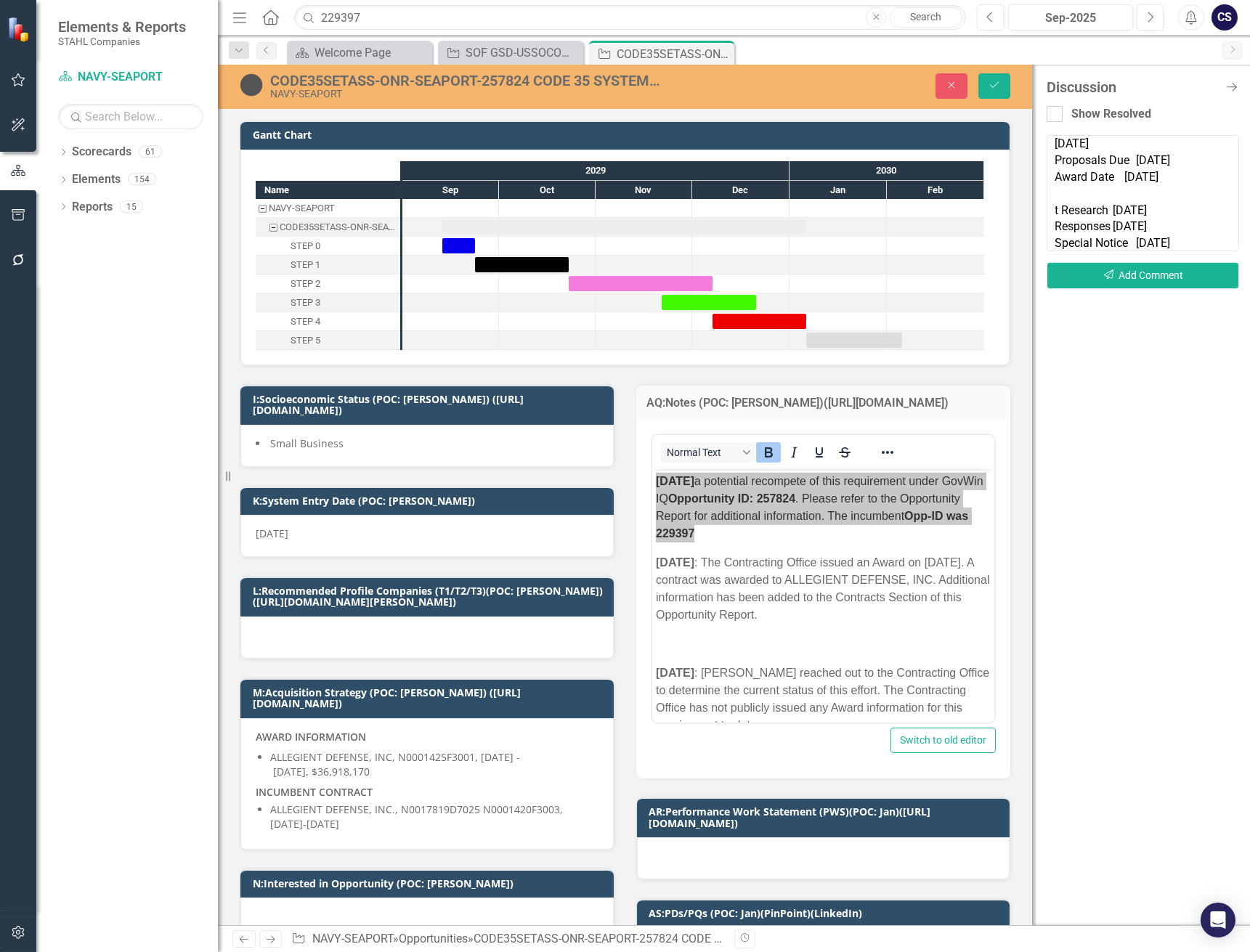
click at [1235, 242] on textarea "@[PERSON_NAME] [PERSON_NAME] [DATE] a potential recompete of this requirement u…" at bounding box center [1142, 193] width 193 height 116
drag, startPoint x: 1052, startPoint y: 210, endPoint x: 1224, endPoint y: 241, distance: 174.8
click at [1224, 241] on textarea "@[PERSON_NAME] [PERSON_NAME] [DATE] a potential recompete of this requirement u…" at bounding box center [1142, 193] width 193 height 116
drag, startPoint x: 1053, startPoint y: 235, endPoint x: 1215, endPoint y: 225, distance: 162.3
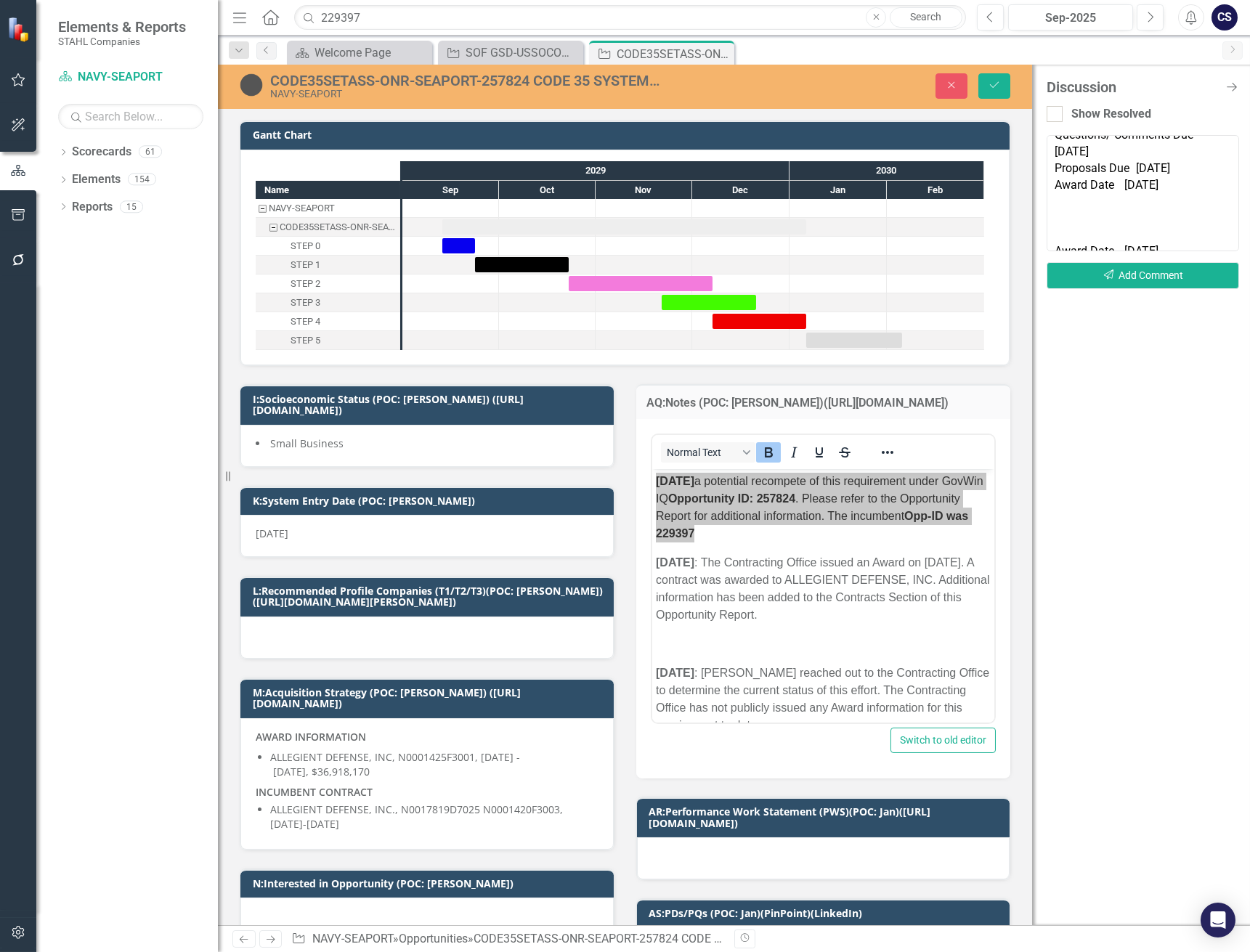
click at [1215, 225] on textarea "@[PERSON_NAME] [PERSON_NAME] [DATE] a potential recompete of this requirement u…" at bounding box center [1142, 193] width 193 height 116
drag, startPoint x: 1184, startPoint y: 235, endPoint x: 1035, endPoint y: 238, distance: 149.0
click at [1035, 238] on div "Discussion Close Discussion Bar Show Resolved Notify colleagues with @ mentions…" at bounding box center [1141, 494] width 218 height 861
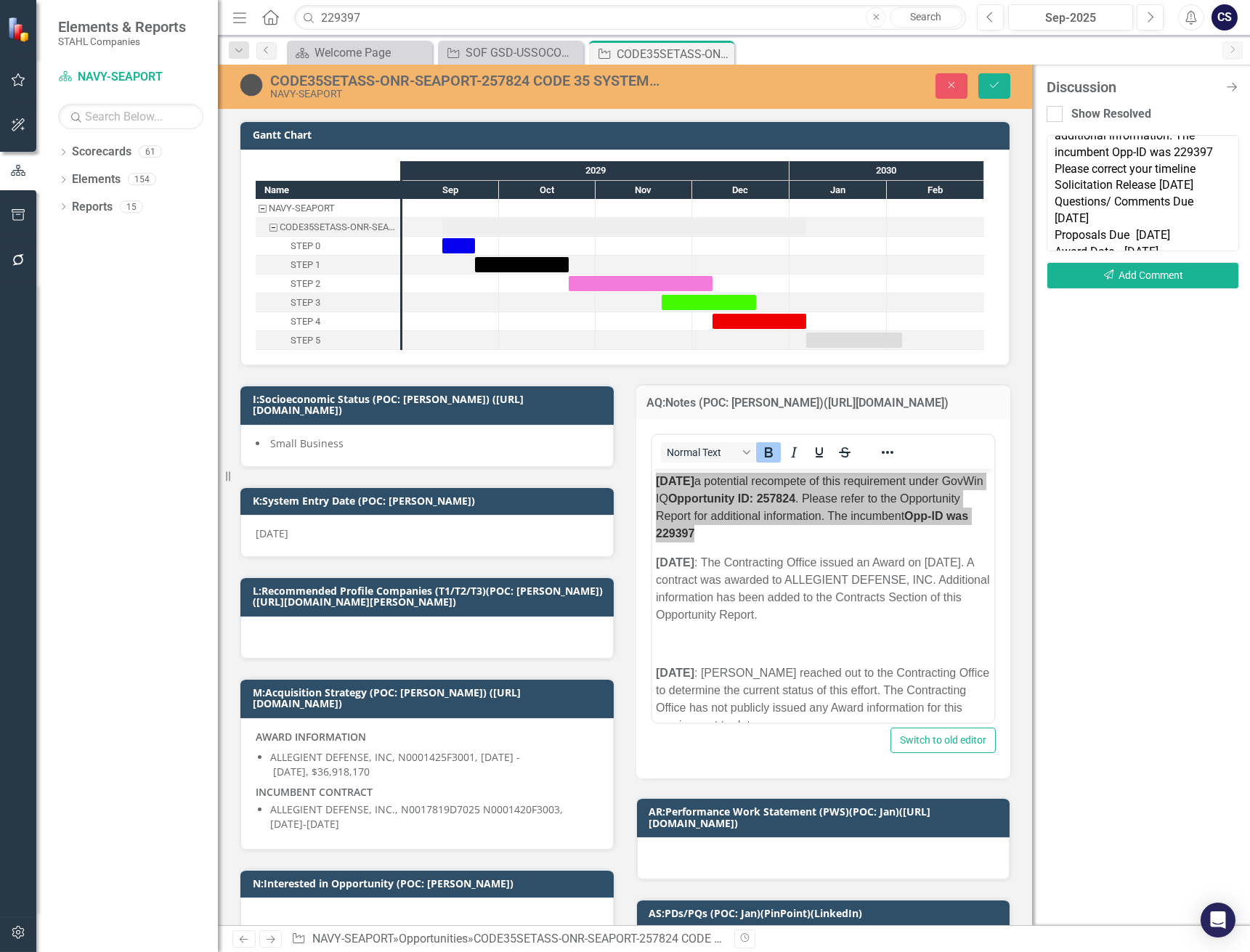
drag, startPoint x: 1193, startPoint y: 236, endPoint x: 1046, endPoint y: 169, distance: 161.5
click at [1046, 169] on textarea "@[PERSON_NAME] [PERSON_NAME] [DATE] a potential recompete of this requirement u…" at bounding box center [1142, 193] width 193 height 116
click at [1205, 215] on textarea "@[PERSON_NAME] [PERSON_NAME] [DATE] a potential recompete of this requirement u…" at bounding box center [1142, 193] width 193 height 116
paste textarea "the Solicitation for this requirement is anticipated to be released in Q1 FY'20…"
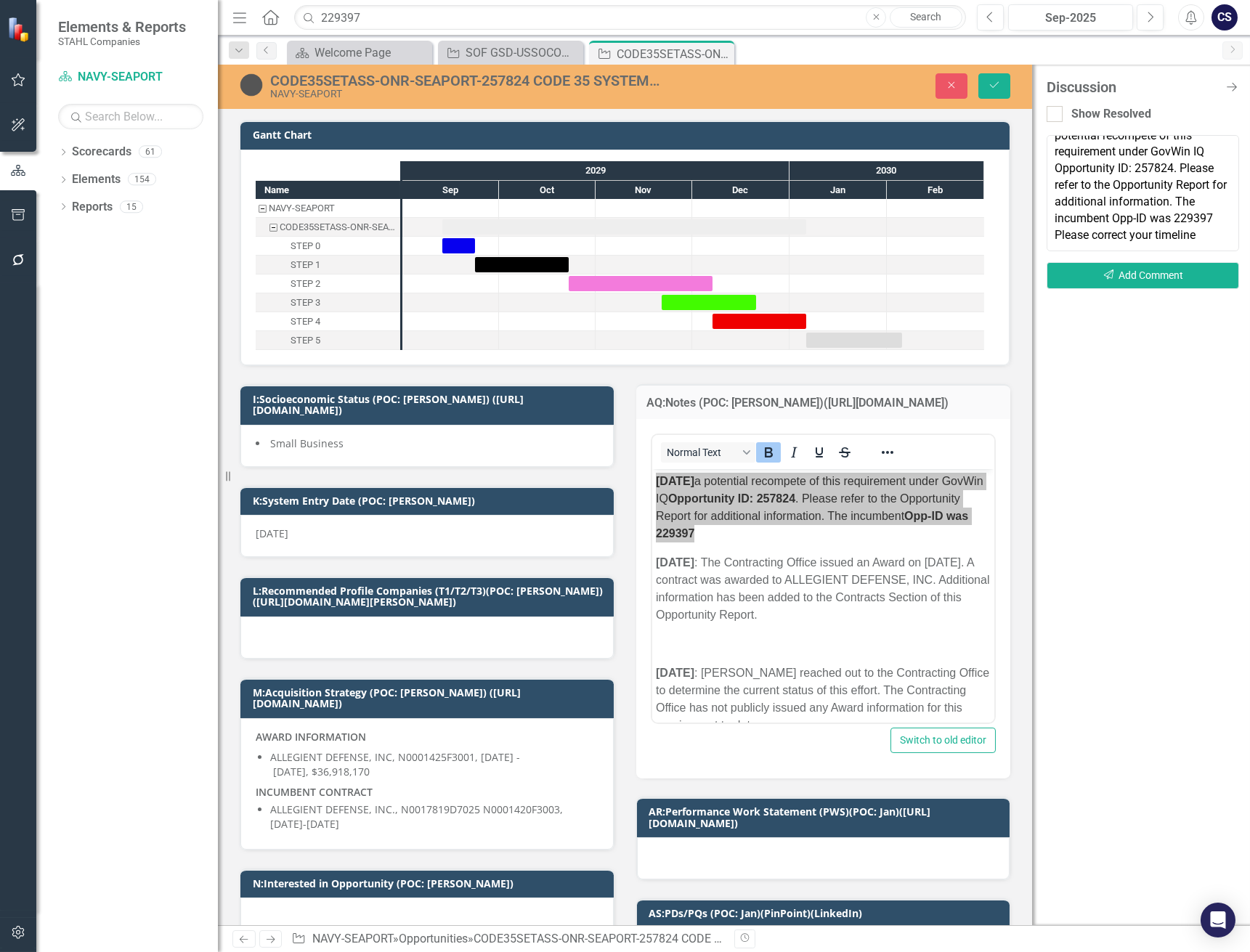
type textarea "@[PERSON_NAME] [PERSON_NAME] [DATE] a potential recompete of this requirement u…"
click at [1128, 276] on button "Send Add Comment" at bounding box center [1142, 275] width 193 height 27
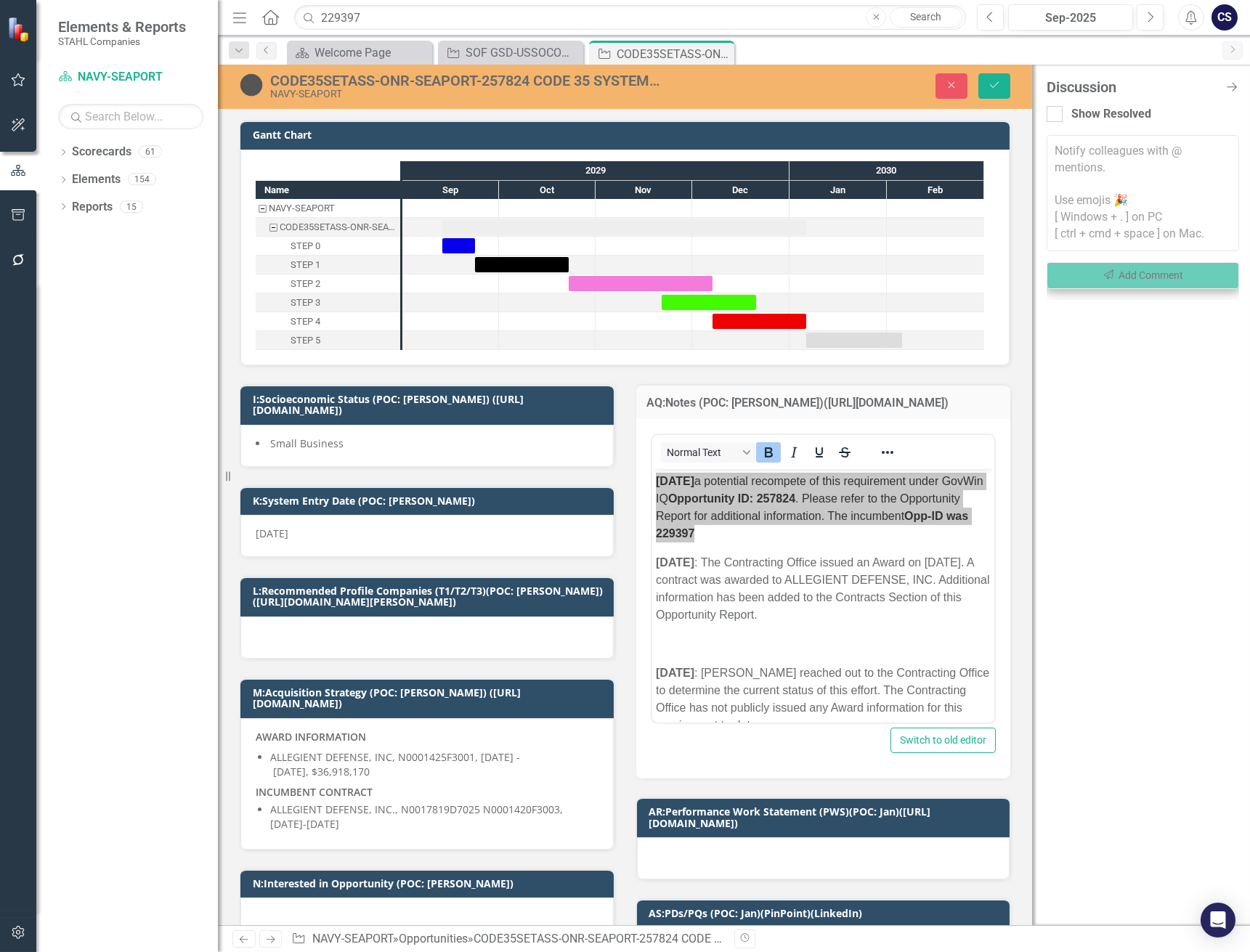
scroll to position [0, 0]
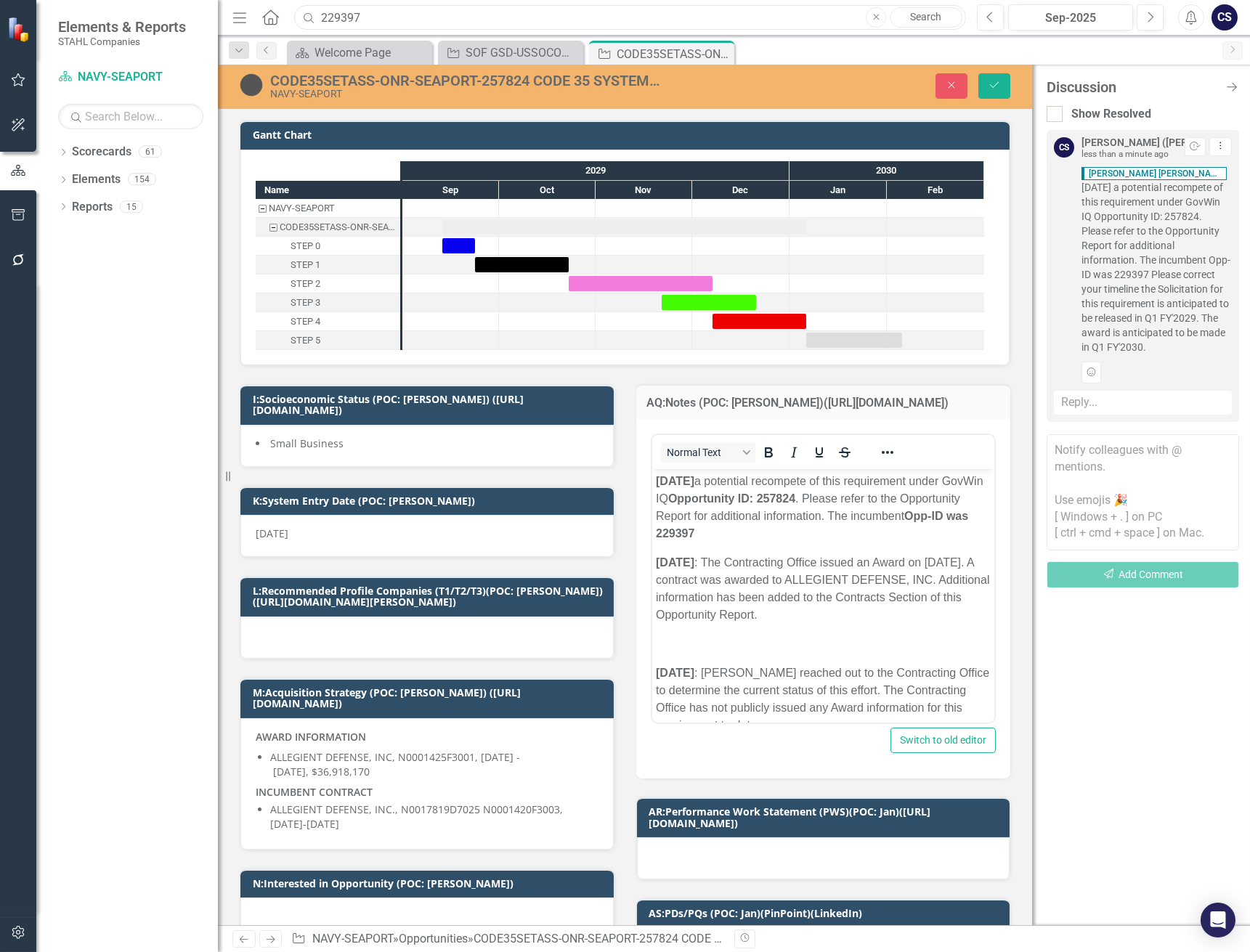
click at [369, 14] on input "229397" at bounding box center [630, 17] width 671 height 25
type input "2"
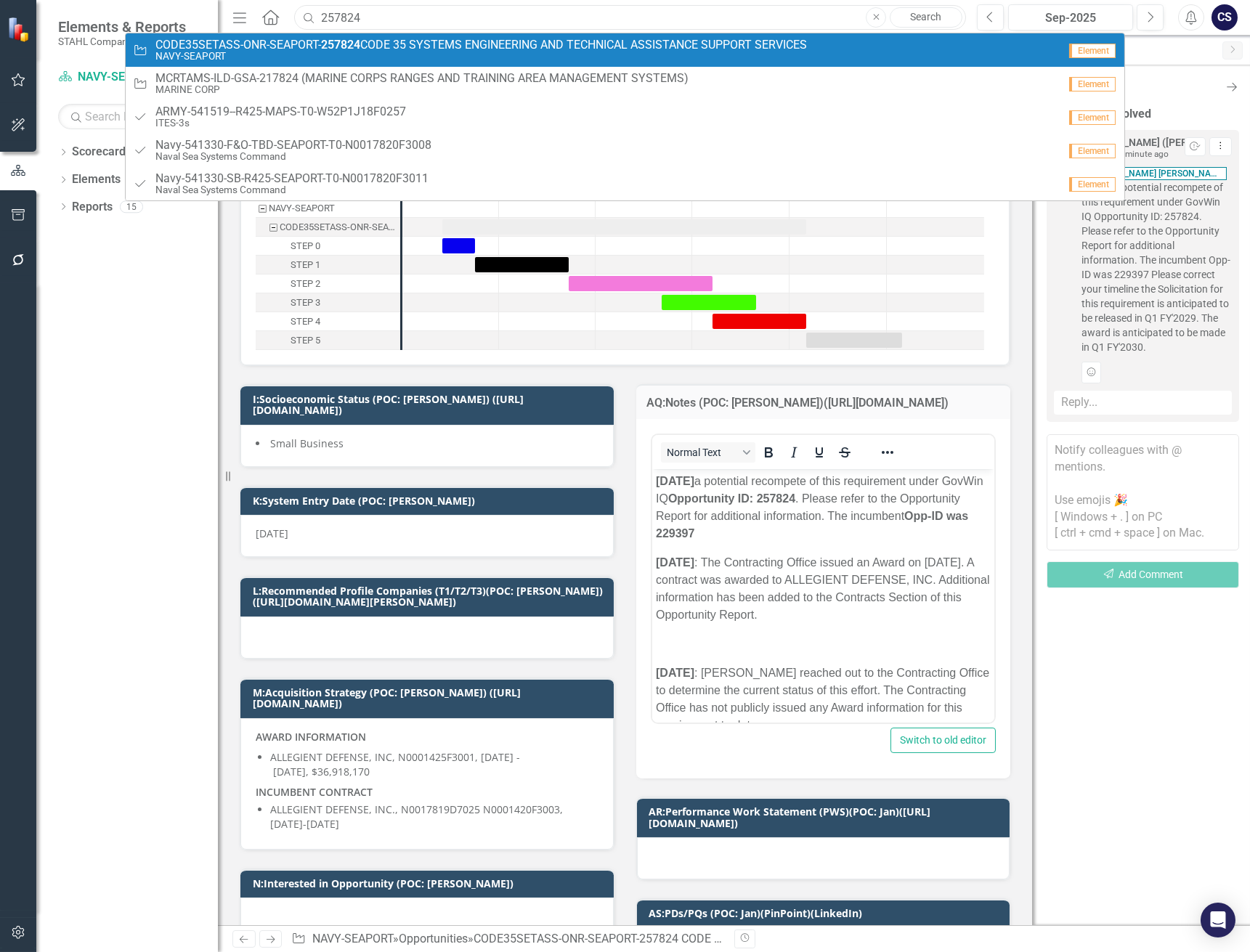
type input "257824"
click at [358, 48] on strong "257824" at bounding box center [340, 45] width 39 height 14
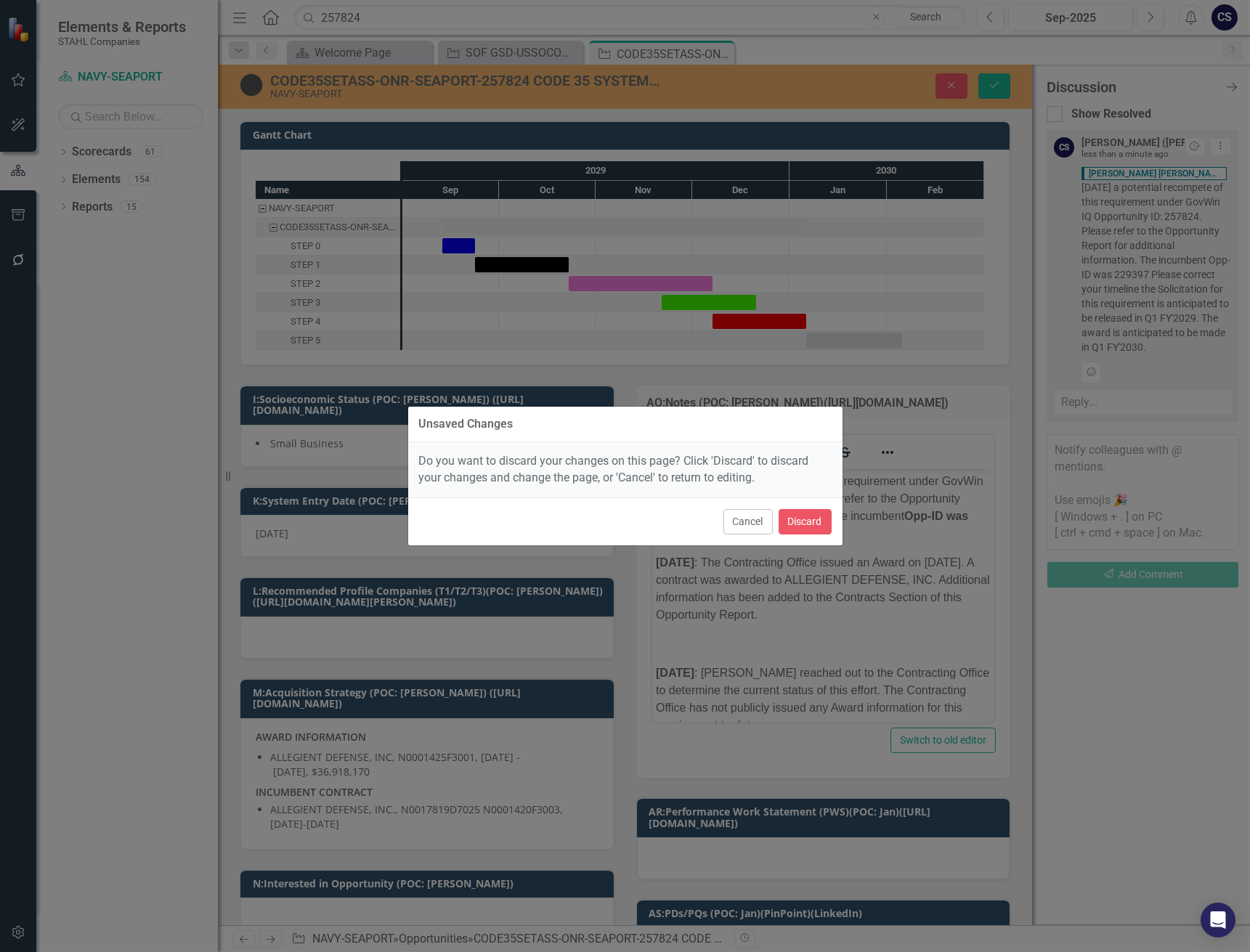
click at [889, 416] on div "Unsaved Changes Do you want to discard your changes on this page? Click 'Discar…" at bounding box center [625, 476] width 1250 height 952
click at [757, 516] on button "Cancel" at bounding box center [748, 522] width 50 height 25
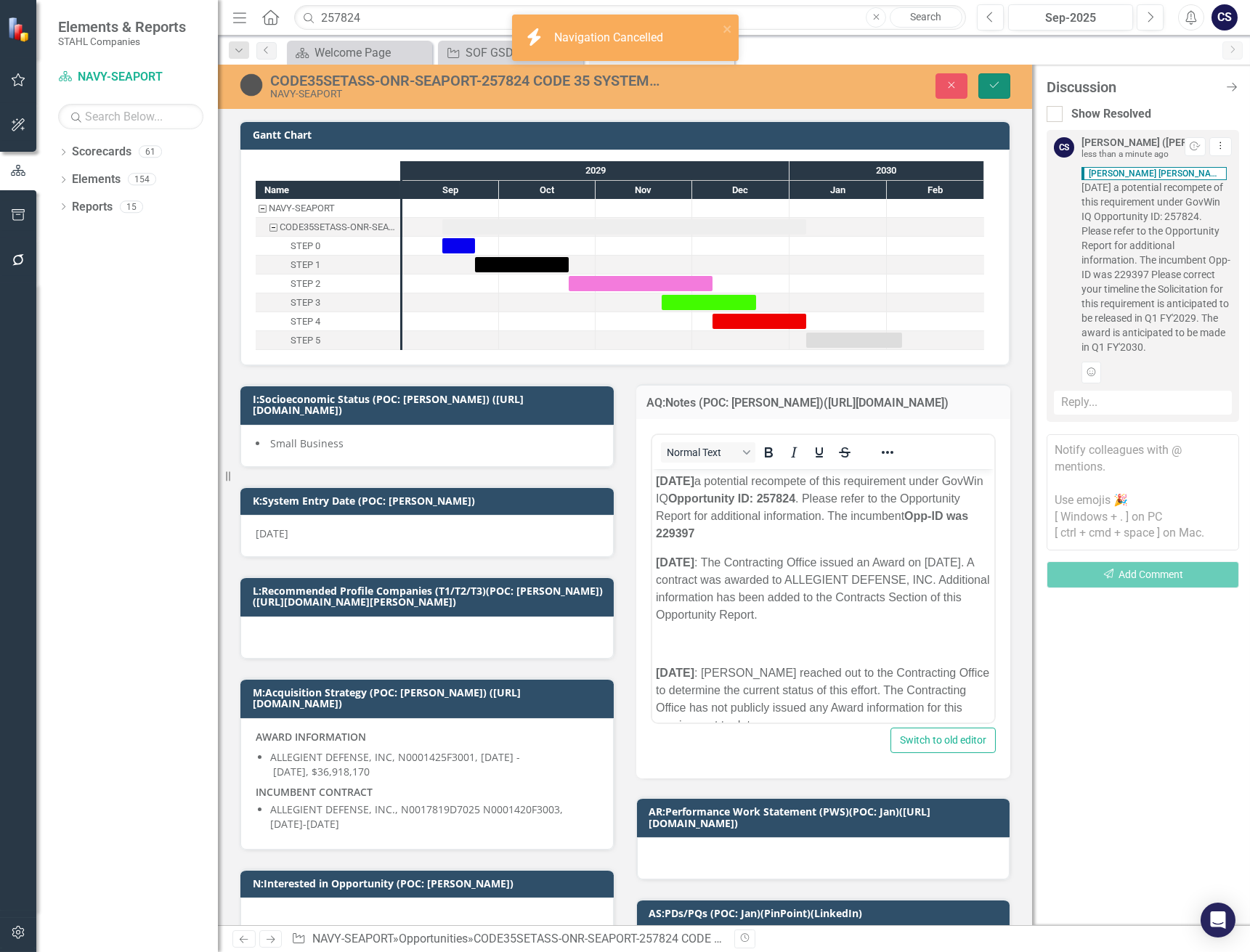
click at [994, 83] on icon "Save" at bounding box center [994, 85] width 13 height 10
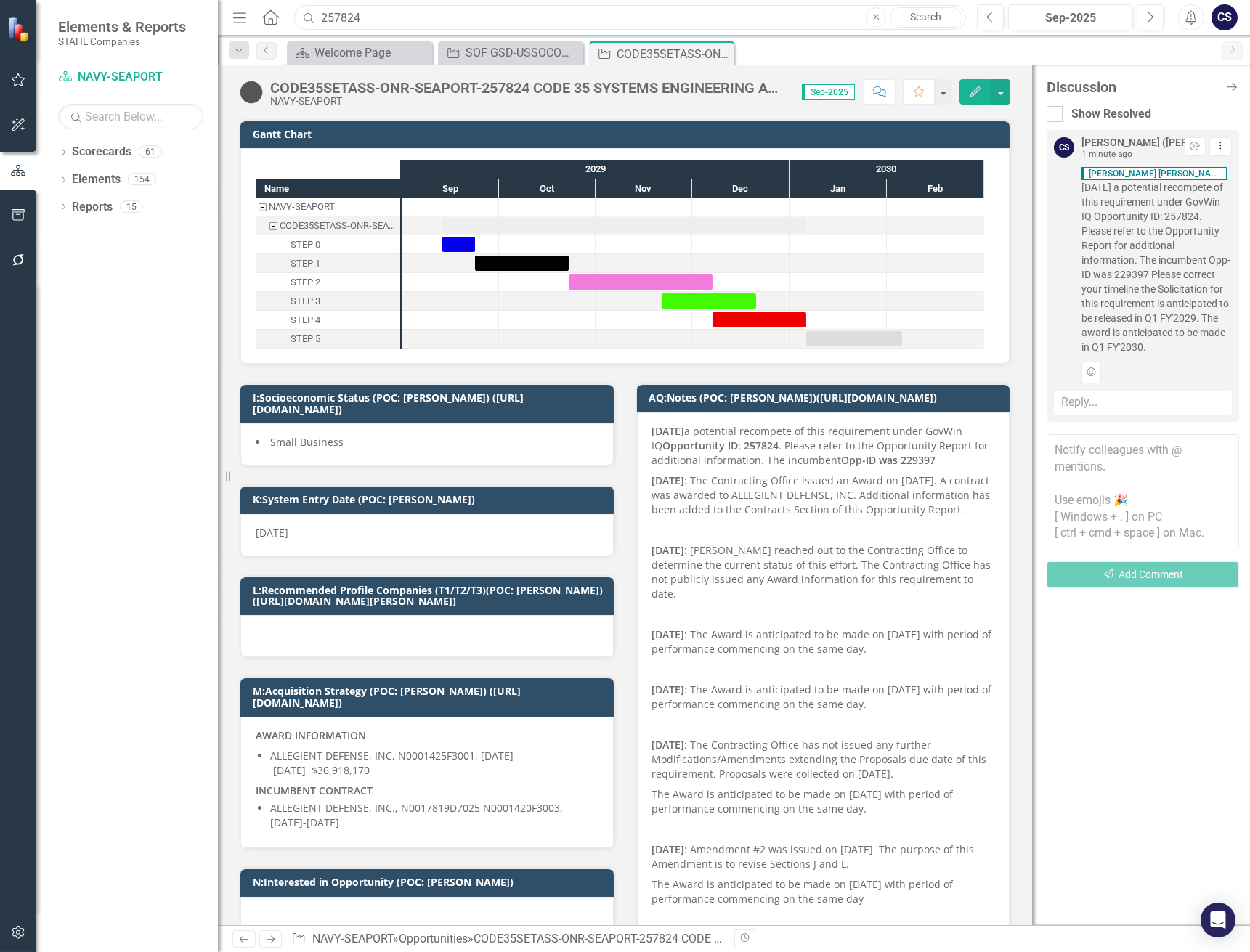
drag, startPoint x: 373, startPoint y: 19, endPoint x: 301, endPoint y: 14, distance: 72.2
click at [301, 14] on div "Search 257824 Close Search" at bounding box center [626, 17] width 671 height 25
click at [342, 20] on input "text" at bounding box center [630, 17] width 671 height 25
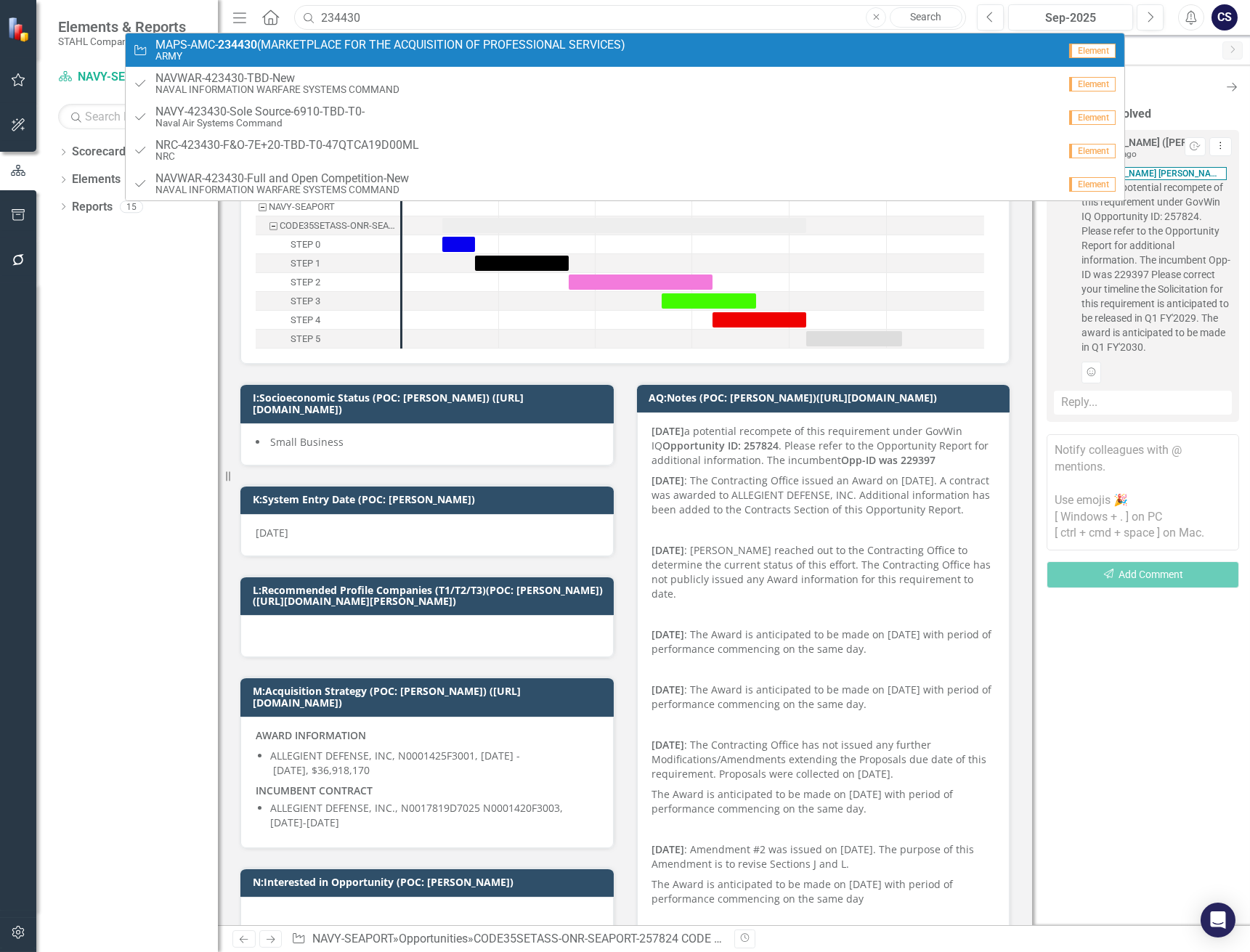
type input "234430"
click at [318, 50] on span "MAPS-AMC- 234430 (MARKETPLACE FOR THE ACQUISITION OF PROFESSIONAL SERVICES)" at bounding box center [391, 45] width 470 height 13
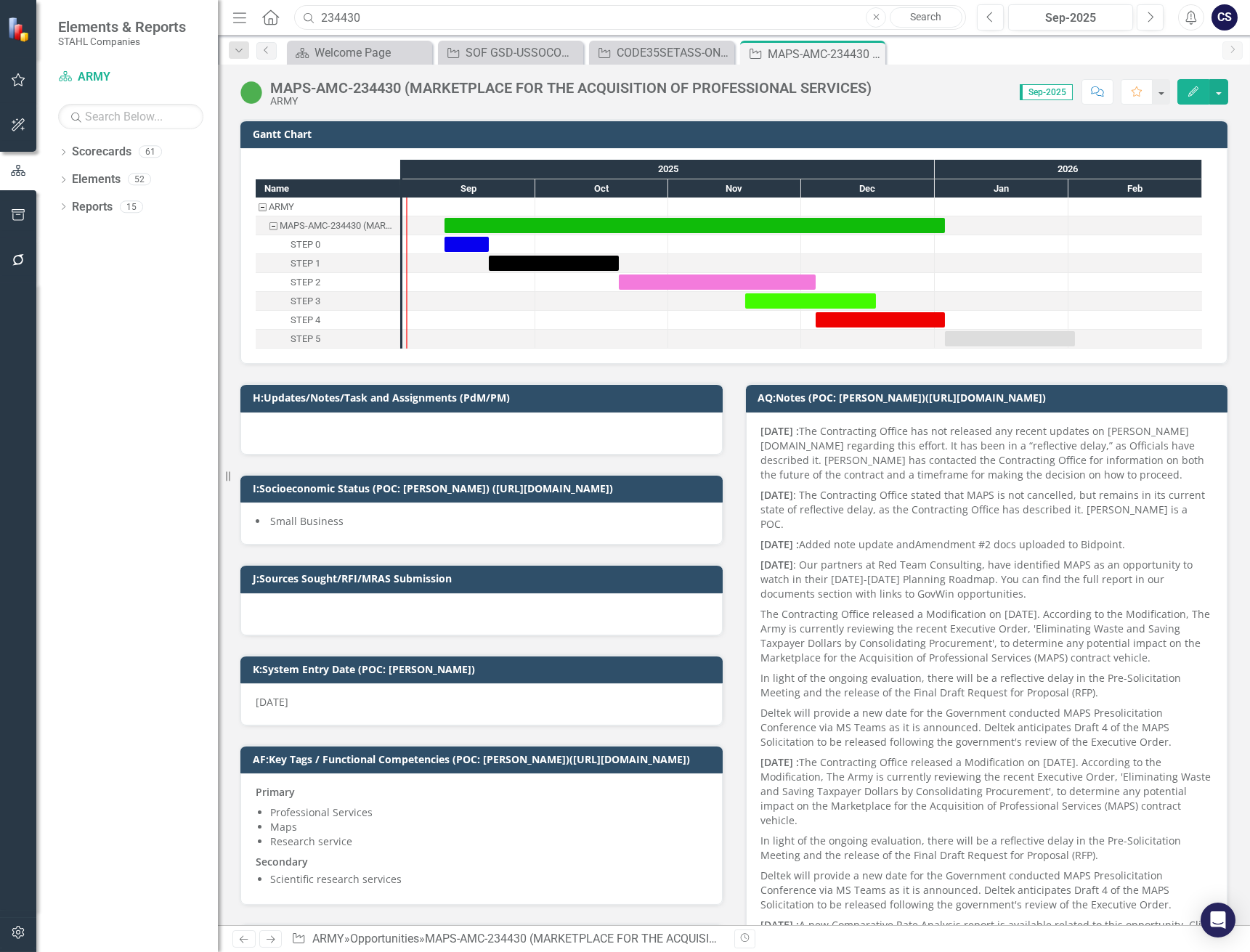
click at [396, 19] on input "234430" at bounding box center [630, 17] width 671 height 25
click at [490, 443] on div at bounding box center [481, 434] width 482 height 42
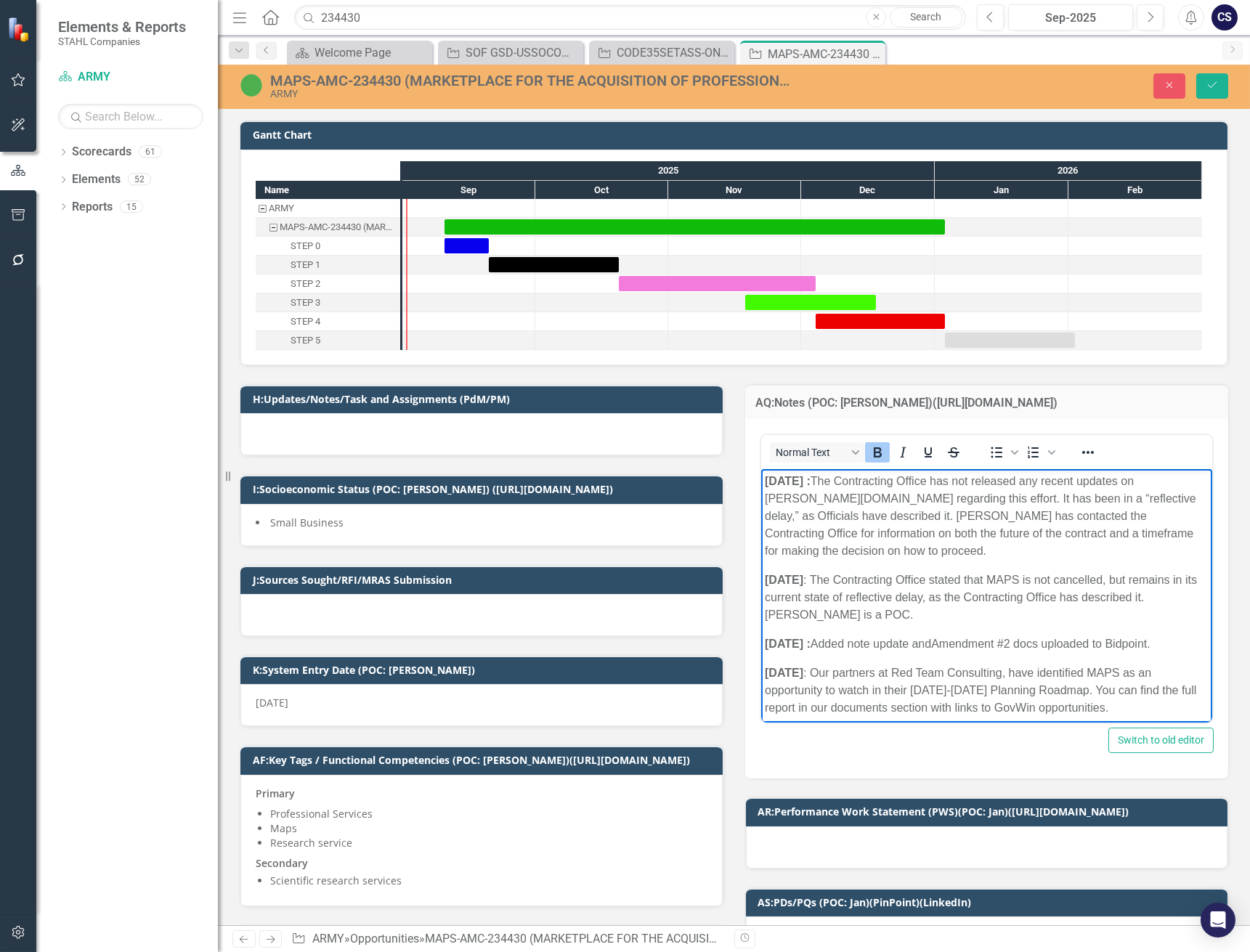
drag, startPoint x: 762, startPoint y: 481, endPoint x: 1509, endPoint y: 1015, distance: 918.2
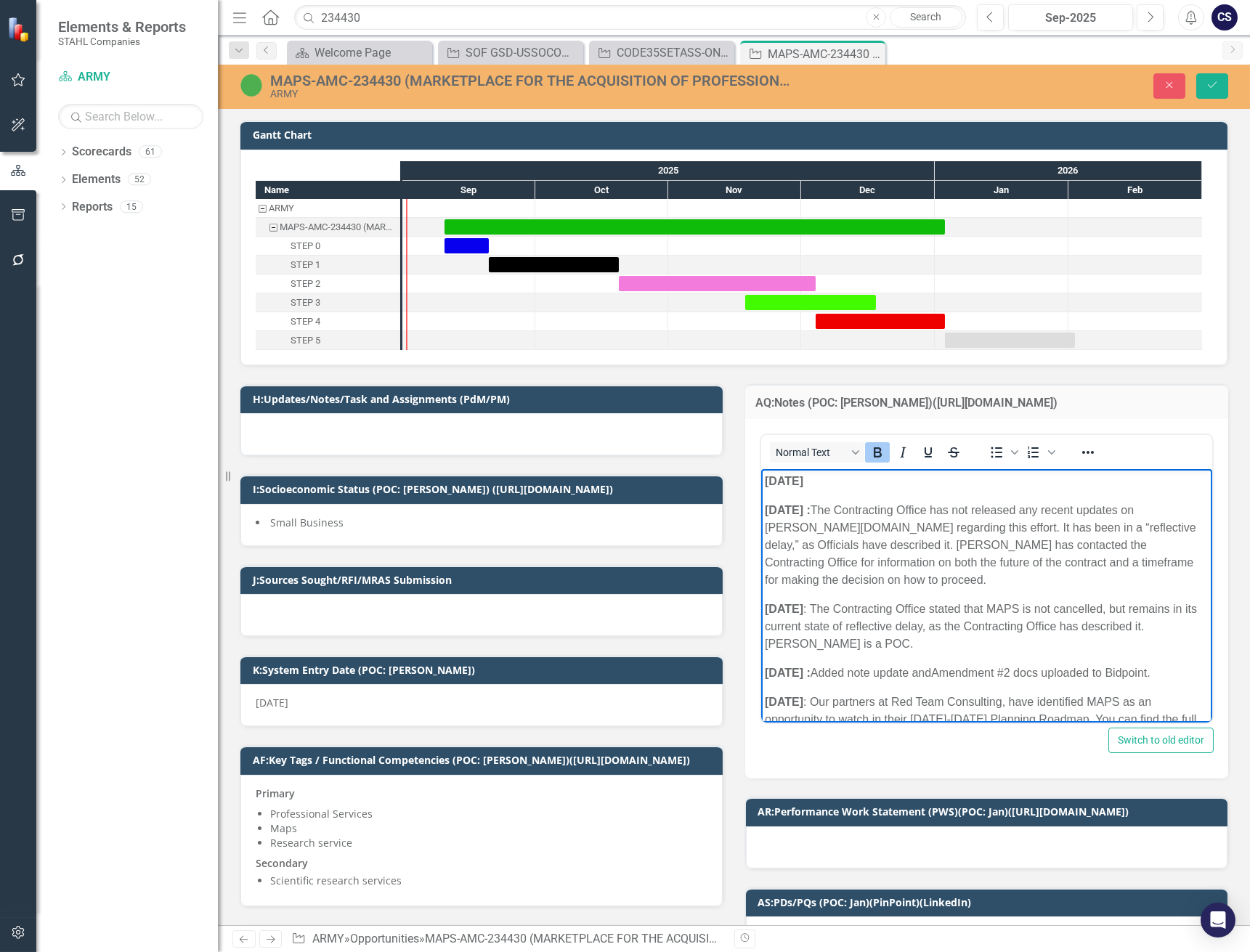
click at [848, 483] on p "[DATE]﻿" at bounding box center [986, 481] width 444 height 17
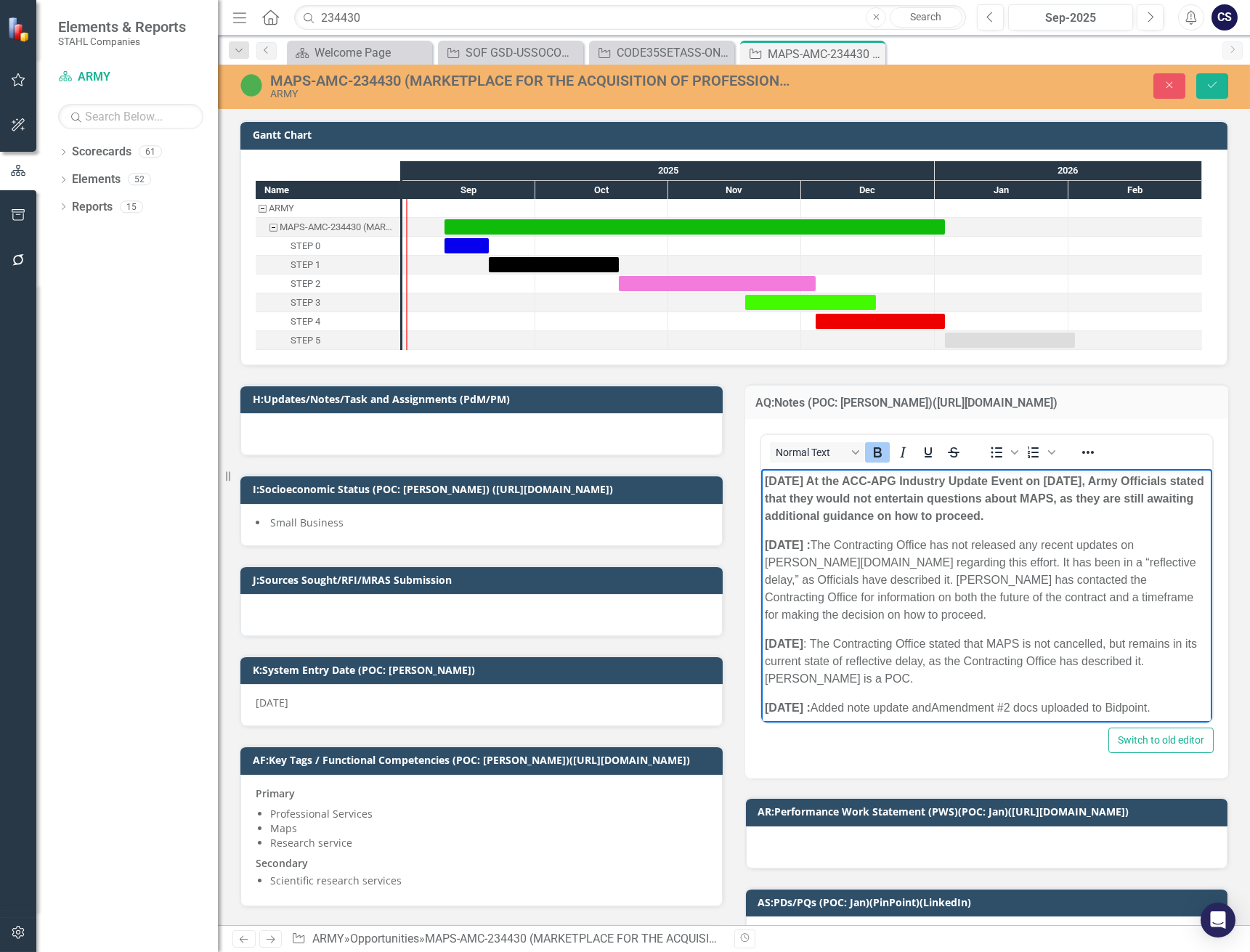
drag, startPoint x: 1110, startPoint y: 516, endPoint x: 826, endPoint y: 476, distance: 286.8
click at [826, 476] on p "[DATE]﻿ At the ACC-APG Industry Update Event on [DATE], Army Officials stated t…" at bounding box center [986, 498] width 444 height 53
click at [873, 450] on icon "Bold" at bounding box center [877, 452] width 8 height 10
click at [884, 512] on p "[DATE]﻿ At the ACC-APG Industry Update Event on [DATE], Army Officials stated t…" at bounding box center [986, 498] width 444 height 53
click at [1039, 518] on p "[DATE]﻿ At the ACC-APG Industry Update Event on [DATE], Army Officials stated t…" at bounding box center [986, 498] width 444 height 53
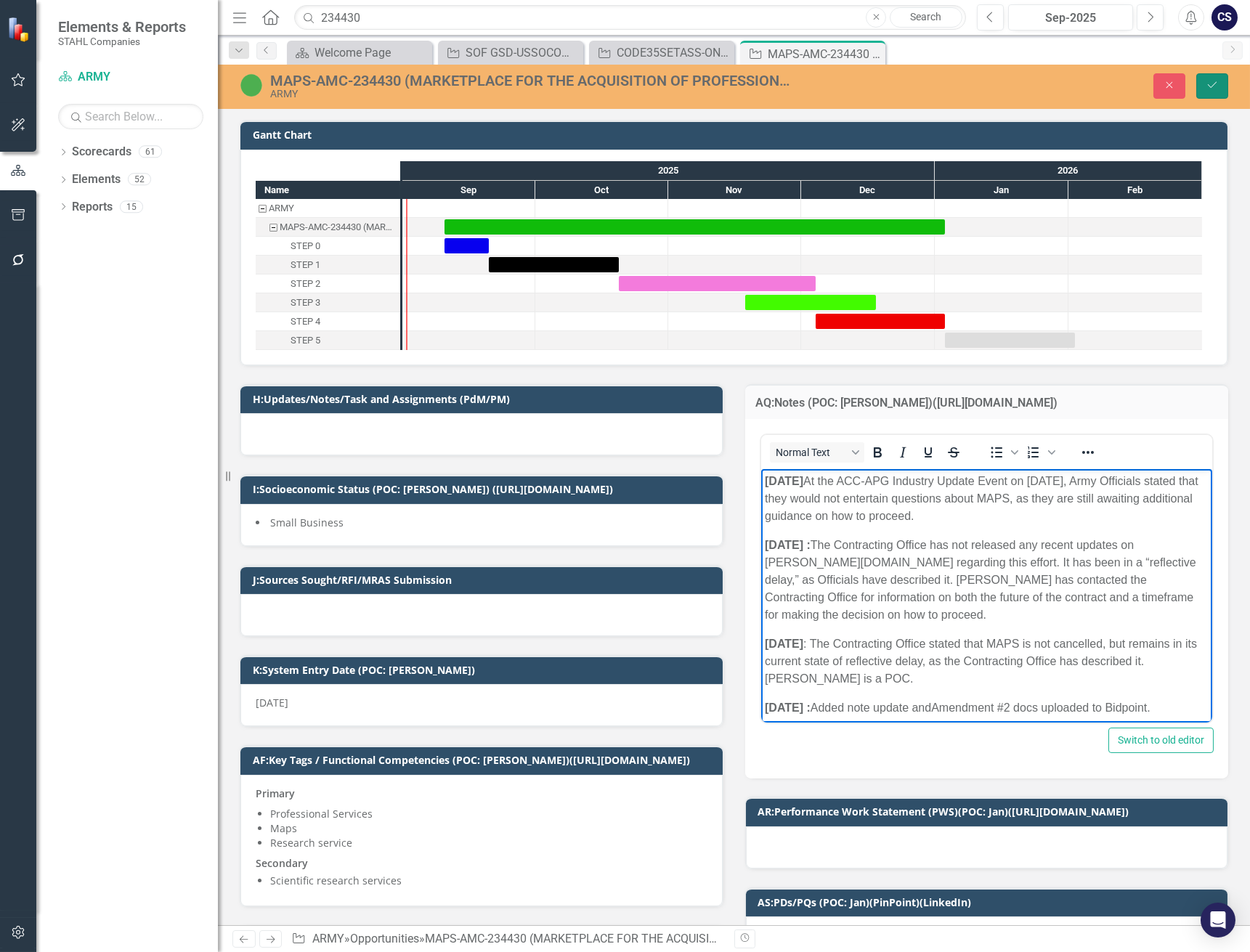
click at [1215, 88] on icon "Save" at bounding box center [1211, 85] width 13 height 10
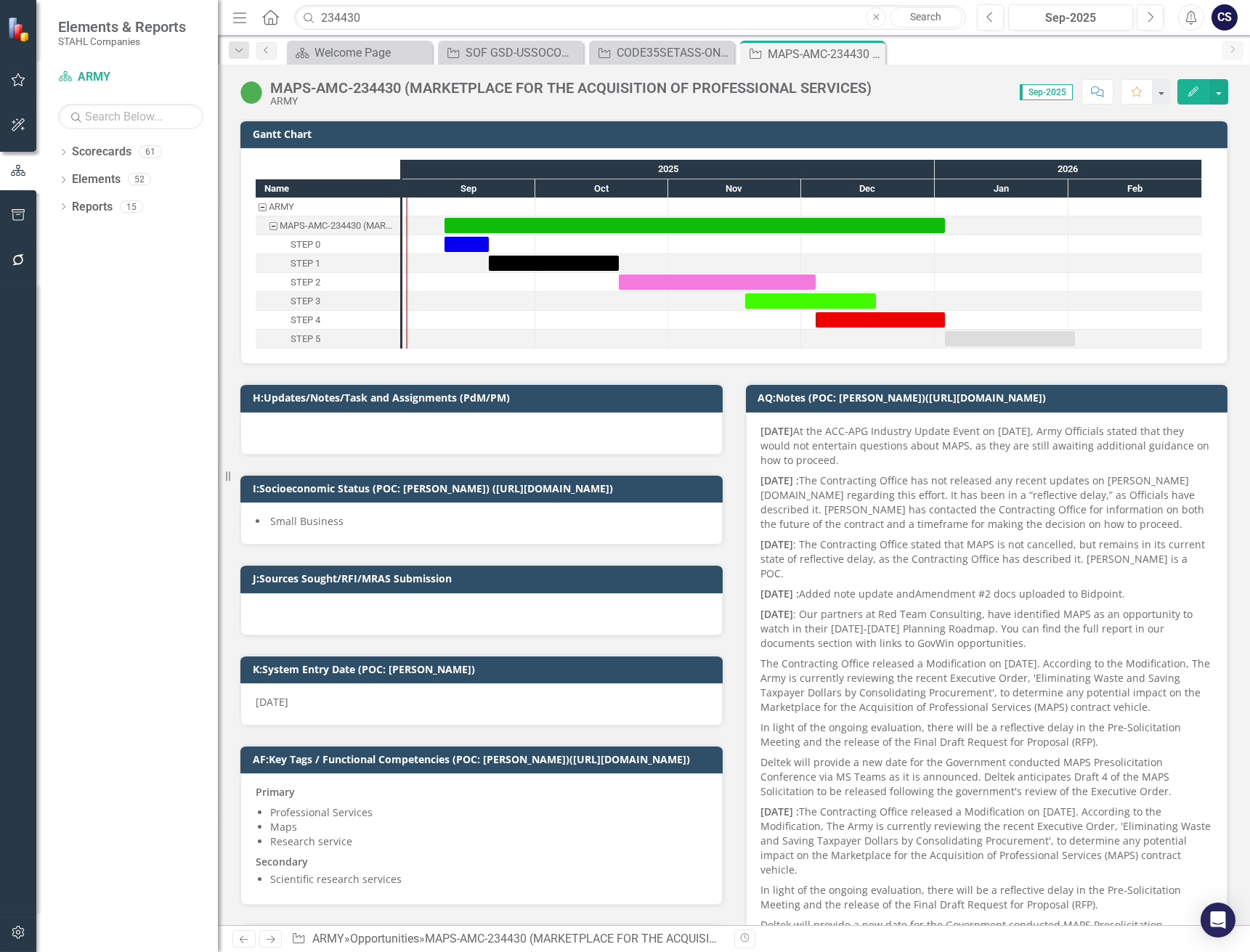
click at [1104, 95] on icon "Comment" at bounding box center [1097, 91] width 13 height 10
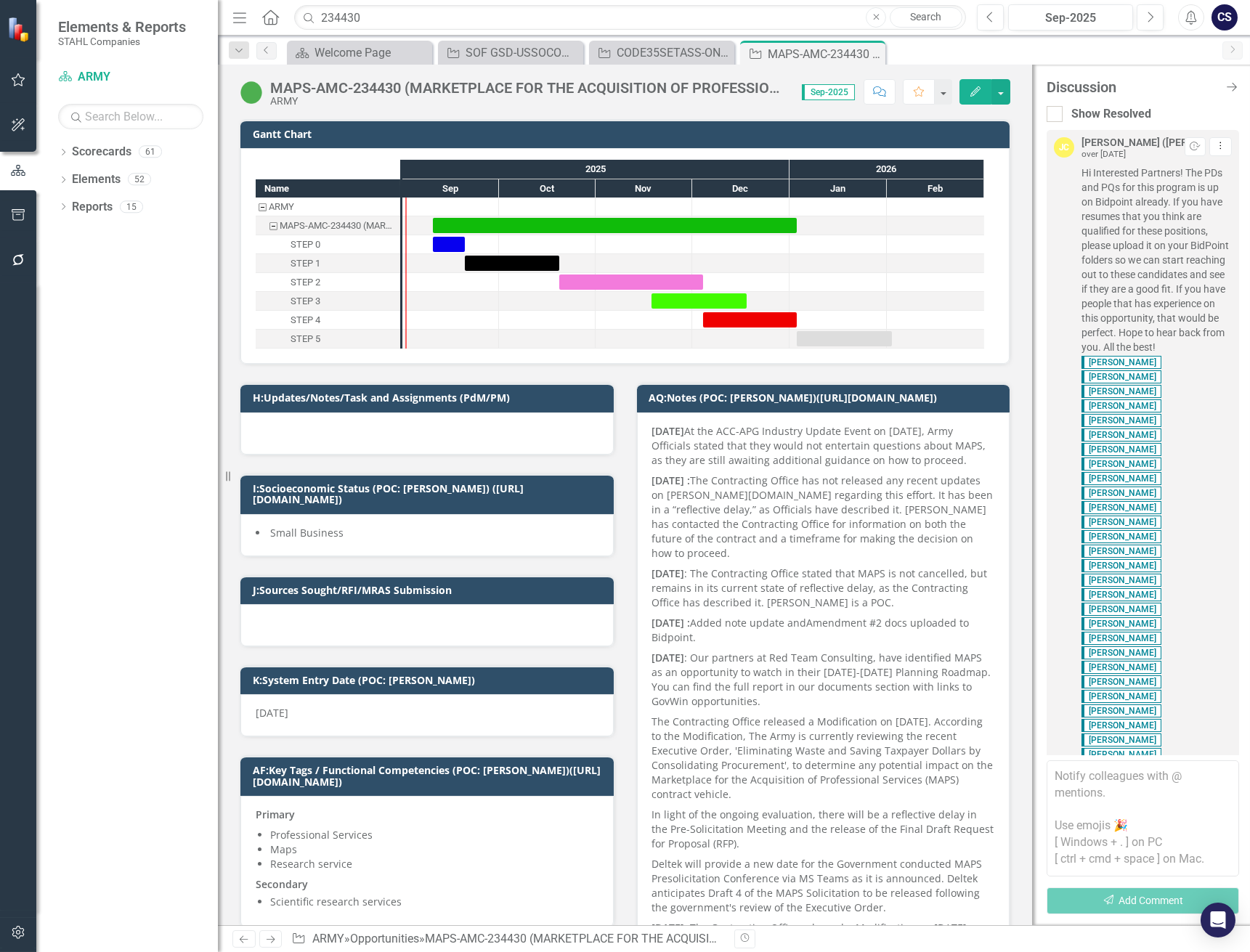
scroll to position [7346, 0]
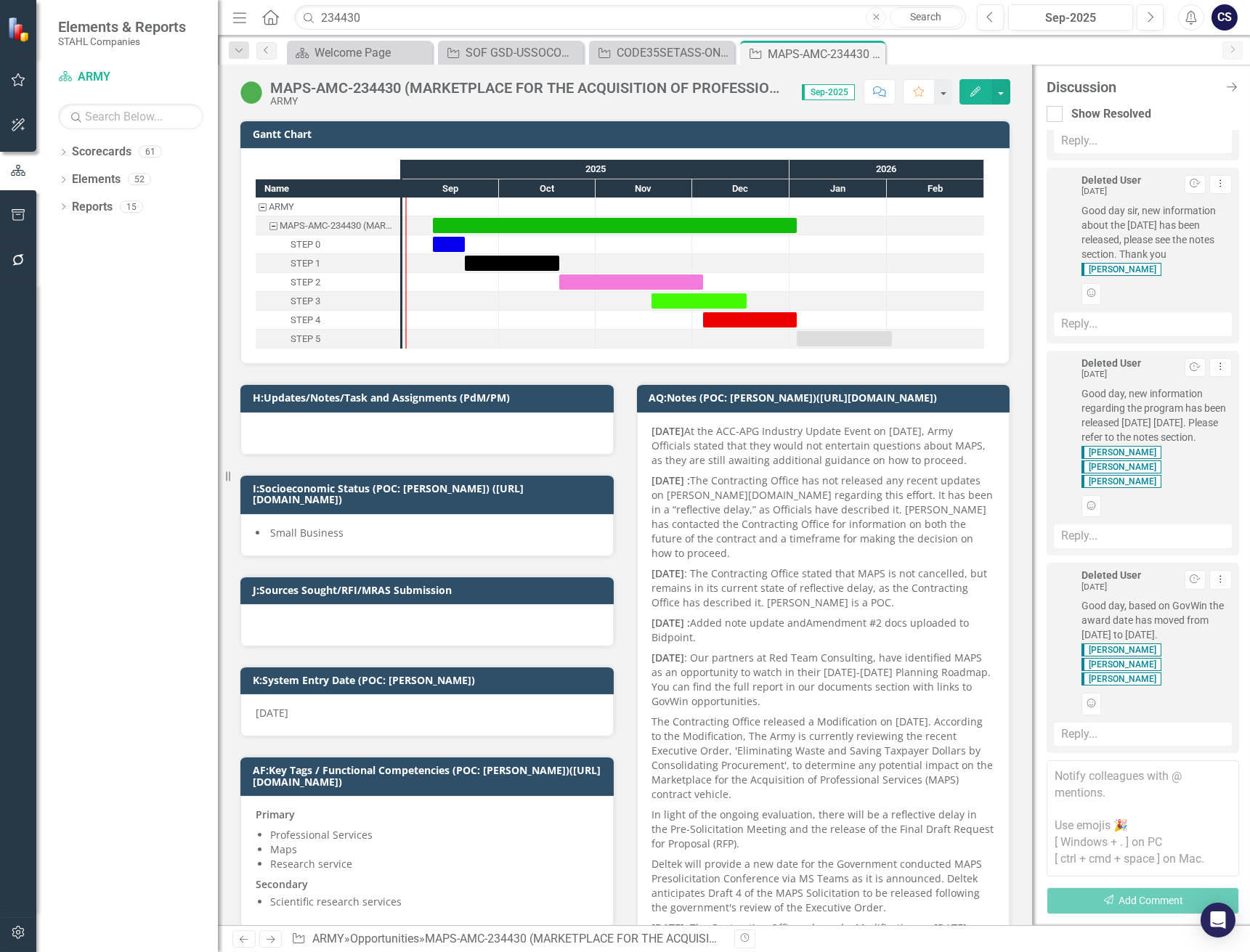
click at [1077, 776] on textarea at bounding box center [1142, 818] width 193 height 116
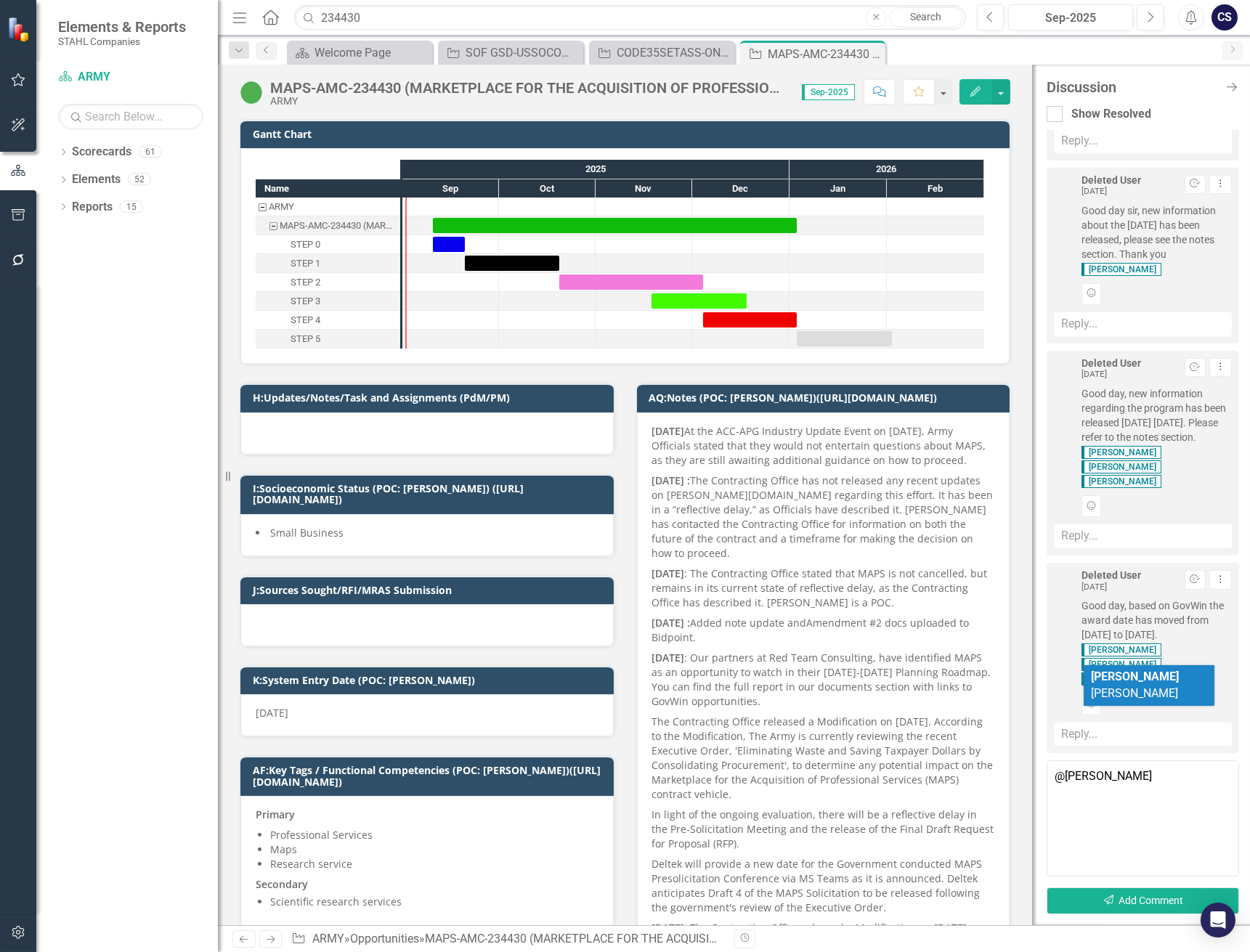
click at [1112, 671] on span "[PERSON_NAME] [PERSON_NAME]" at bounding box center [1134, 685] width 88 height 31
paste textarea "Solicitation Release 12/2025 (Deltek Estimate) Award Date [DATE]"
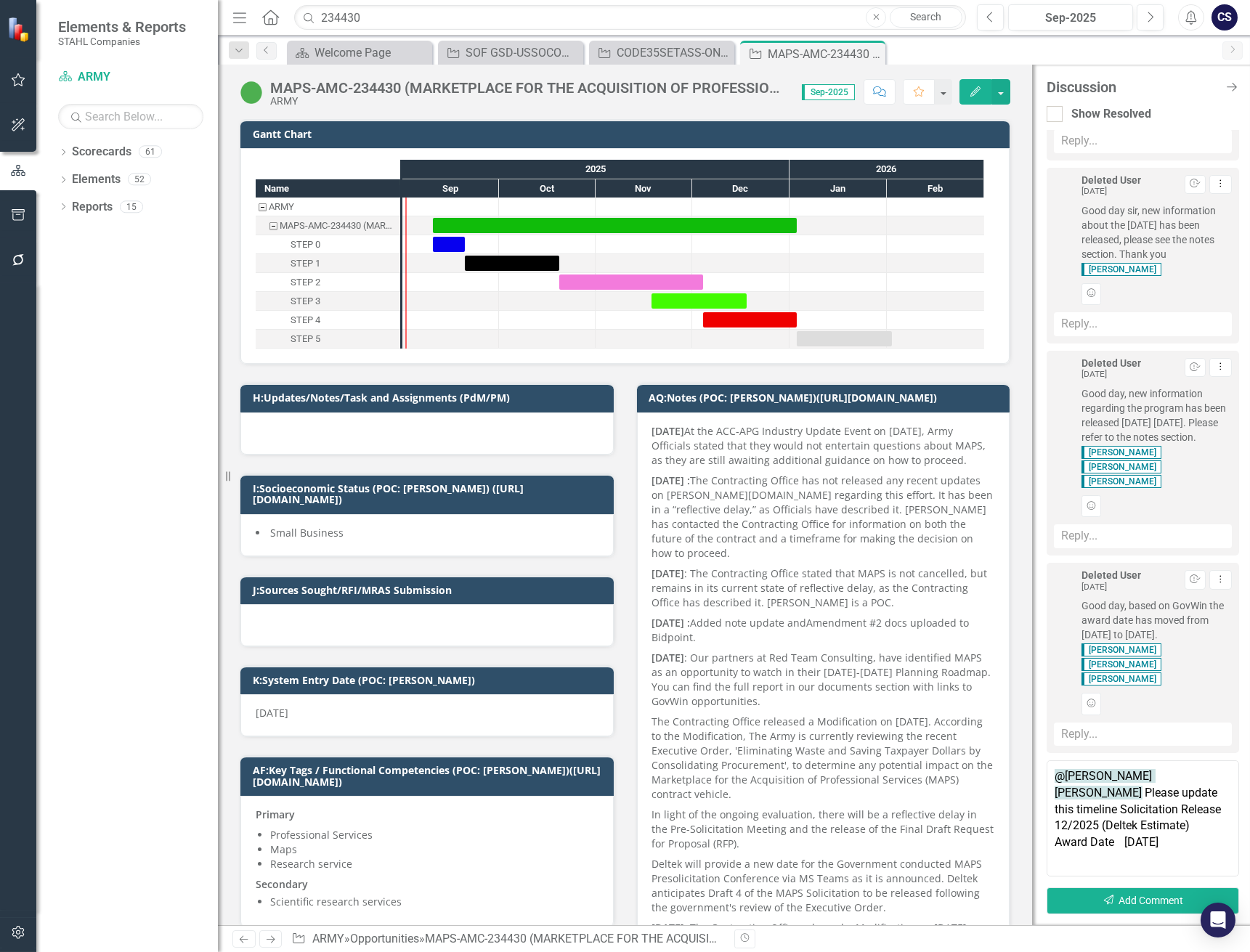
click at [1123, 831] on textarea "@[PERSON_NAME] [PERSON_NAME] Please update this timeline Solicitation Release 1…" at bounding box center [1142, 818] width 193 height 116
click at [1187, 827] on textarea "@[PERSON_NAME] [PERSON_NAME] Please update this timeline Solicitation Release 1…" at bounding box center [1142, 818] width 193 height 116
type textarea "@[PERSON_NAME] [PERSON_NAME] Please update this timeline Solicitation Release 1…"
click at [1134, 899] on button "Send Add Comment" at bounding box center [1142, 901] width 193 height 27
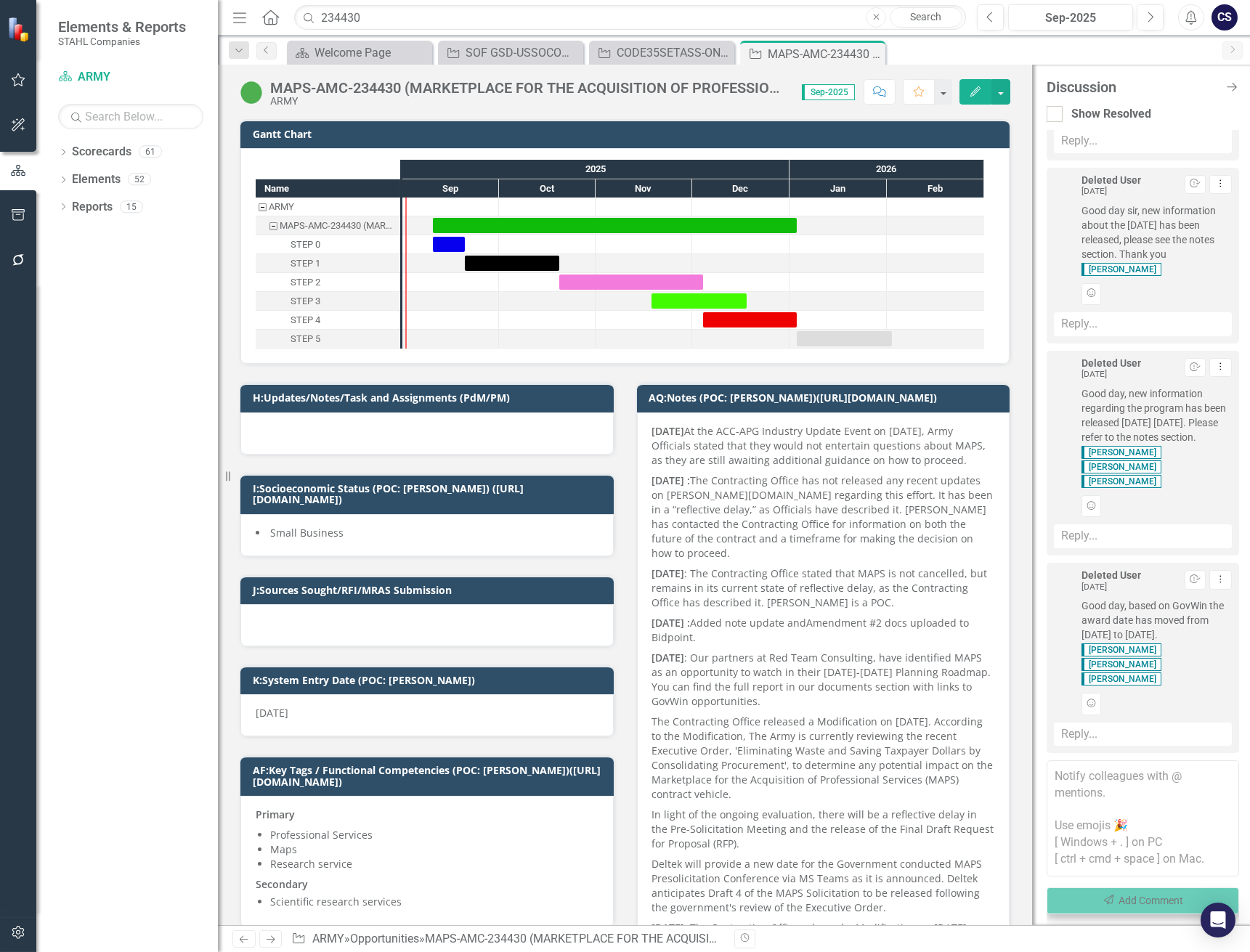
scroll to position [7515, 0]
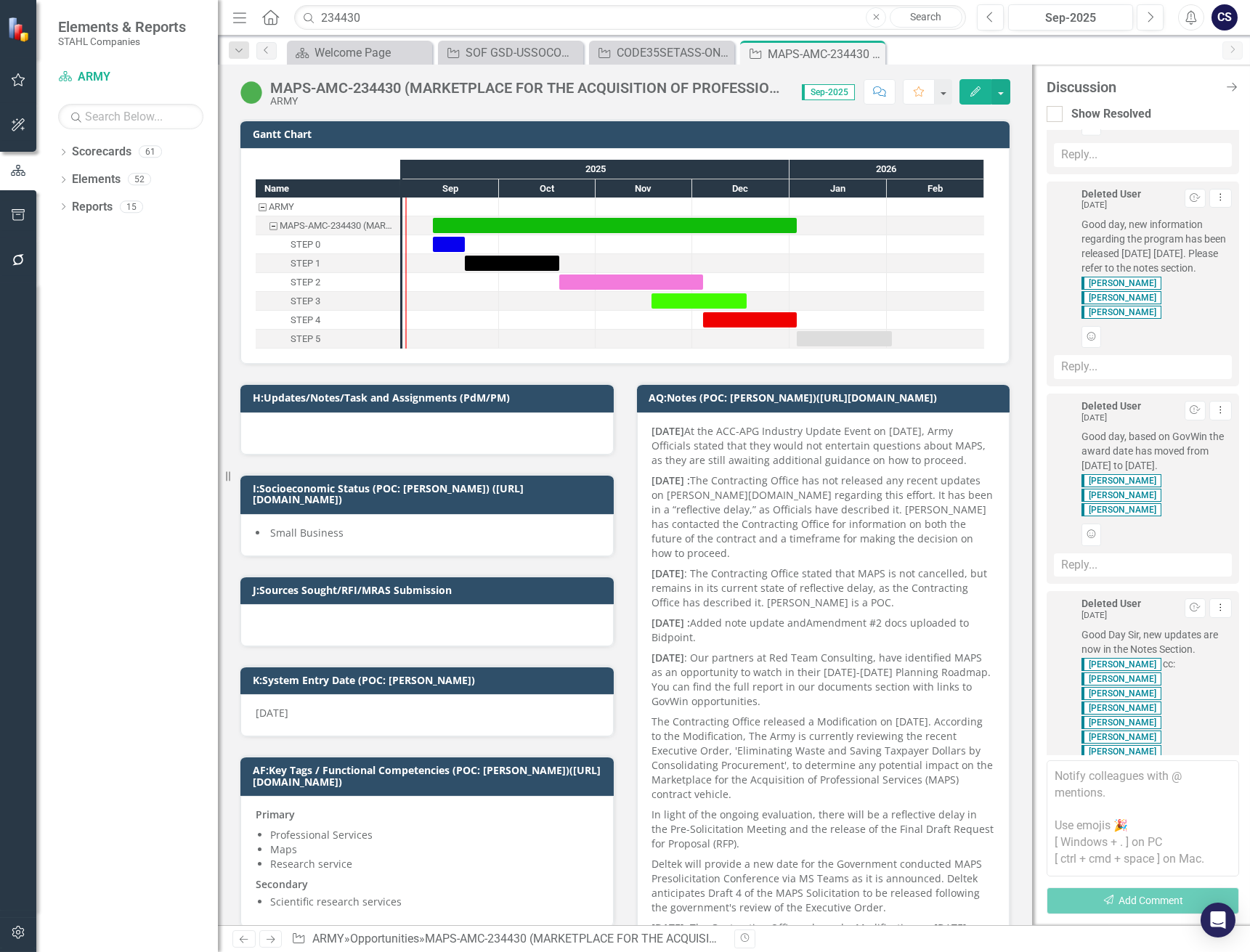
click at [9, 899] on div at bounding box center [18, 597] width 36 height 627
click at [344, 46] on div "Welcome Page" at bounding box center [362, 52] width 96 height 18
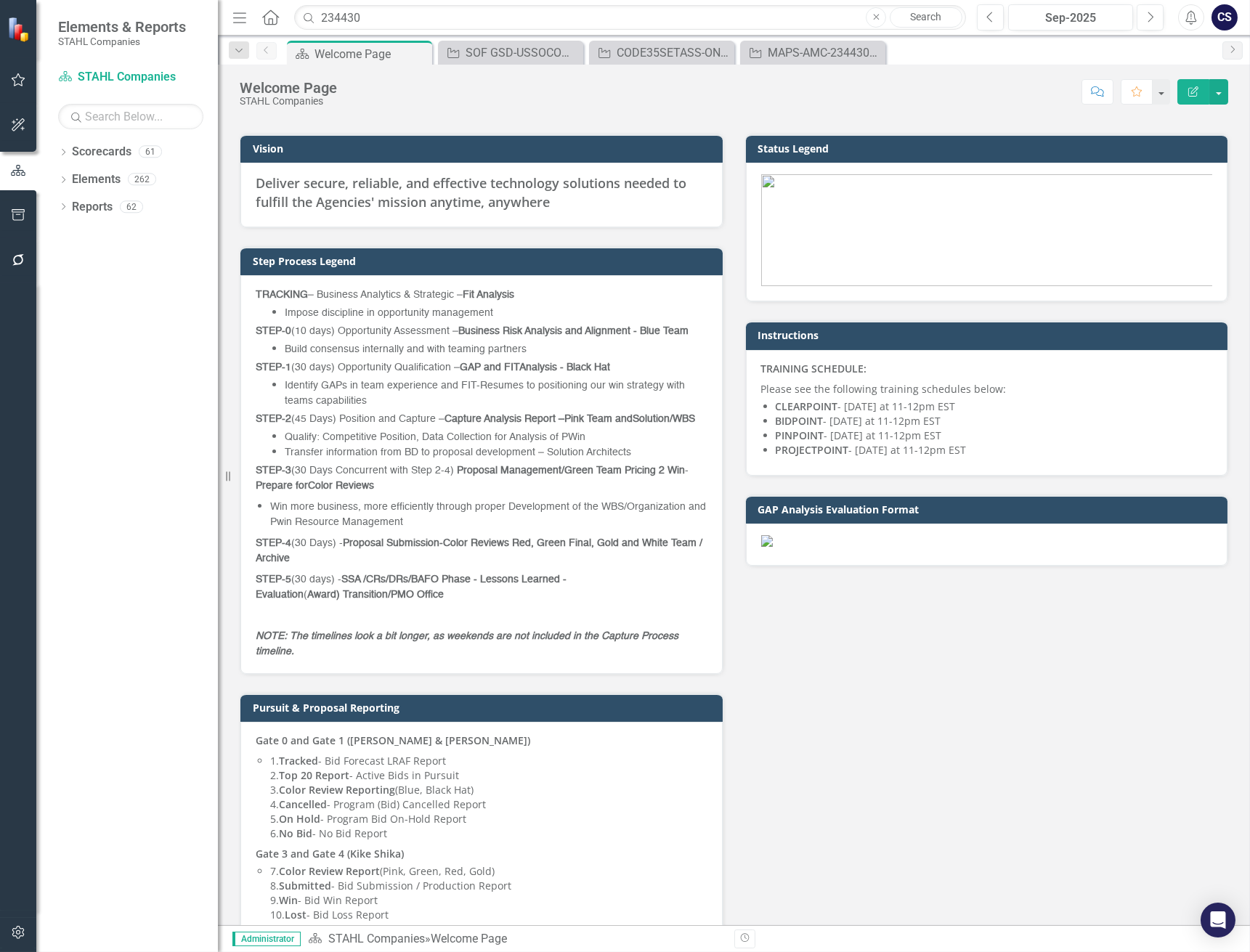
scroll to position [350, 0]
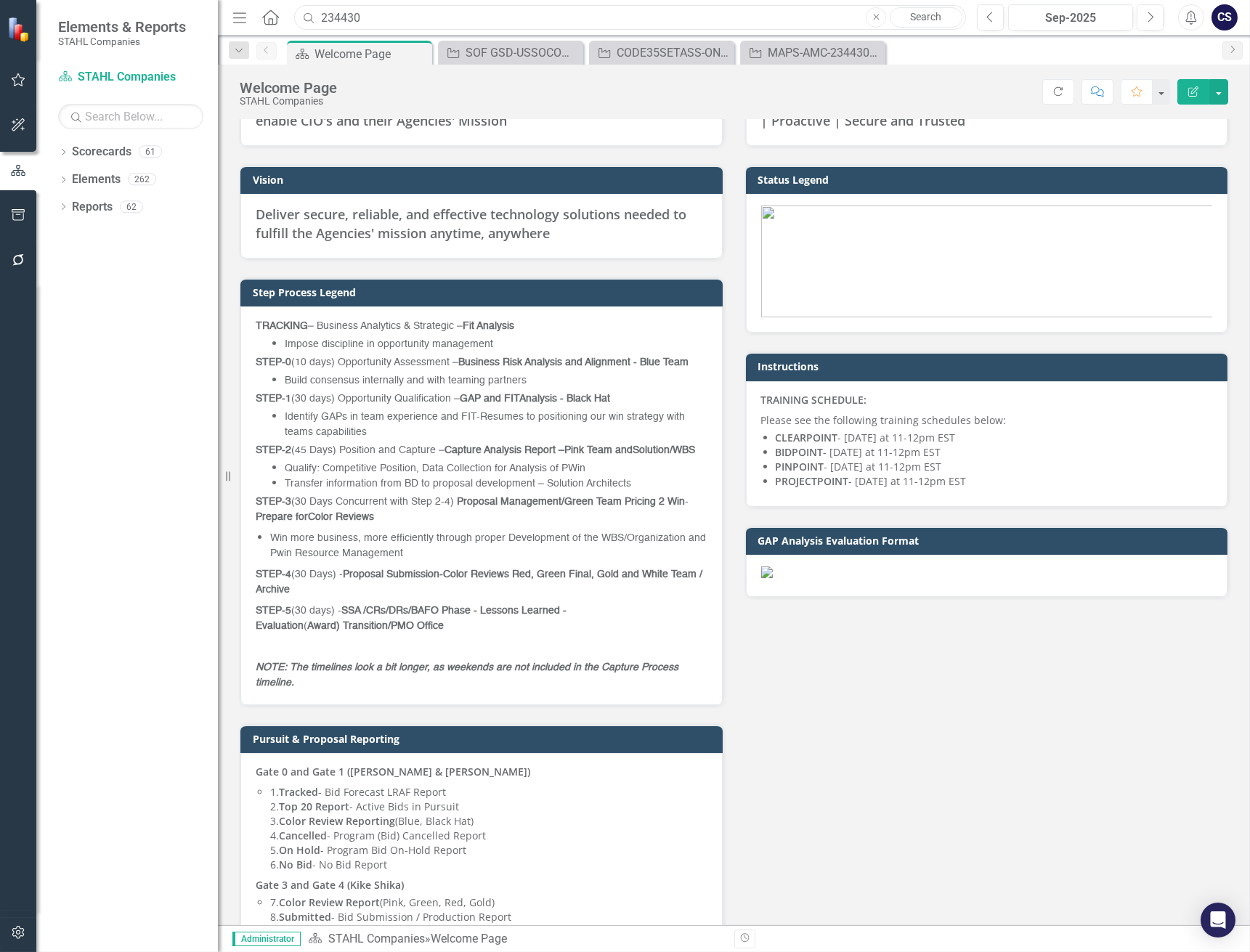
click at [373, 17] on input "234430" at bounding box center [630, 17] width 671 height 25
type input "2"
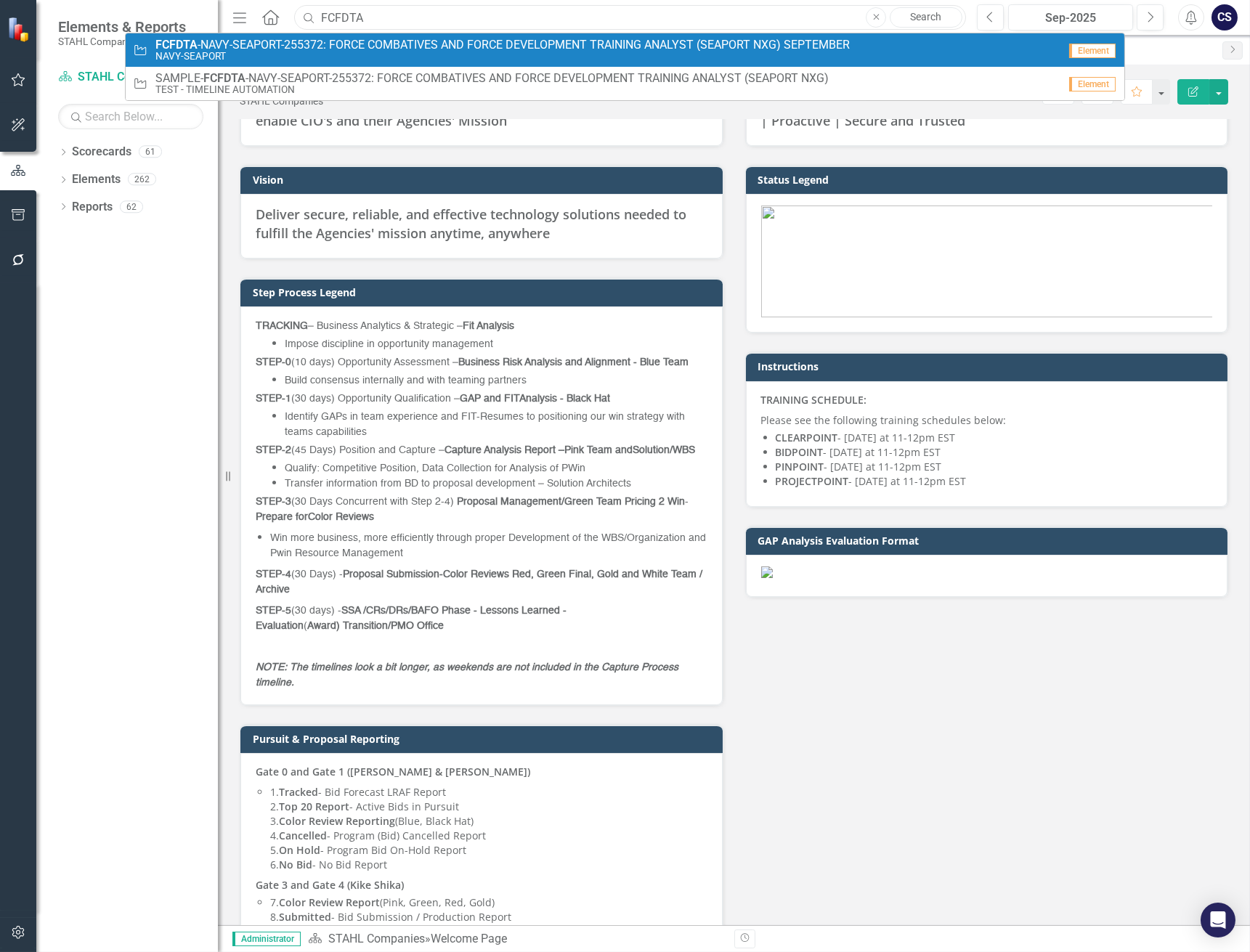
type input "FCFDTA"
click at [362, 46] on span "FCFDTA -NAVY-SEAPORT-255372: FORCE COMBATIVES AND FORCE DEVELOPMENT TRAINING AN…" at bounding box center [502, 45] width 694 height 13
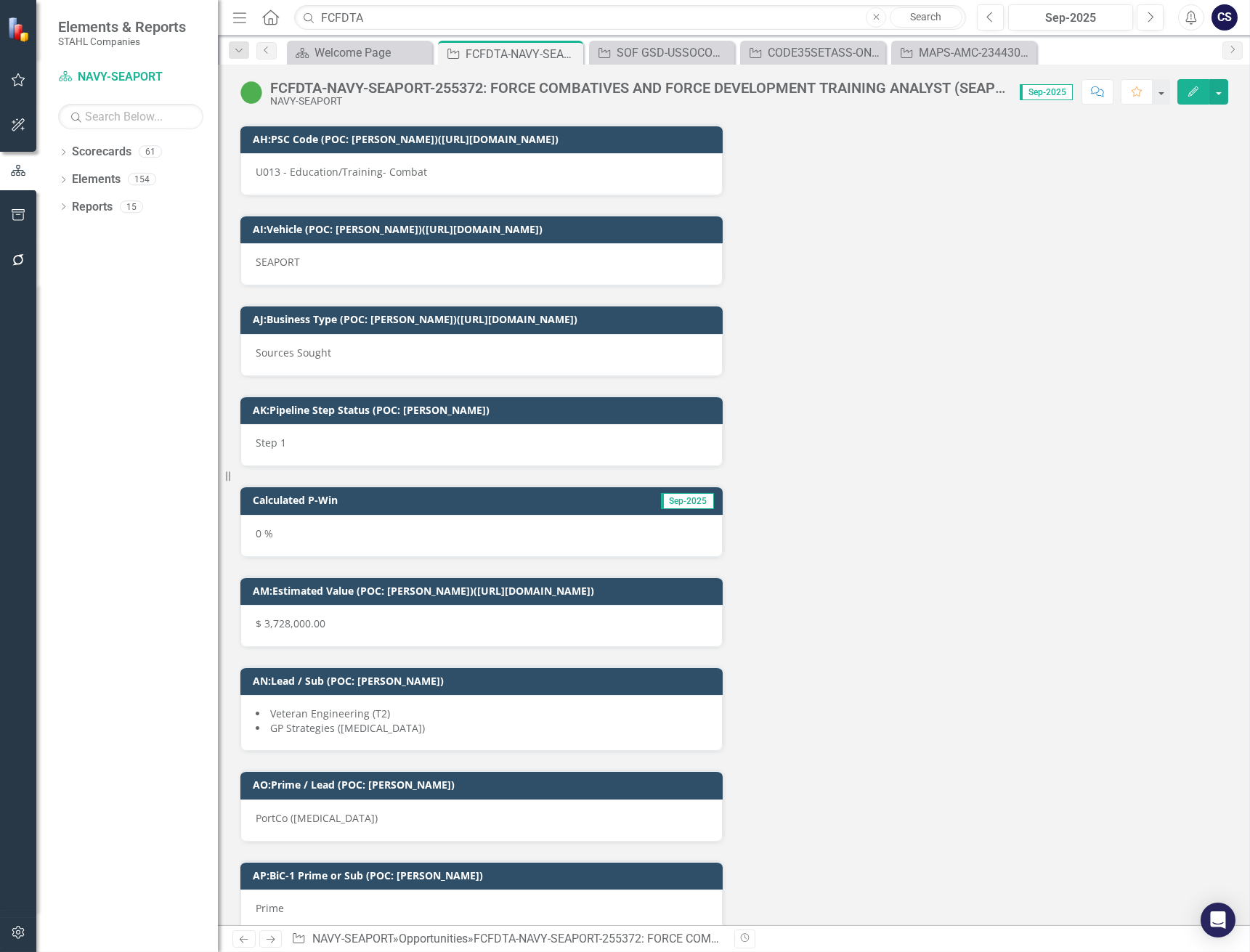
scroll to position [8343, 0]
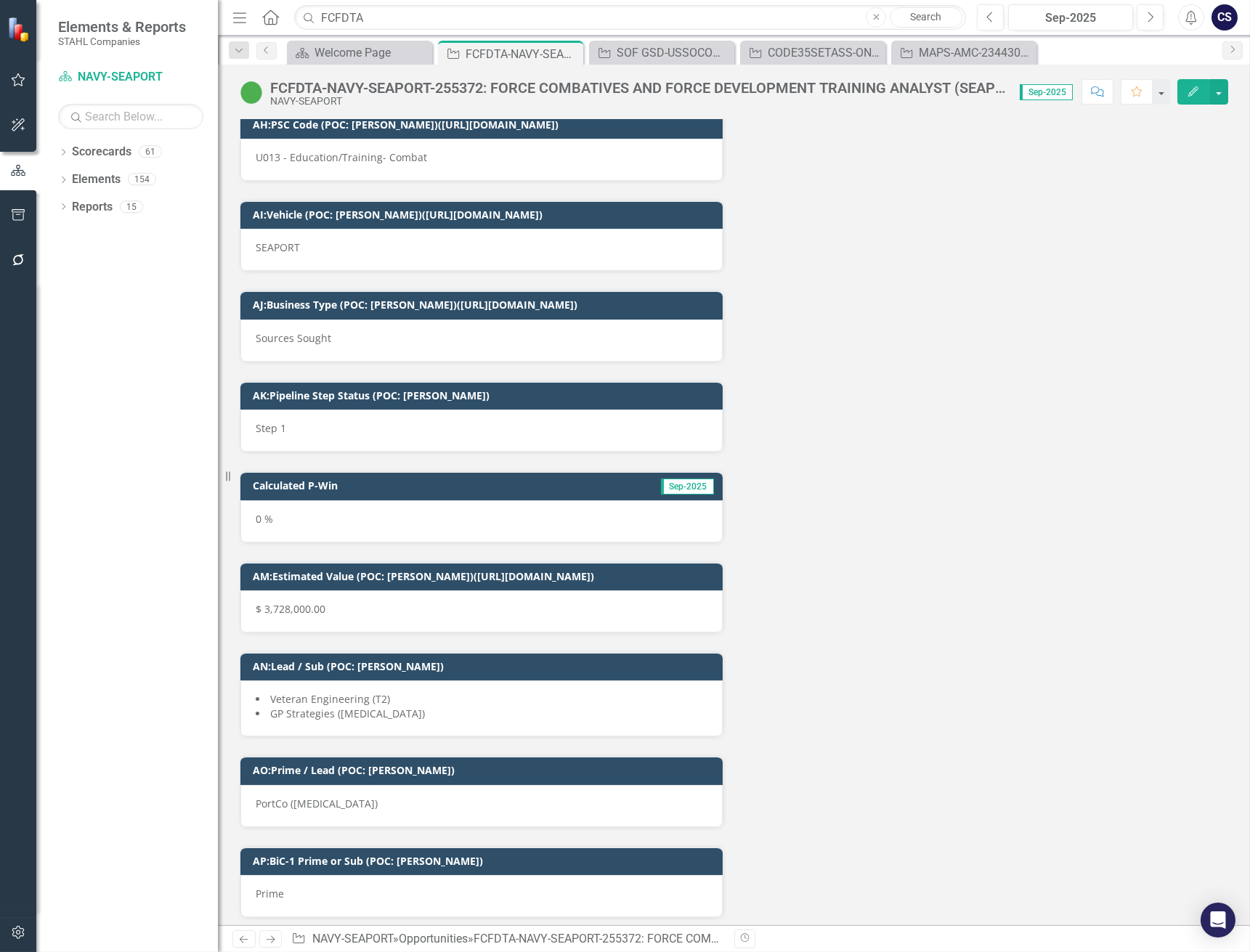
click at [388, 707] on li "GP Strategies ([MEDICAL_DATA])" at bounding box center [481, 714] width 452 height 14
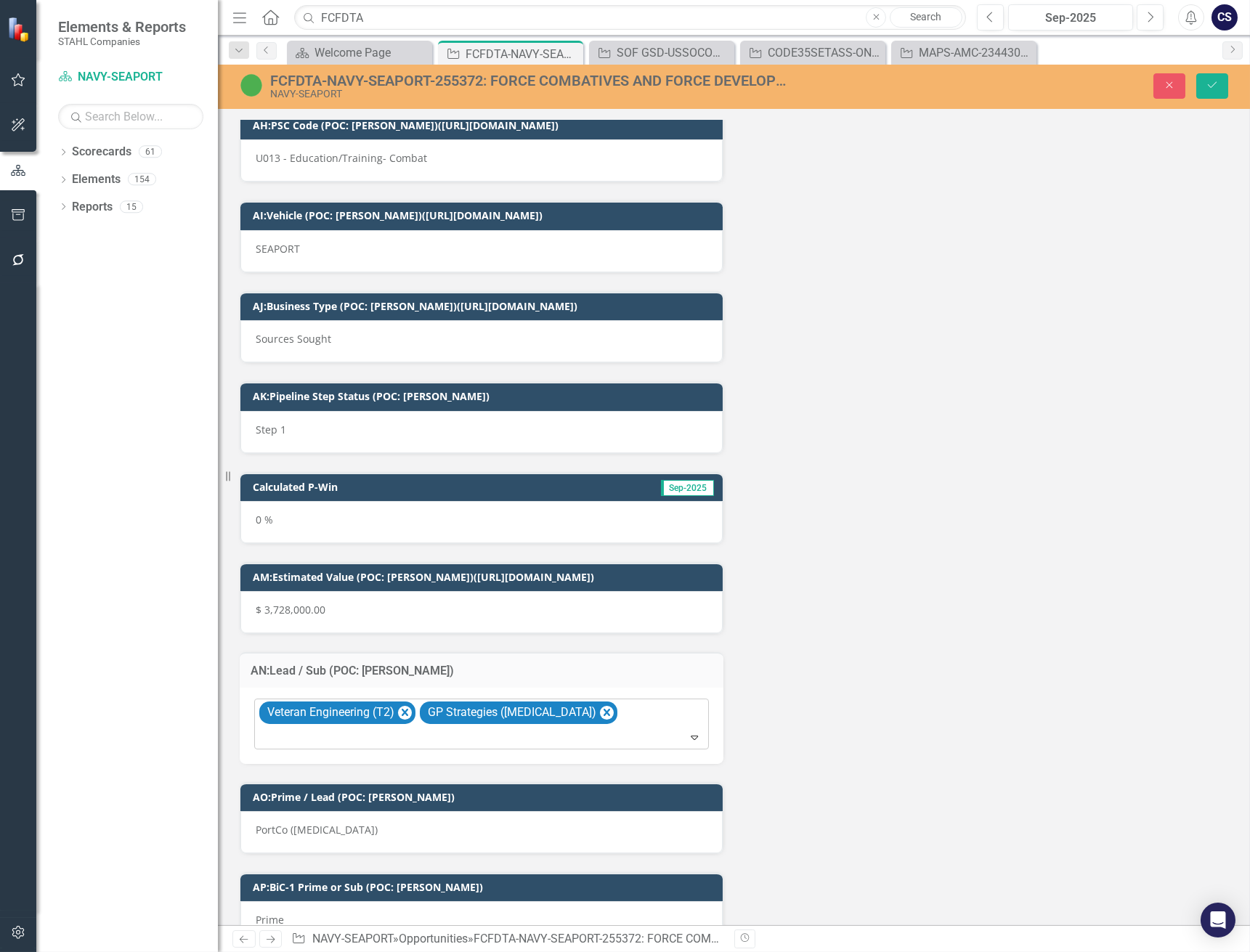
click at [689, 731] on icon "Expand" at bounding box center [694, 737] width 14 height 12
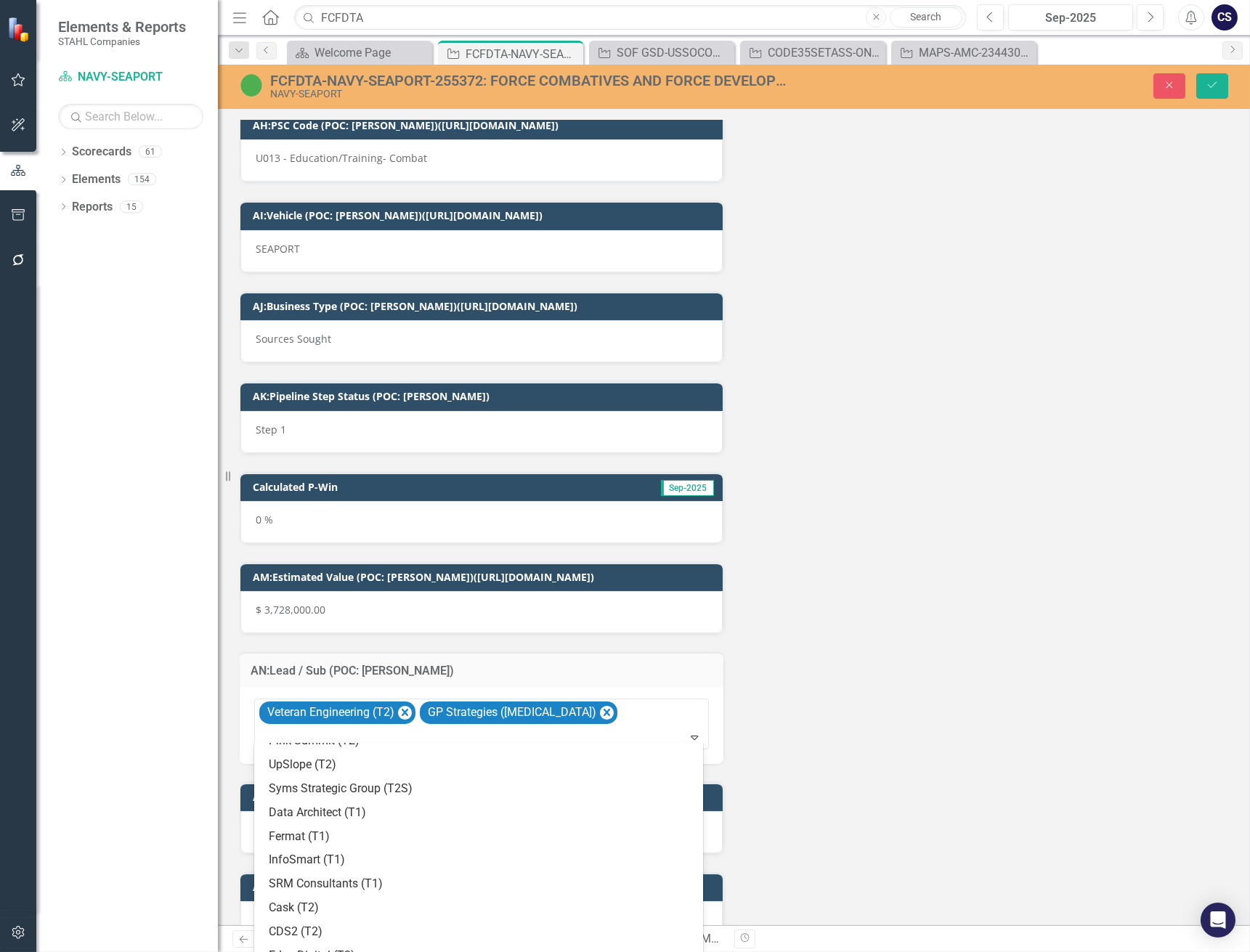
scroll to position [0, 0]
click at [627, 728] on div at bounding box center [483, 737] width 448 height 20
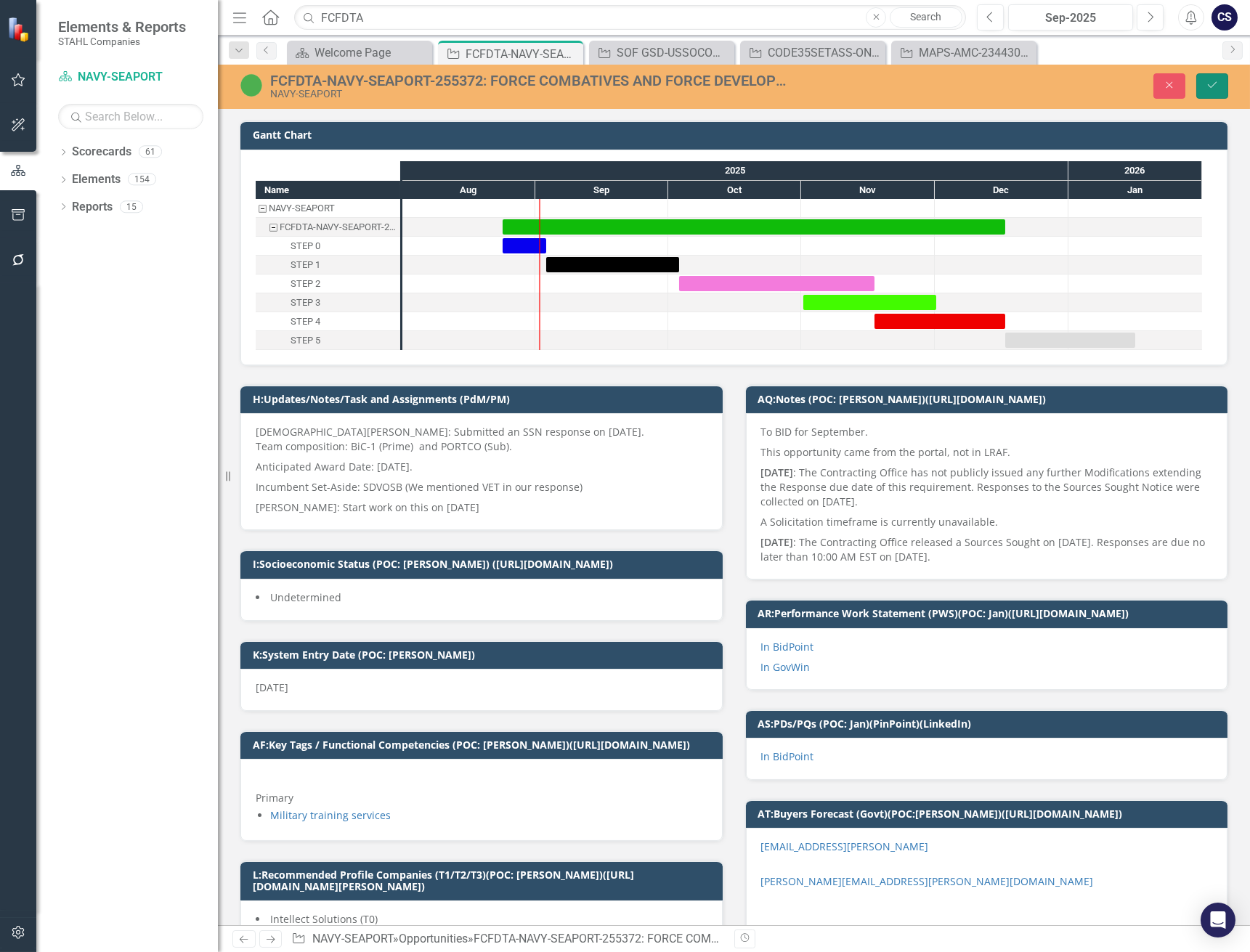
click at [1211, 80] on icon "Save" at bounding box center [1211, 85] width 13 height 10
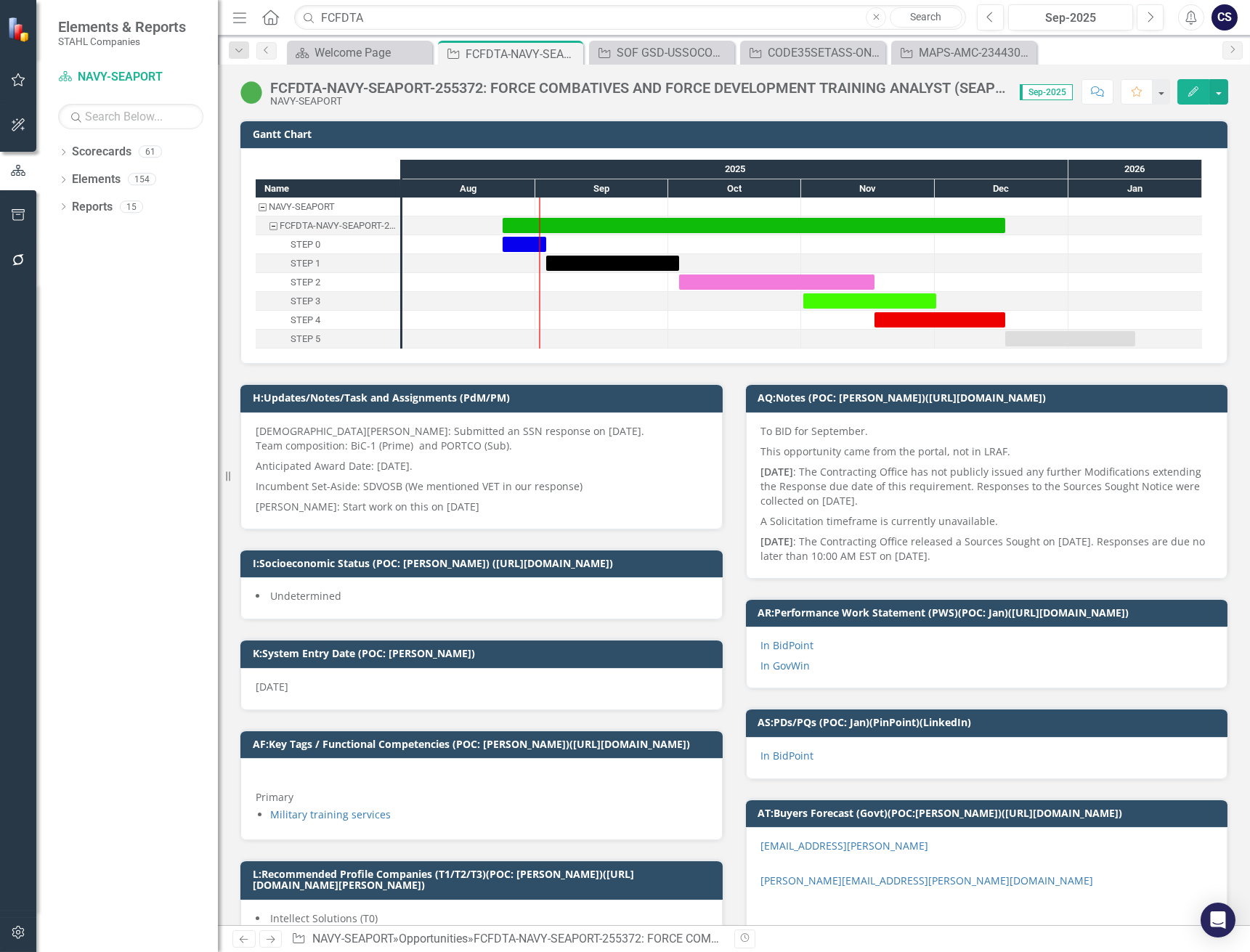
click at [1101, 88] on icon "Comment" at bounding box center [1097, 91] width 13 height 10
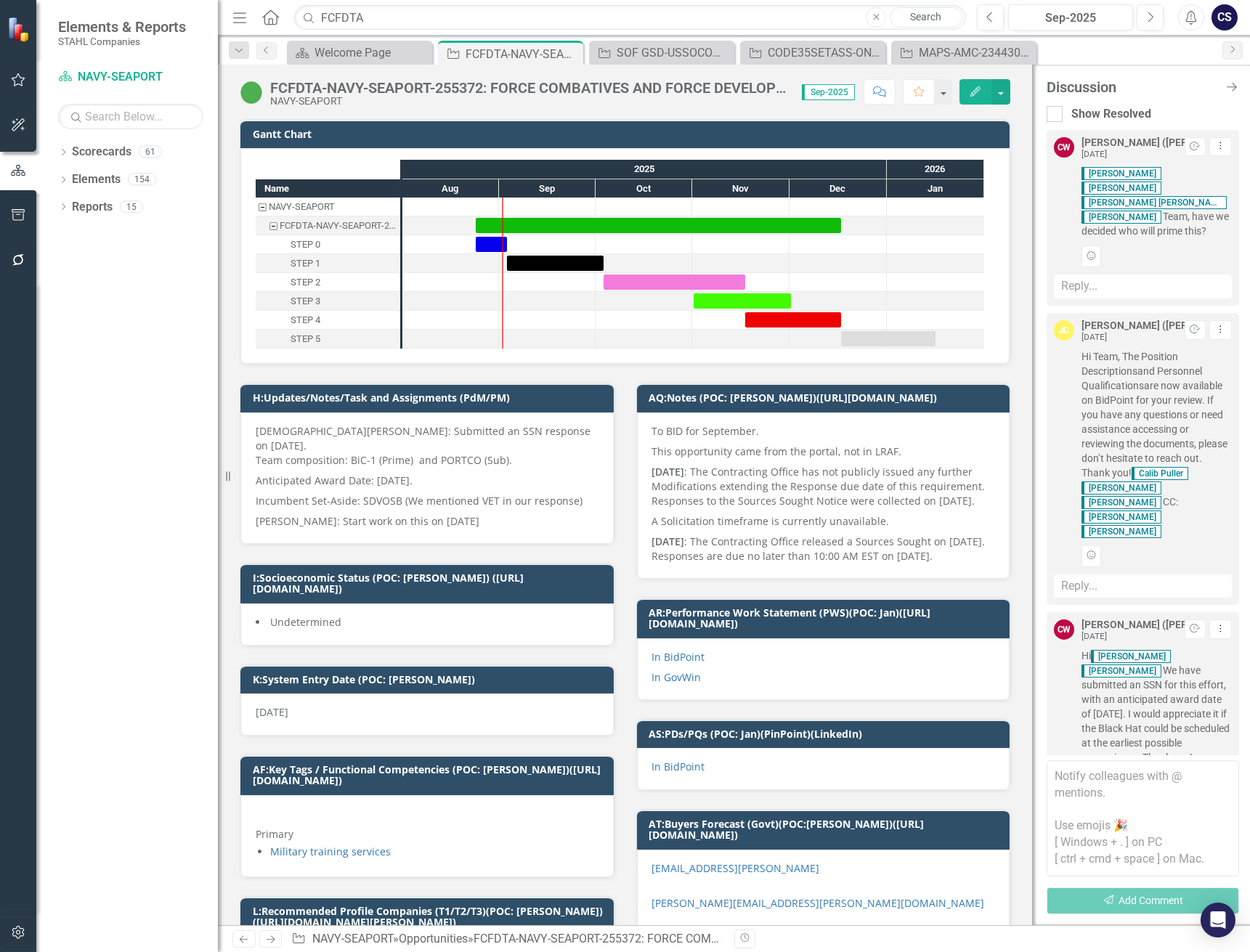
scroll to position [483, 0]
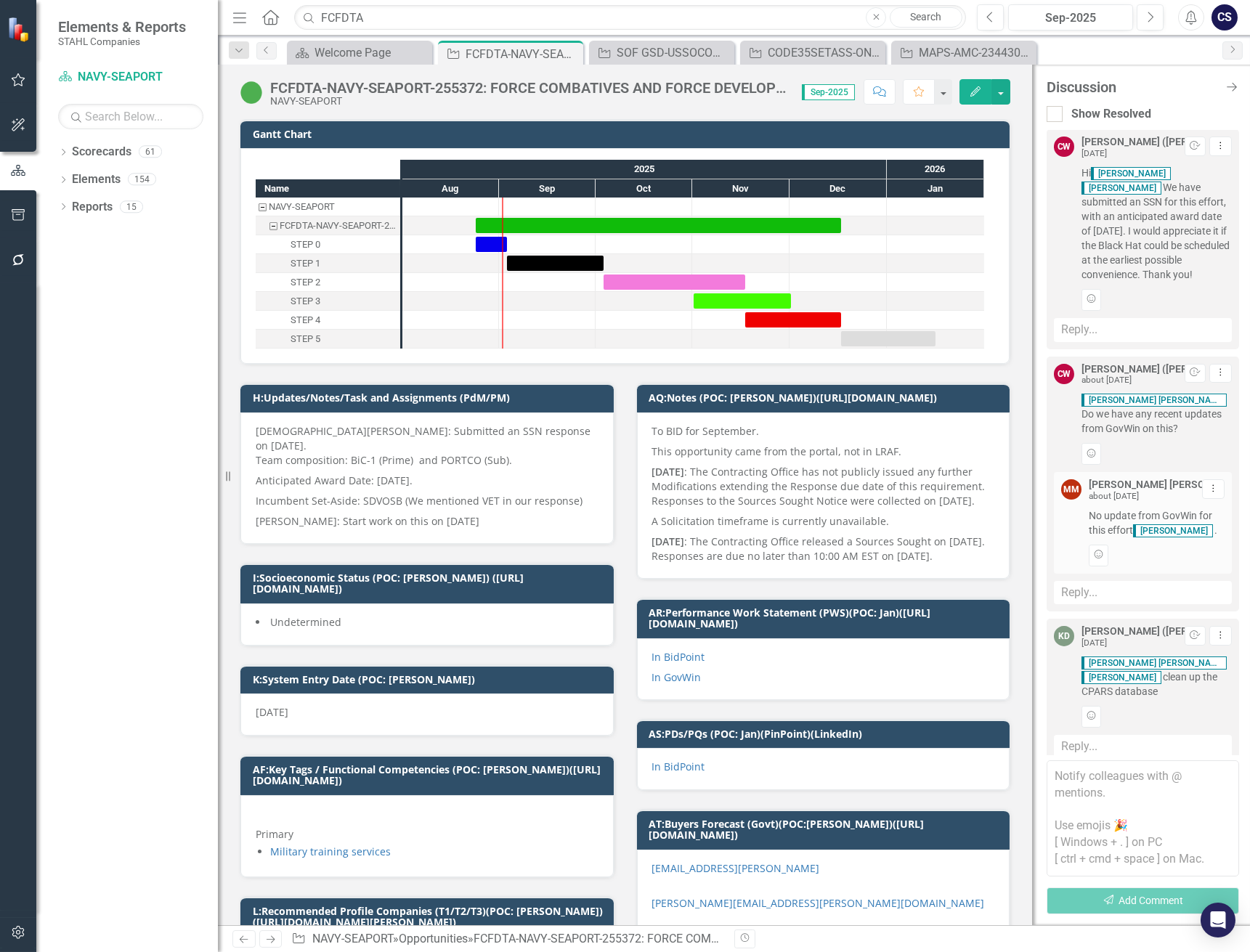
click at [1072, 781] on textarea at bounding box center [1142, 818] width 193 height 116
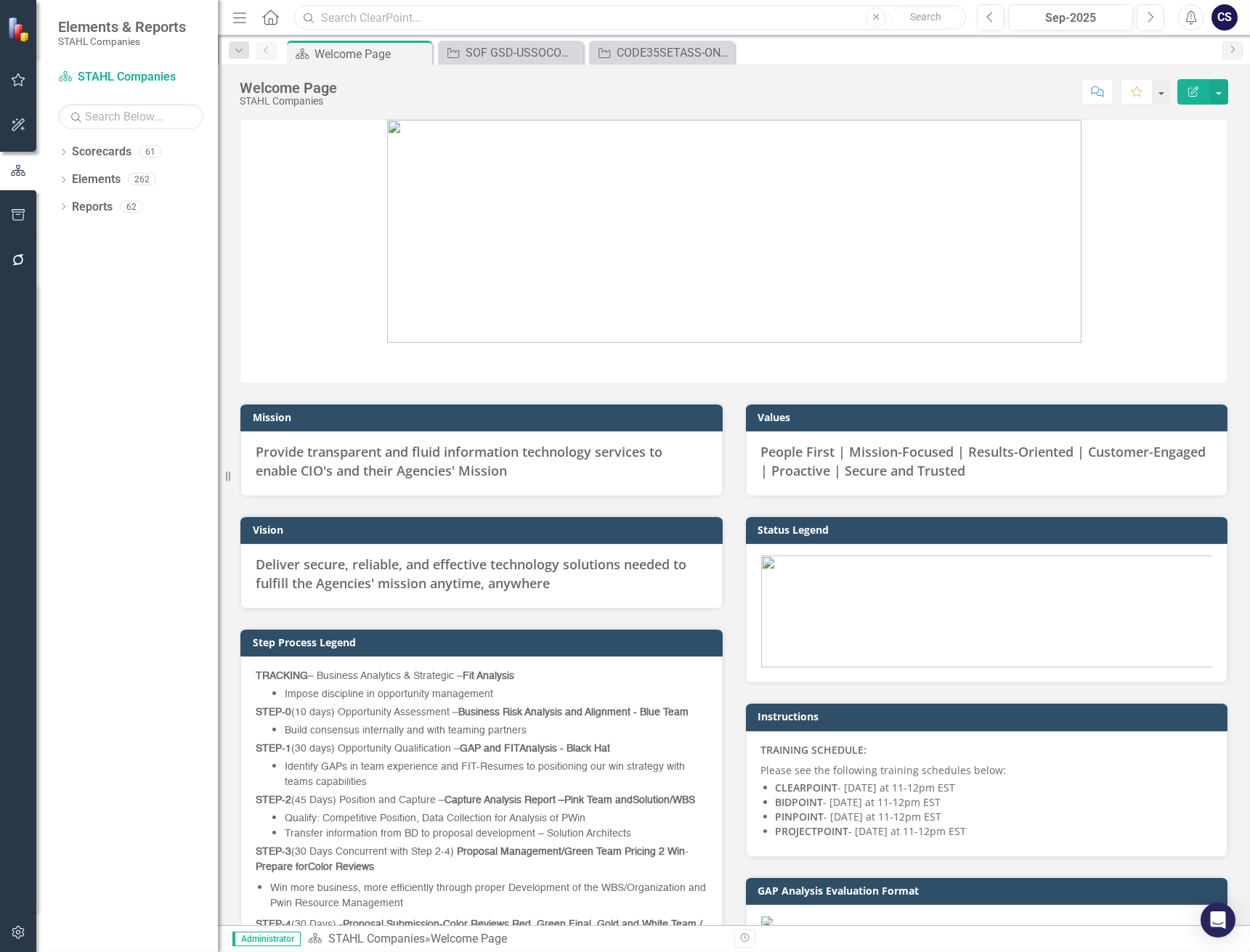
click at [333, 17] on input "text" at bounding box center [630, 17] width 671 height 25
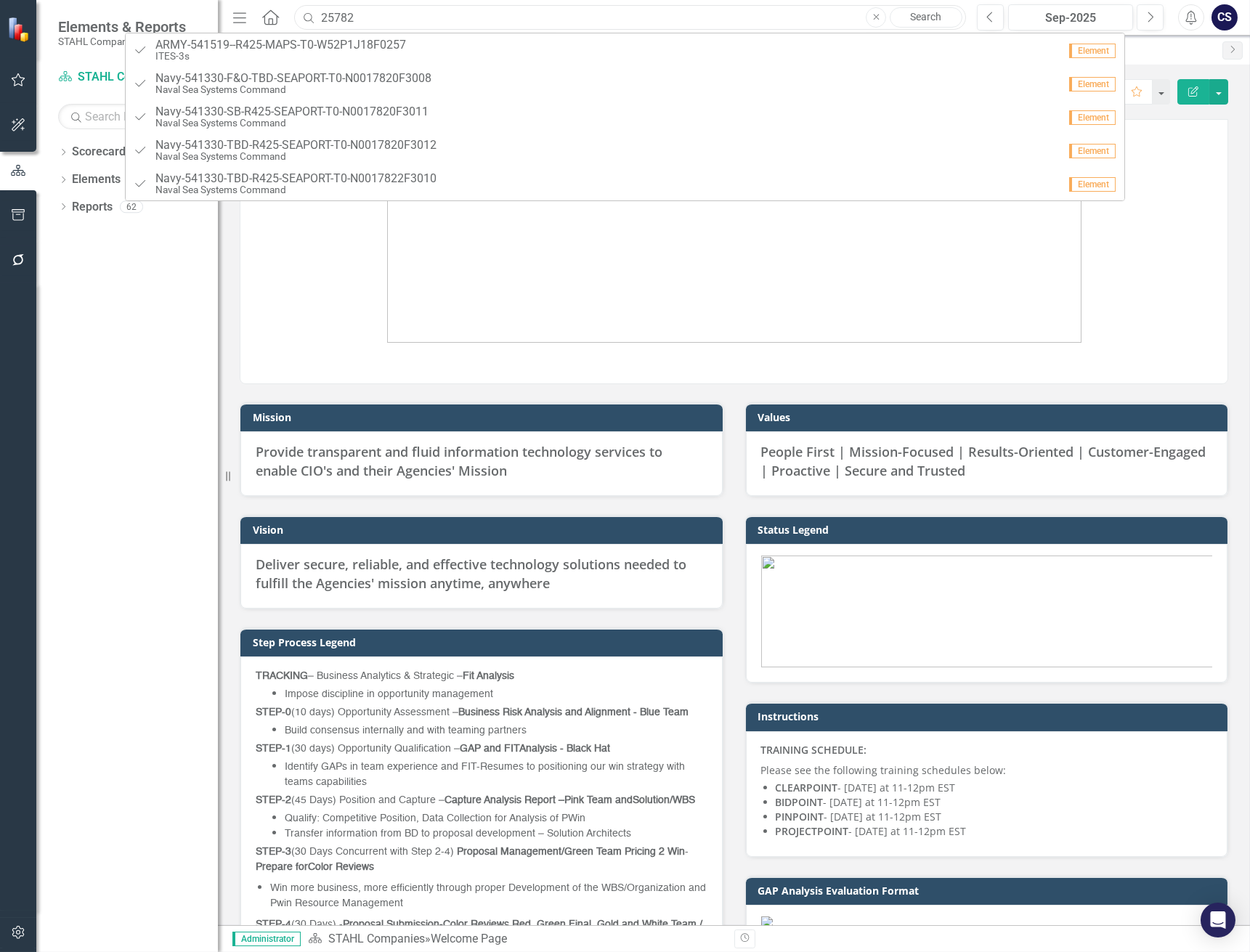
type input "257824"
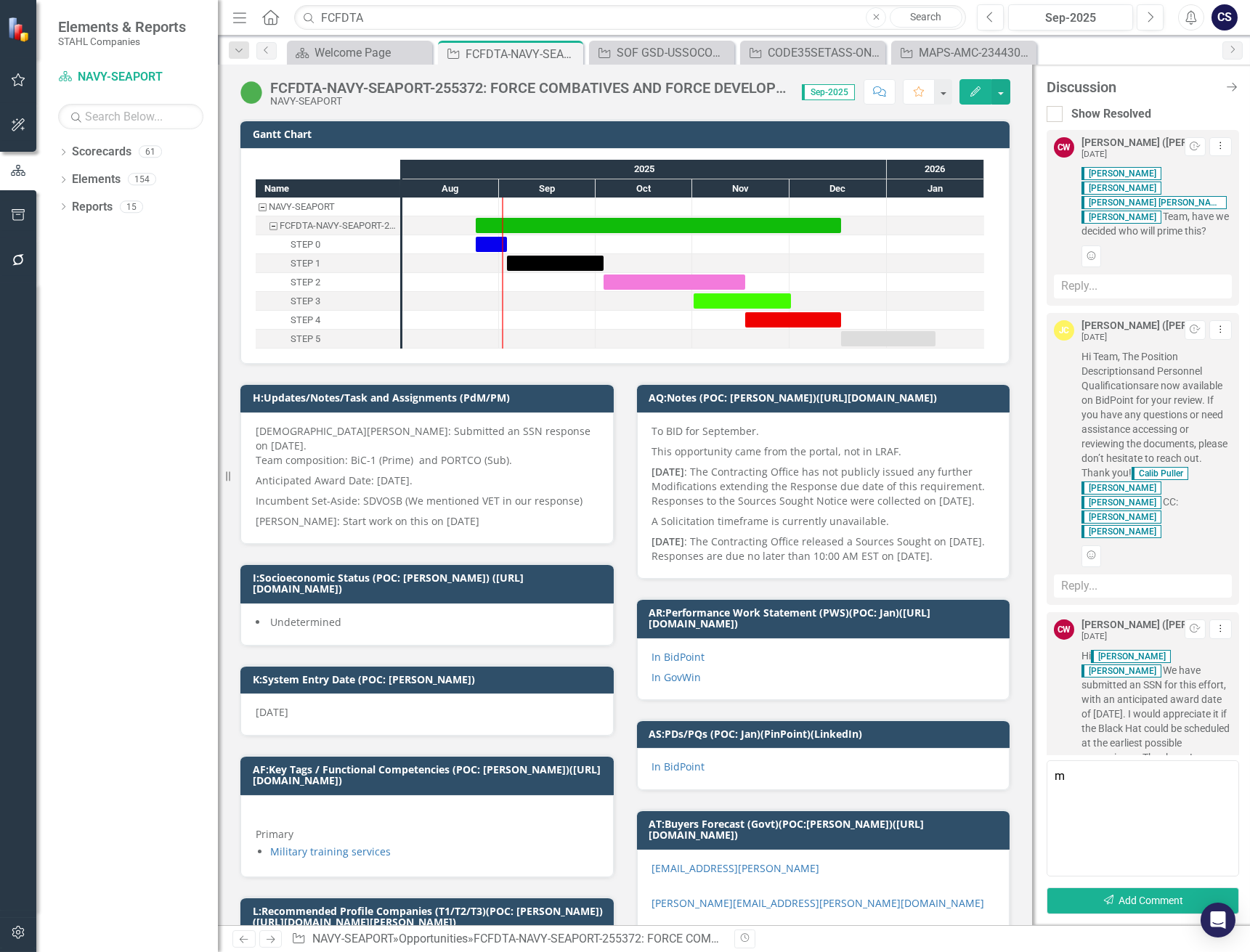
scroll to position [483, 0]
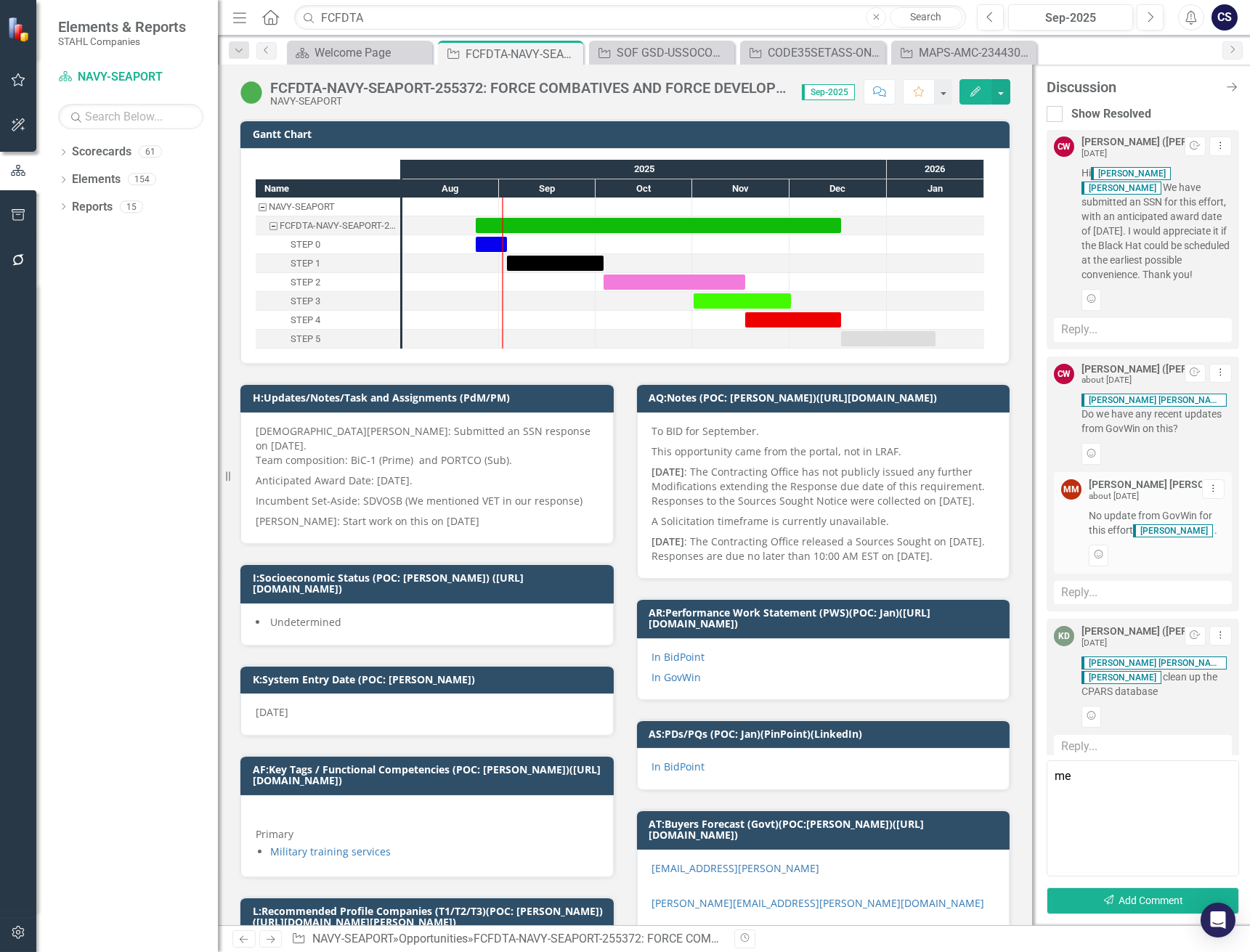
type textarea "m"
click at [1124, 683] on span "Mel issa Mae" at bounding box center [1134, 685] width 88 height 31
click at [1110, 810] on textarea "@Melissa Mae Please add CoreOne our partner to the drop down list" at bounding box center [1142, 818] width 193 height 116
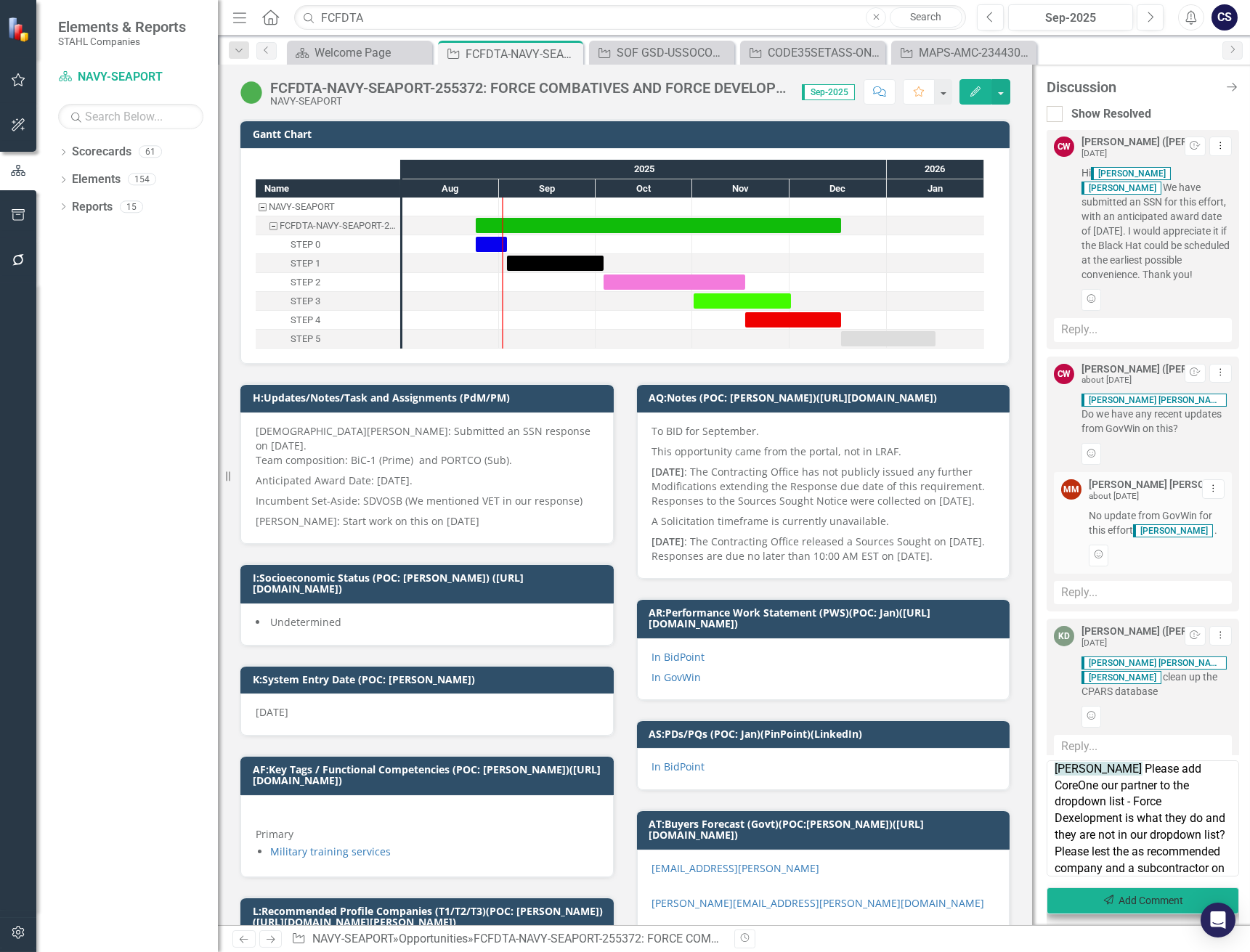
type textarea "@Melissa Mae Please add CoreOne our partner to the dropdown list - Force Dexelo…"
click at [1127, 902] on button "Send Add Comment" at bounding box center [1142, 901] width 193 height 27
